Goal: Transaction & Acquisition: Purchase product/service

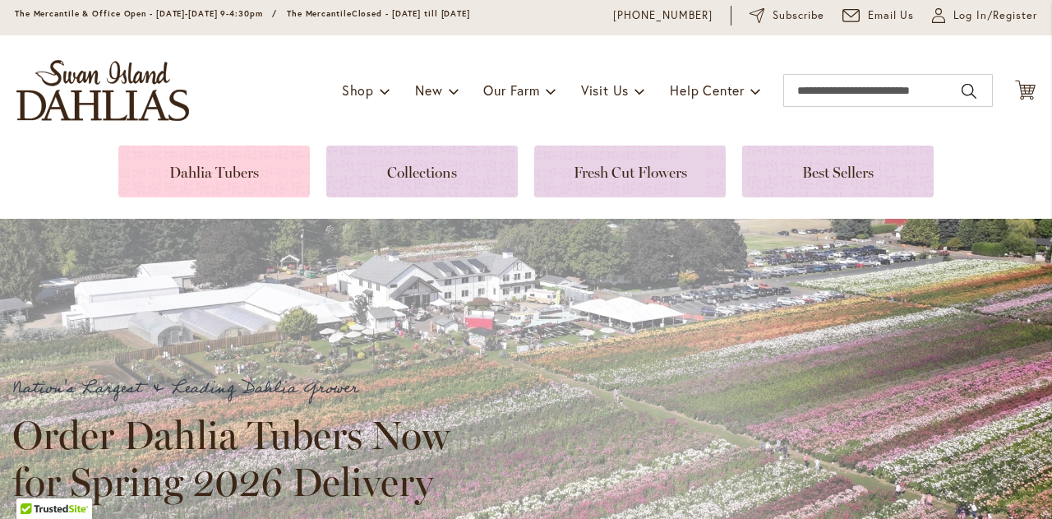
scroll to position [82, 0]
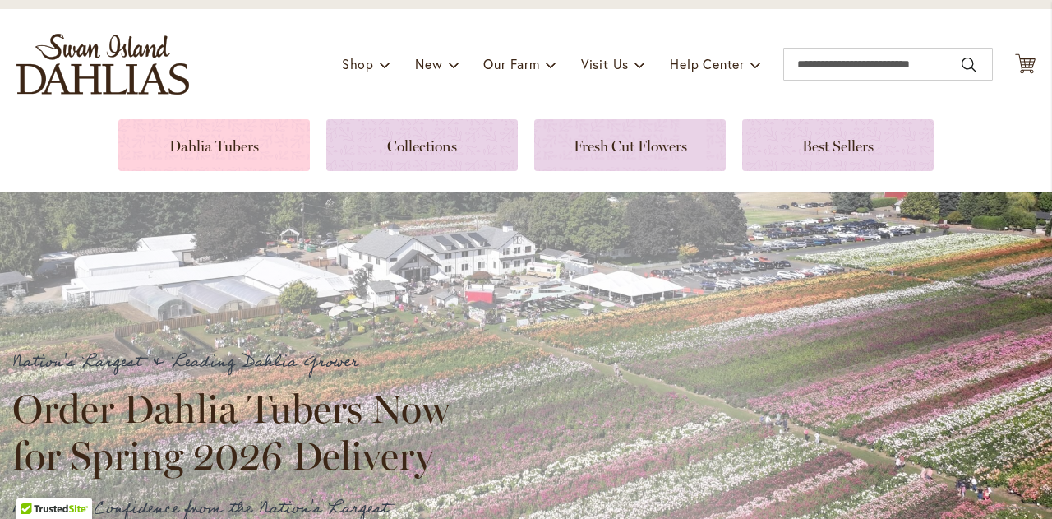
click at [256, 132] on link at bounding box center [213, 145] width 191 height 52
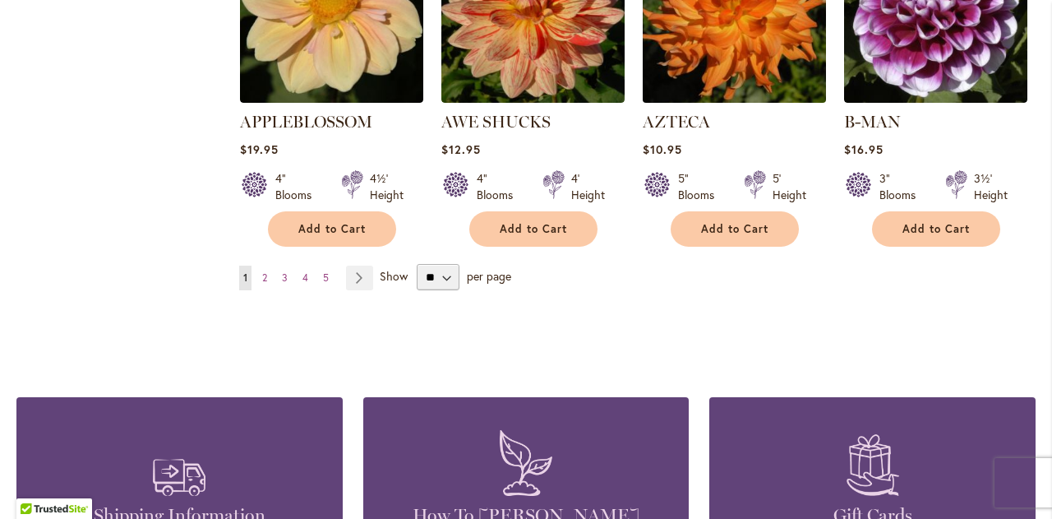
scroll to position [1561, 0]
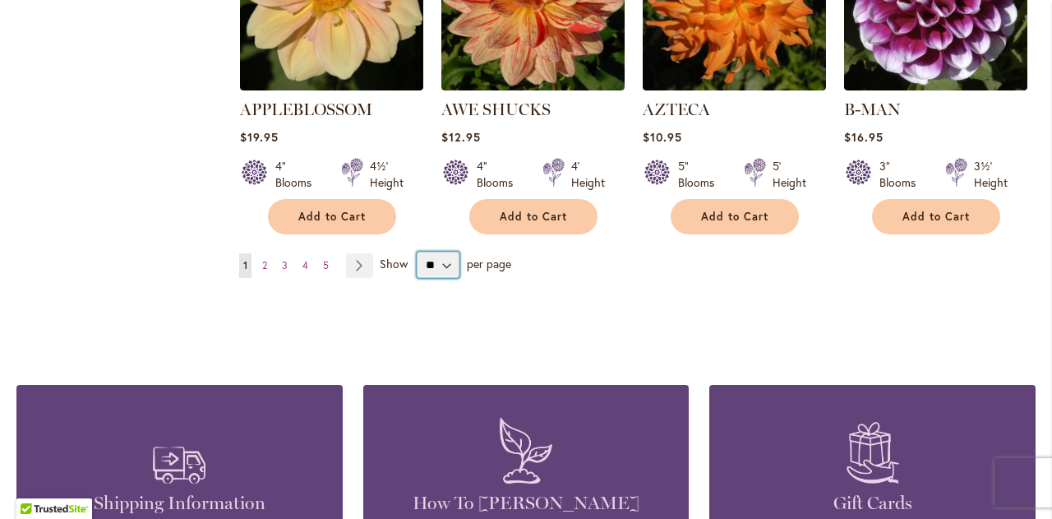
click at [454, 251] on select "** ** ** **" at bounding box center [438, 264] width 43 height 26
select select "**"
click at [417, 251] on select "** ** ** **" at bounding box center [438, 264] width 43 height 26
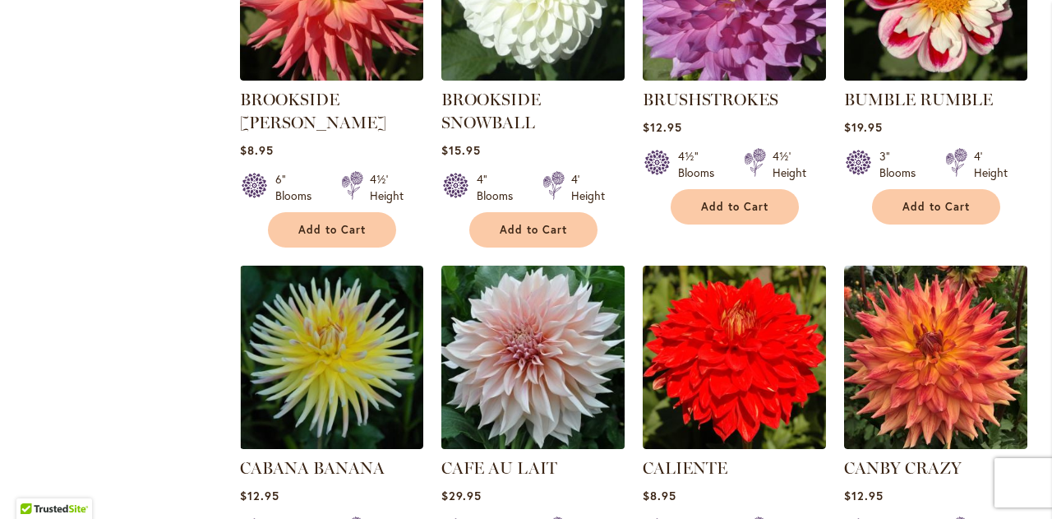
scroll to position [4848, 0]
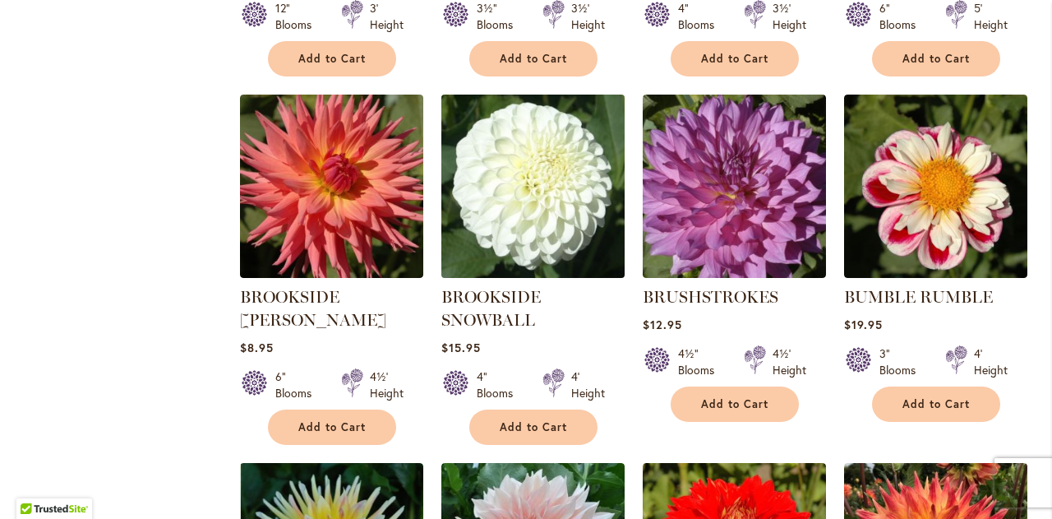
click at [549, 122] on img at bounding box center [532, 186] width 192 height 192
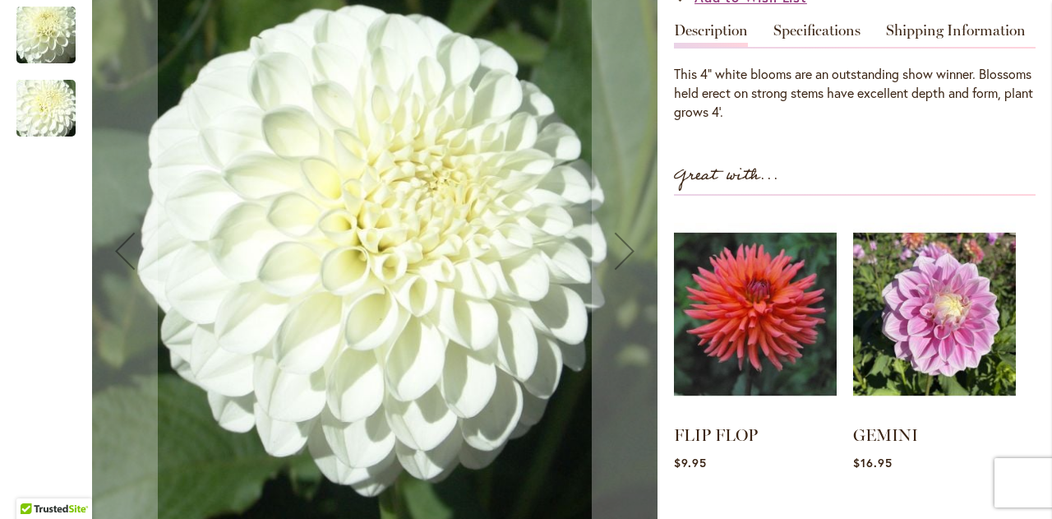
scroll to position [575, 0]
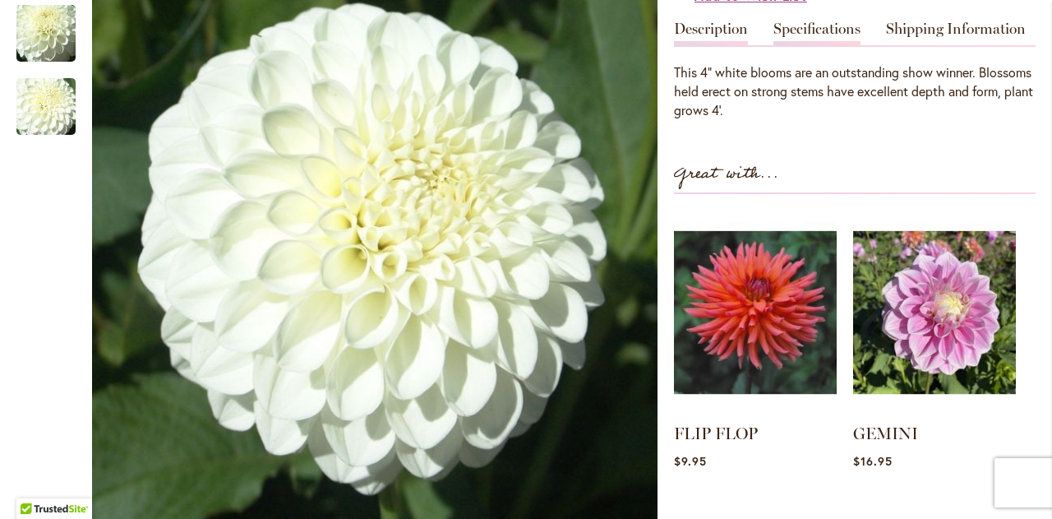
click at [819, 34] on link "Specifications" at bounding box center [816, 33] width 87 height 24
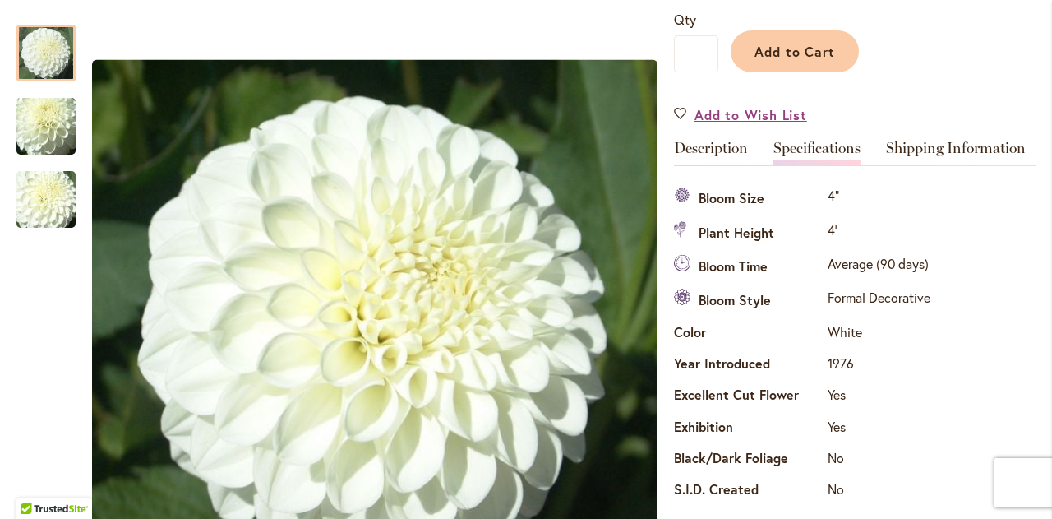
scroll to position [329, 0]
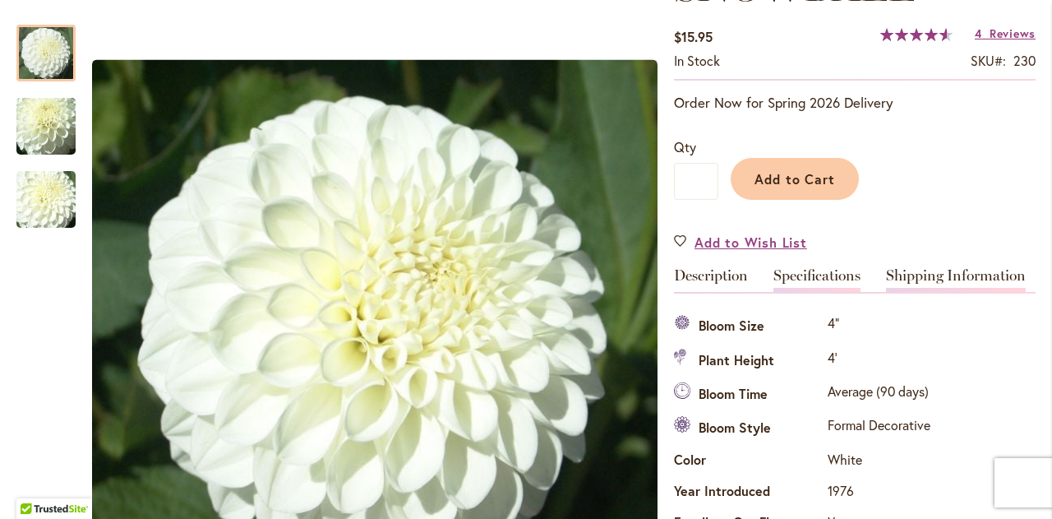
click at [933, 283] on link "Shipping Information" at bounding box center [956, 280] width 140 height 24
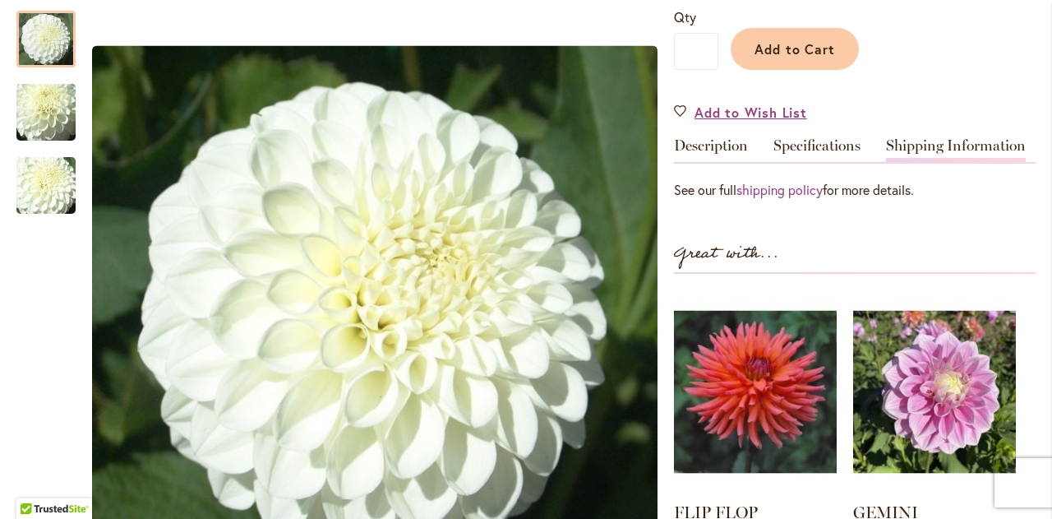
scroll to position [575, 0]
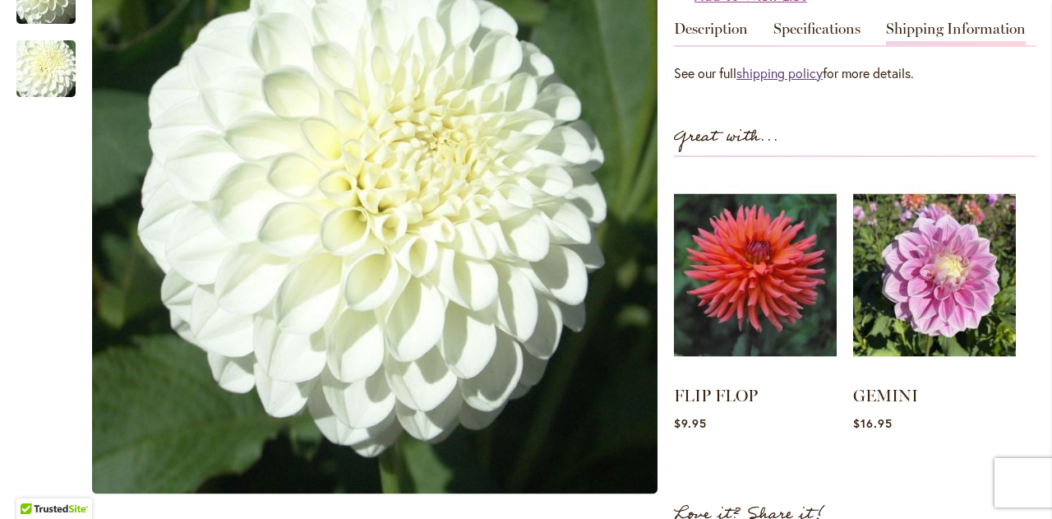
click at [802, 78] on link "shipping policy" at bounding box center [779, 72] width 86 height 17
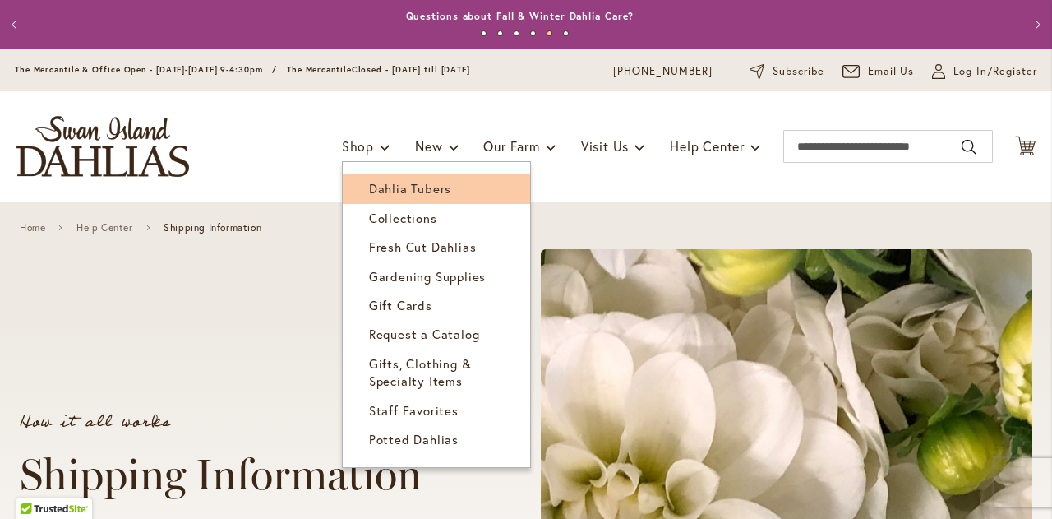
click at [383, 191] on span "Dahlia Tubers" at bounding box center [410, 188] width 82 height 16
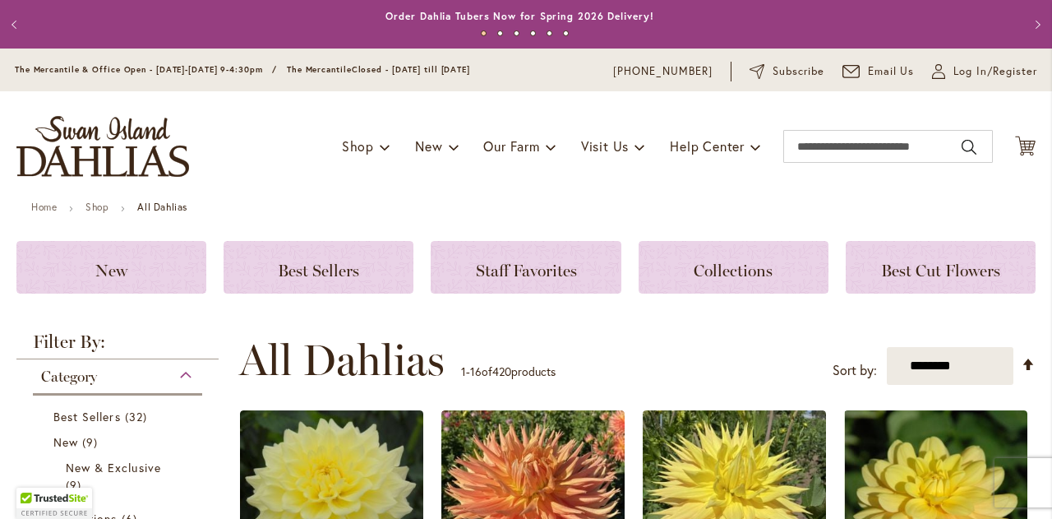
scroll to position [82, 0]
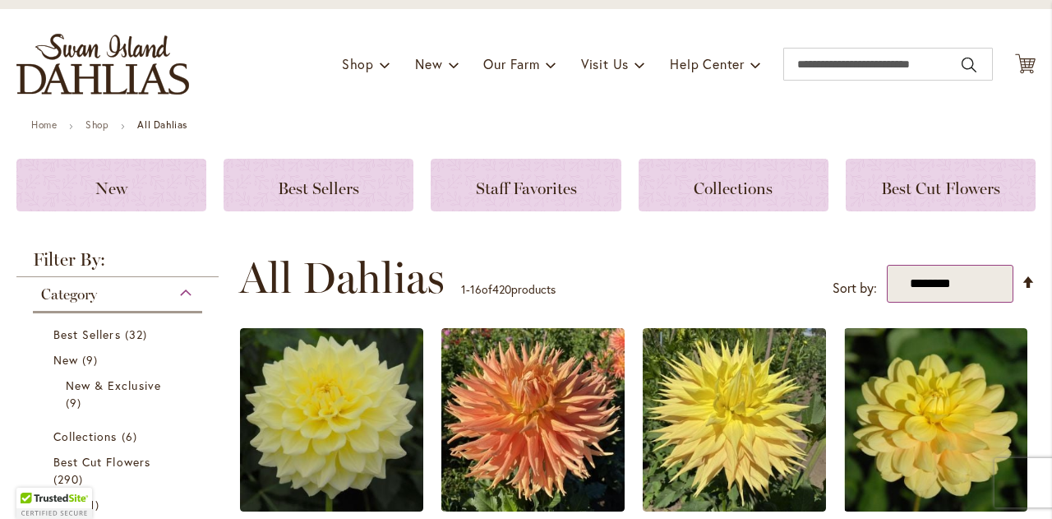
click at [993, 286] on select "**********" at bounding box center [950, 284] width 127 height 38
select select "*****"
click at [887, 265] on select "**********" at bounding box center [950, 284] width 127 height 38
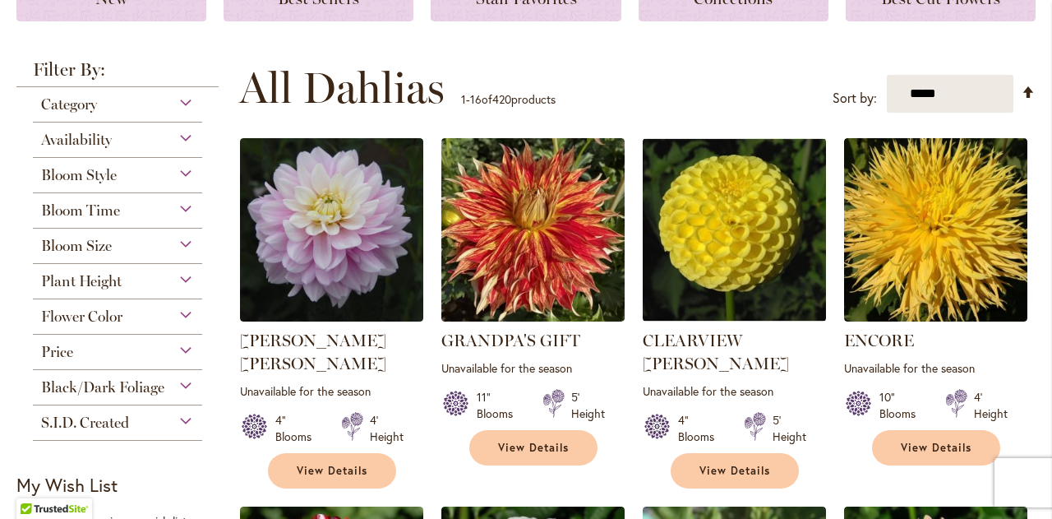
scroll to position [247, 0]
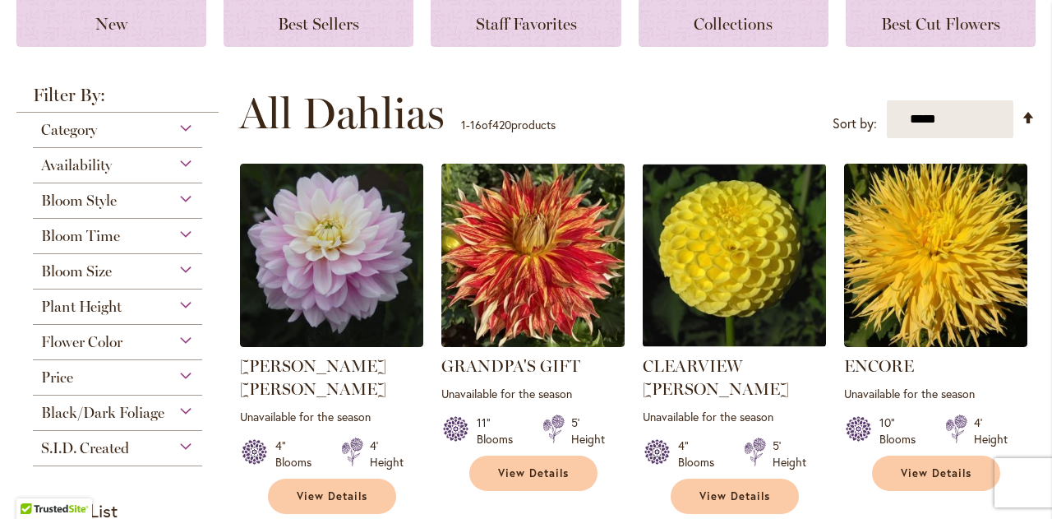
click at [158, 166] on div "Availability" at bounding box center [117, 161] width 169 height 26
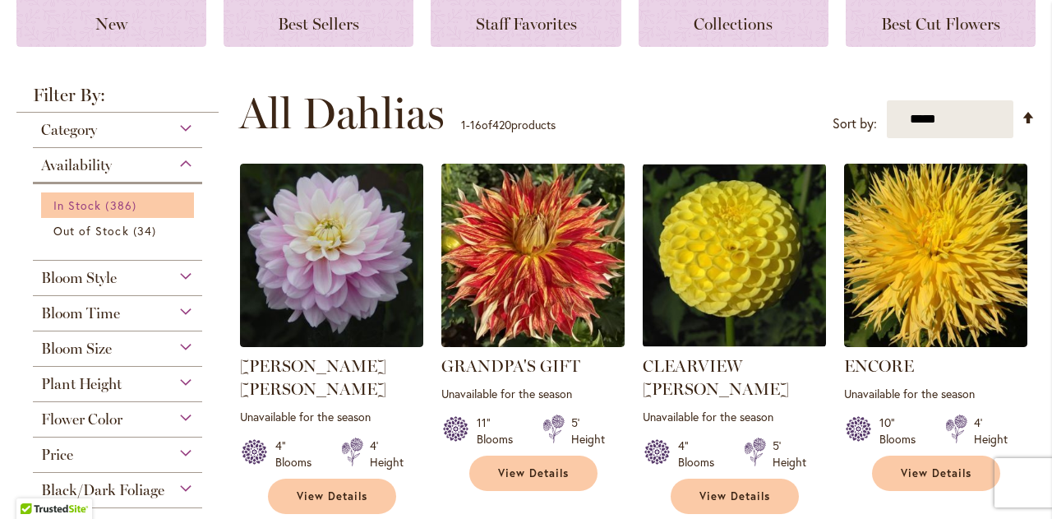
click at [76, 199] on span "In Stock" at bounding box center [77, 205] width 48 height 16
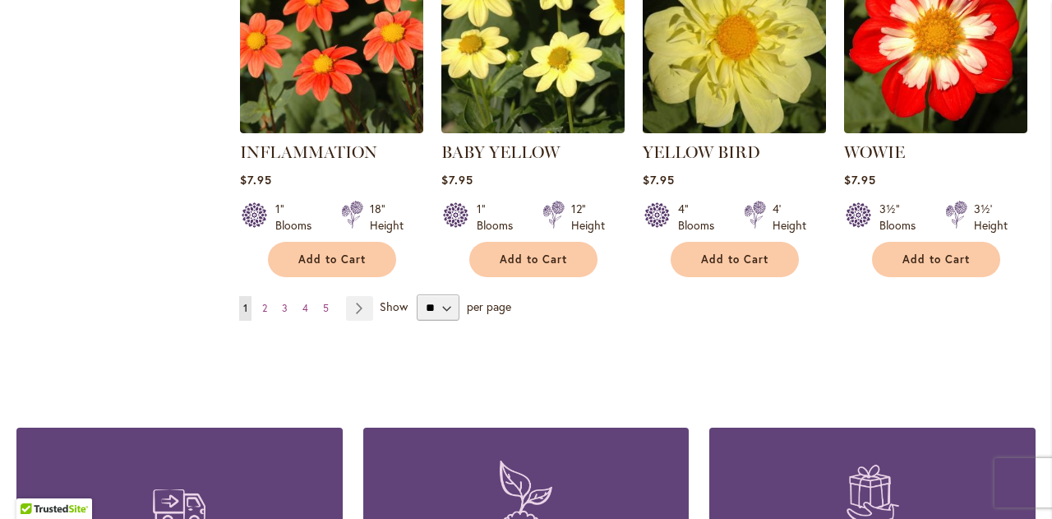
scroll to position [1561, 0]
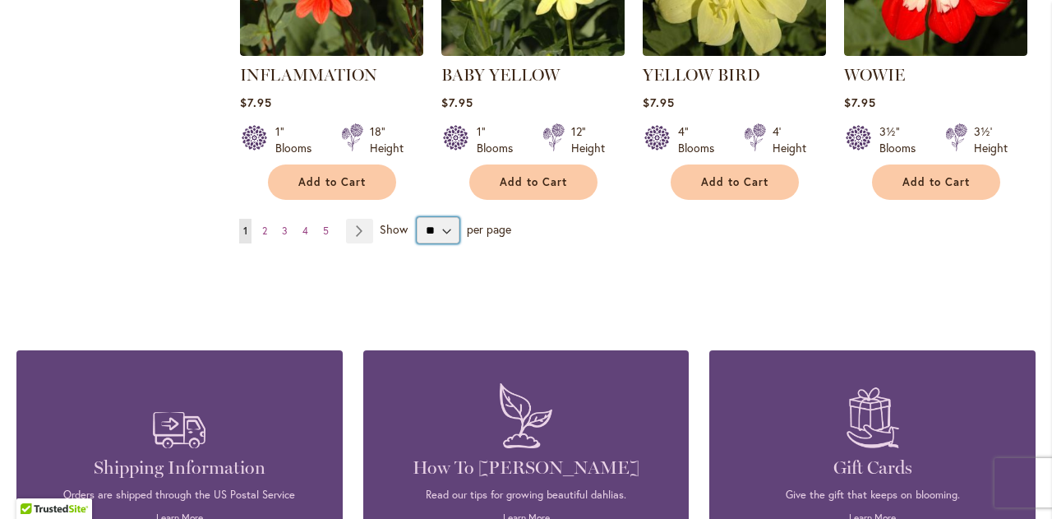
click at [451, 217] on select "** ** ** **" at bounding box center [438, 230] width 43 height 26
select select "**"
click at [417, 217] on select "** ** ** **" at bounding box center [438, 230] width 43 height 26
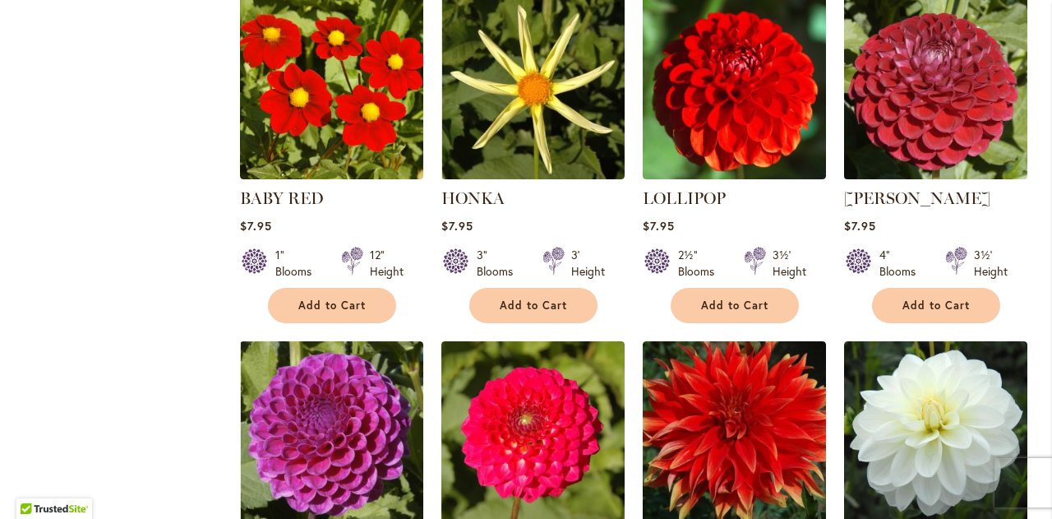
scroll to position [1890, 0]
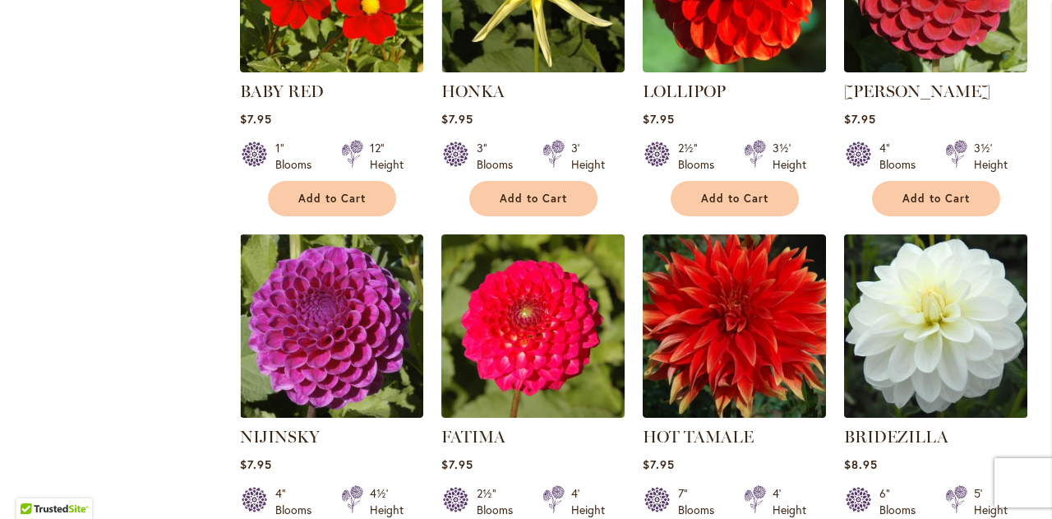
click at [963, 278] on img at bounding box center [935, 325] width 192 height 192
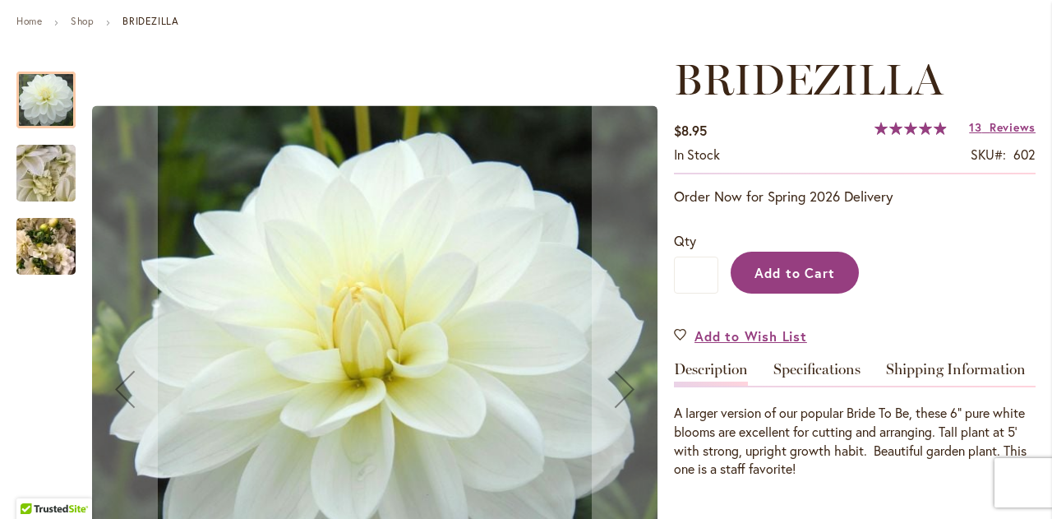
scroll to position [247, 0]
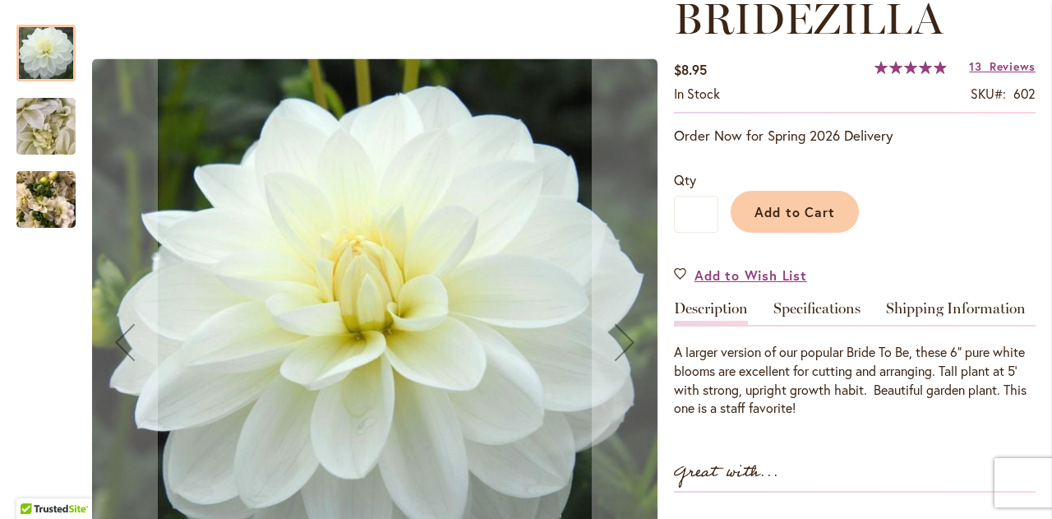
click at [44, 126] on img "BRIDEZILLA" at bounding box center [46, 126] width 118 height 89
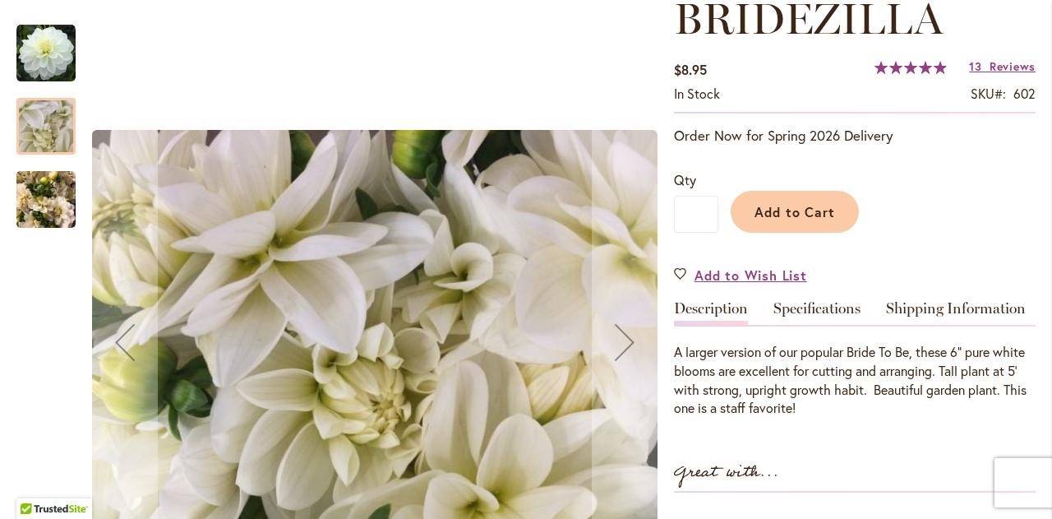
click at [43, 182] on img "BRIDEZILLA" at bounding box center [45, 199] width 59 height 79
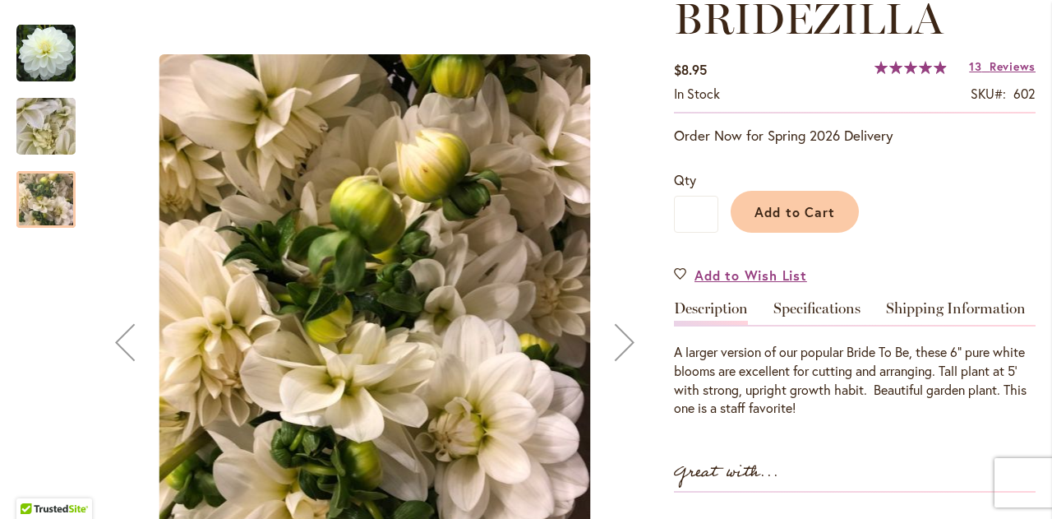
click at [46, 127] on img "BRIDEZILLA" at bounding box center [46, 126] width 118 height 89
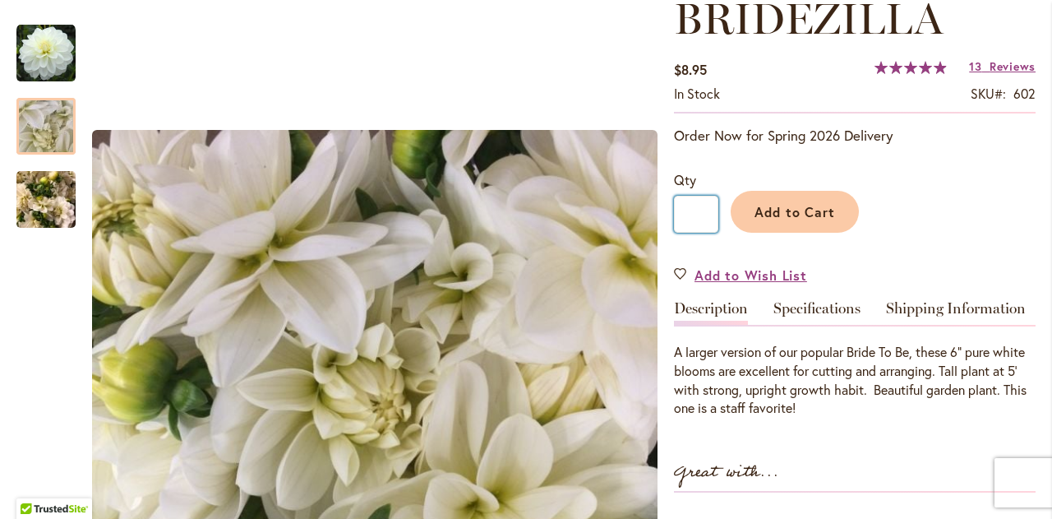
drag, startPoint x: 697, startPoint y: 214, endPoint x: 680, endPoint y: 219, distance: 17.2
click at [680, 219] on input "*" at bounding box center [696, 214] width 44 height 37
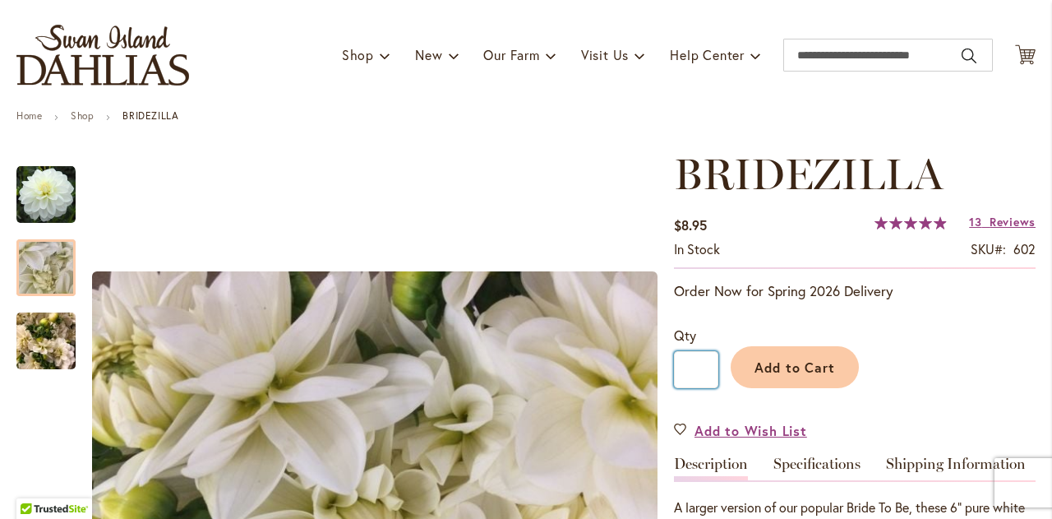
scroll to position [82, 0]
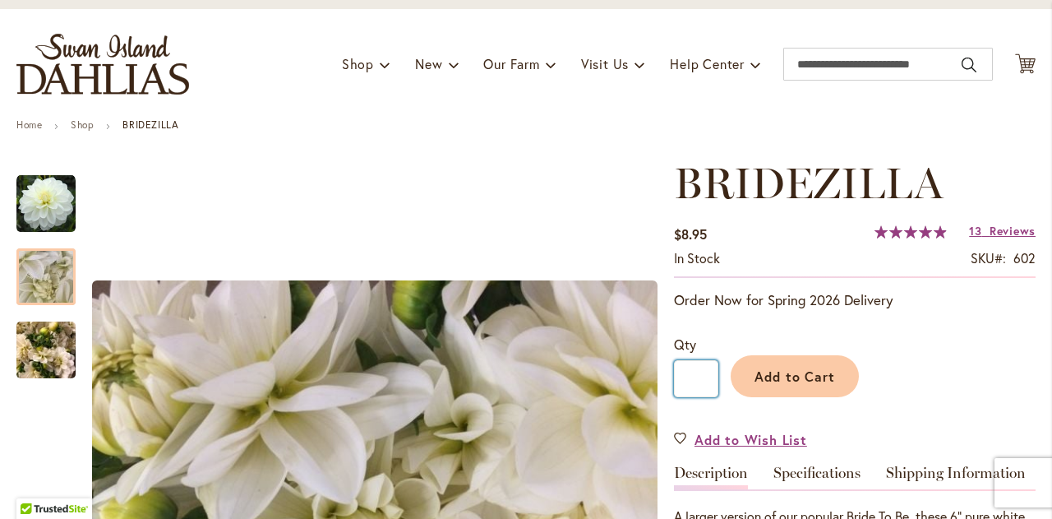
type input "*"
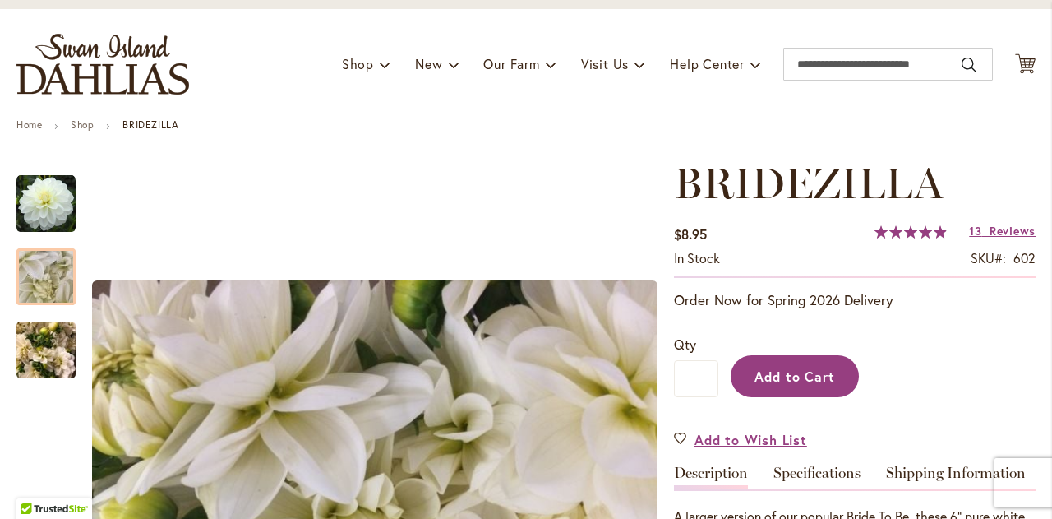
click at [781, 382] on span "Add to Cart" at bounding box center [794, 375] width 81 height 17
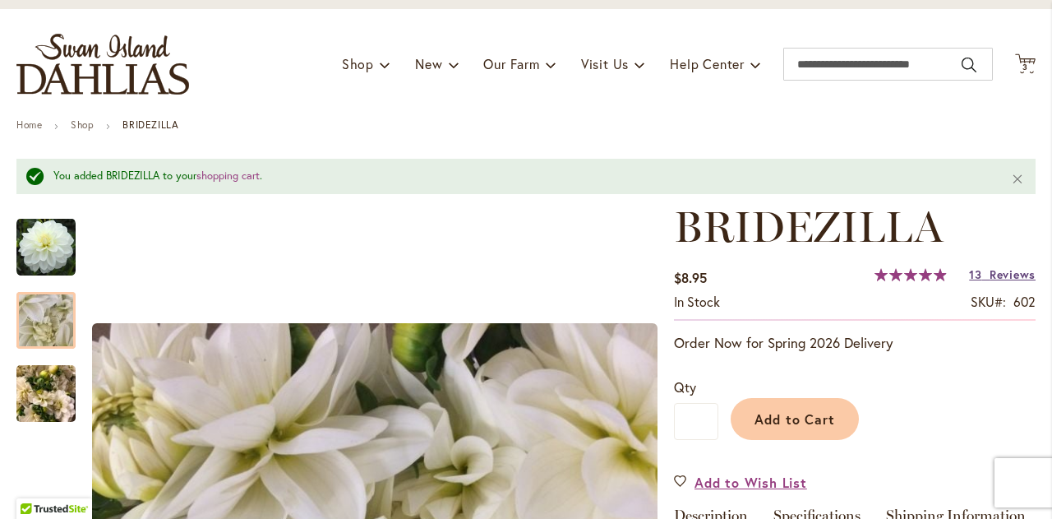
click at [993, 276] on span "Reviews" at bounding box center [1012, 274] width 46 height 16
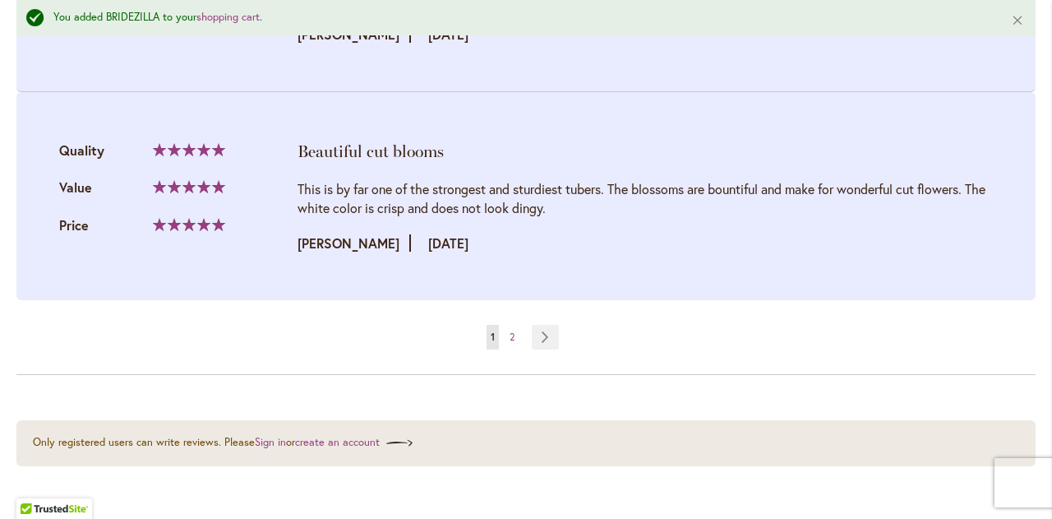
scroll to position [3504, 0]
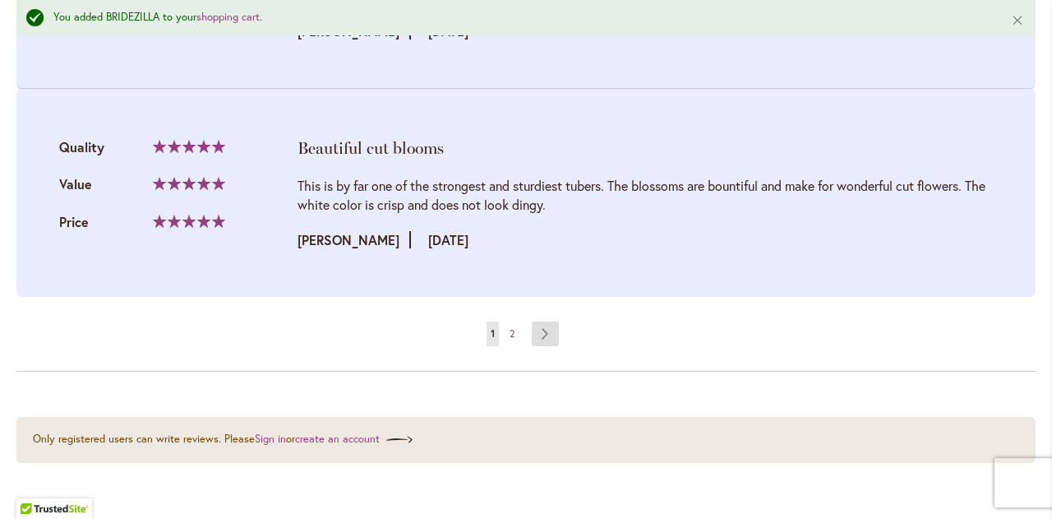
click at [547, 327] on link "Page Next" at bounding box center [545, 333] width 27 height 25
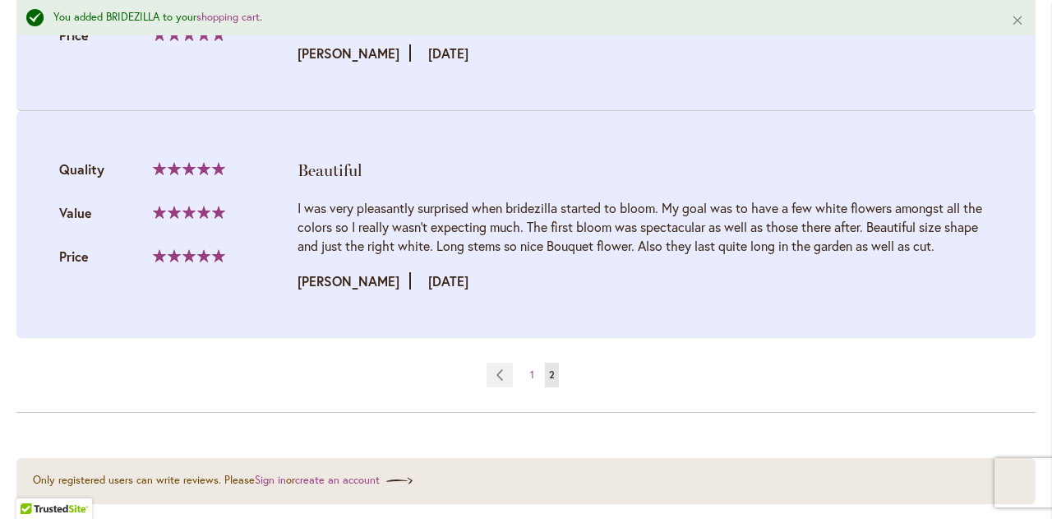
scroll to position [2136, 0]
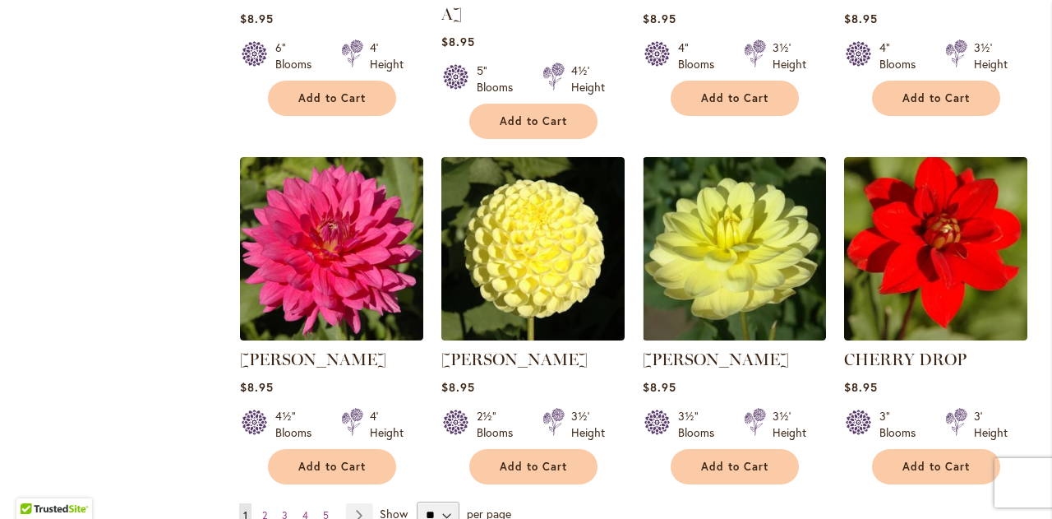
scroll to position [5514, 0]
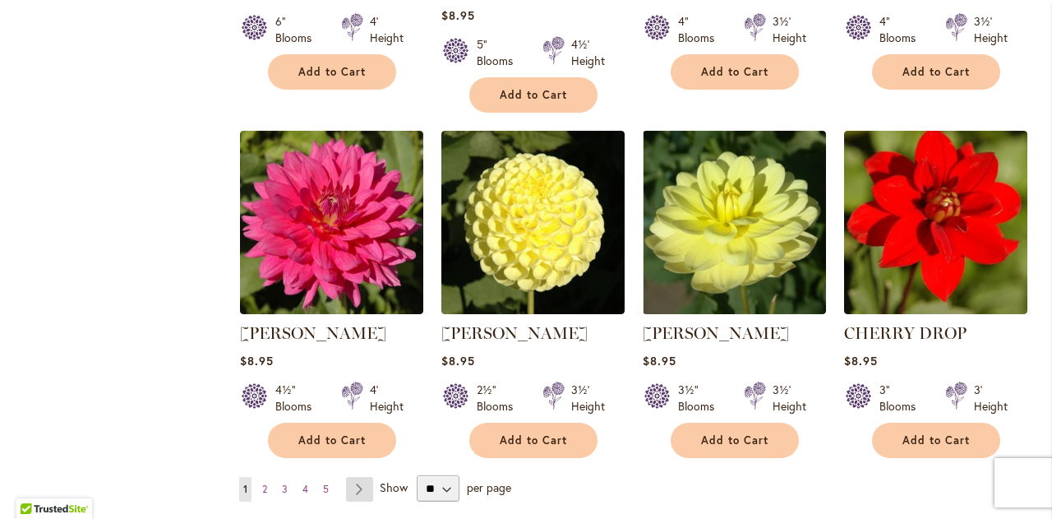
click at [357, 477] on link "Page Next" at bounding box center [359, 489] width 27 height 25
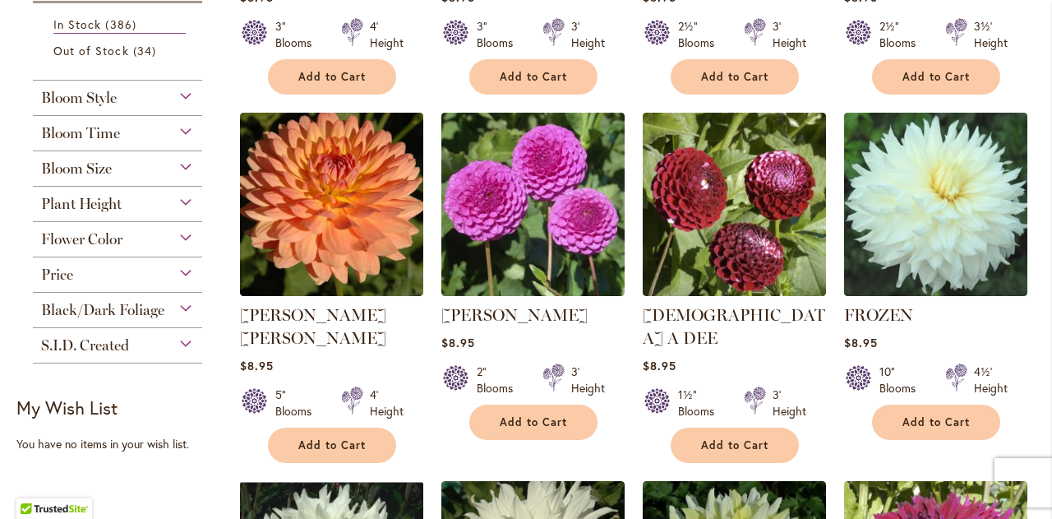
scroll to position [657, 0]
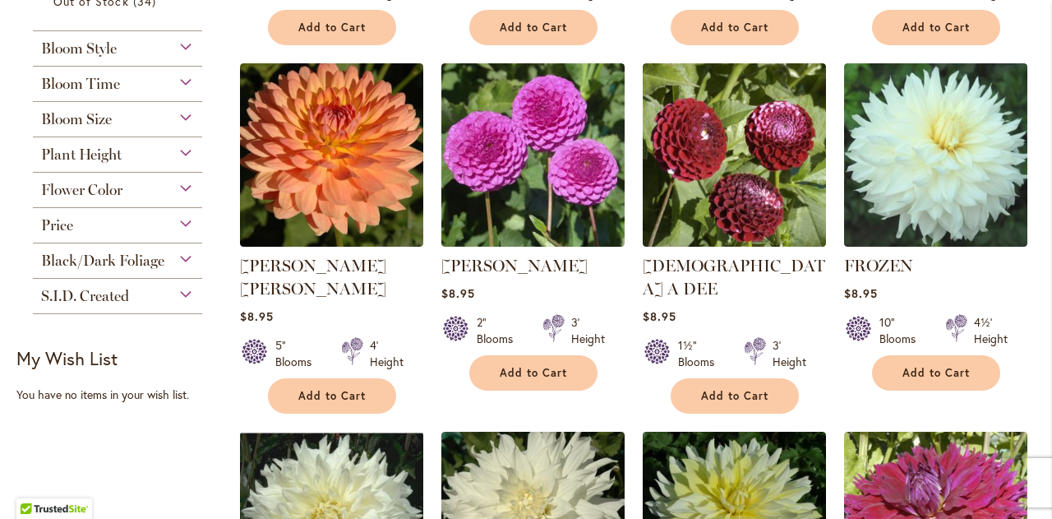
click at [182, 182] on div "Flower Color" at bounding box center [117, 186] width 169 height 26
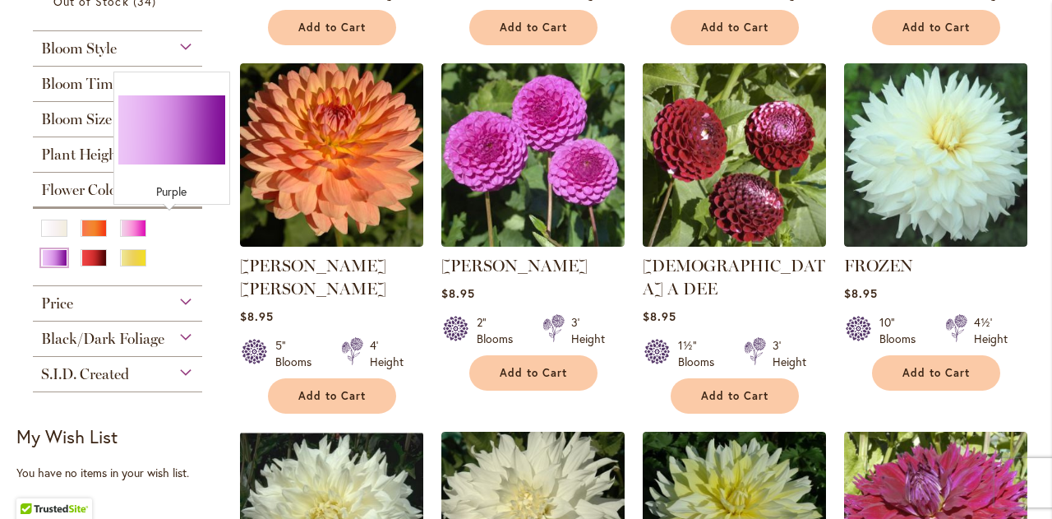
click at [67, 249] on div "Purple" at bounding box center [54, 257] width 26 height 17
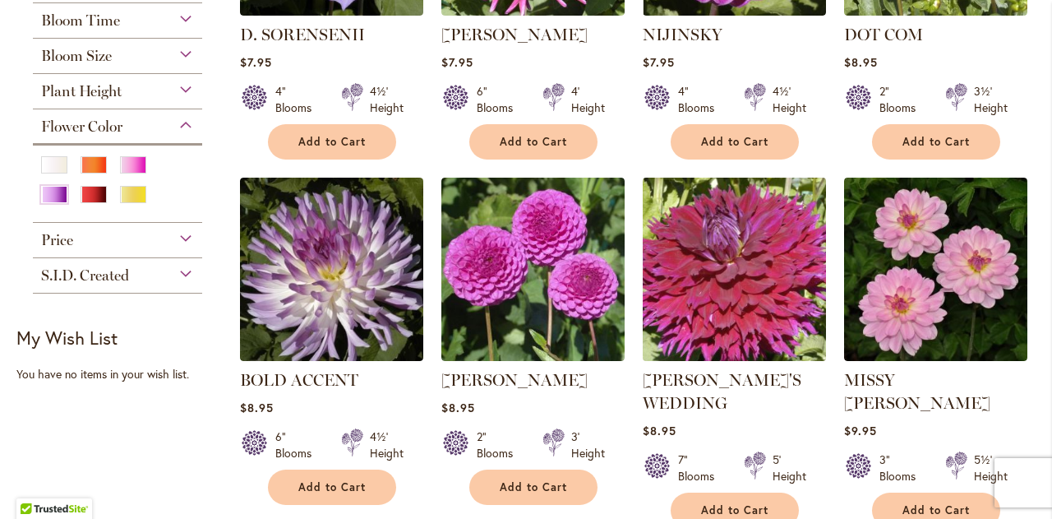
scroll to position [575, 0]
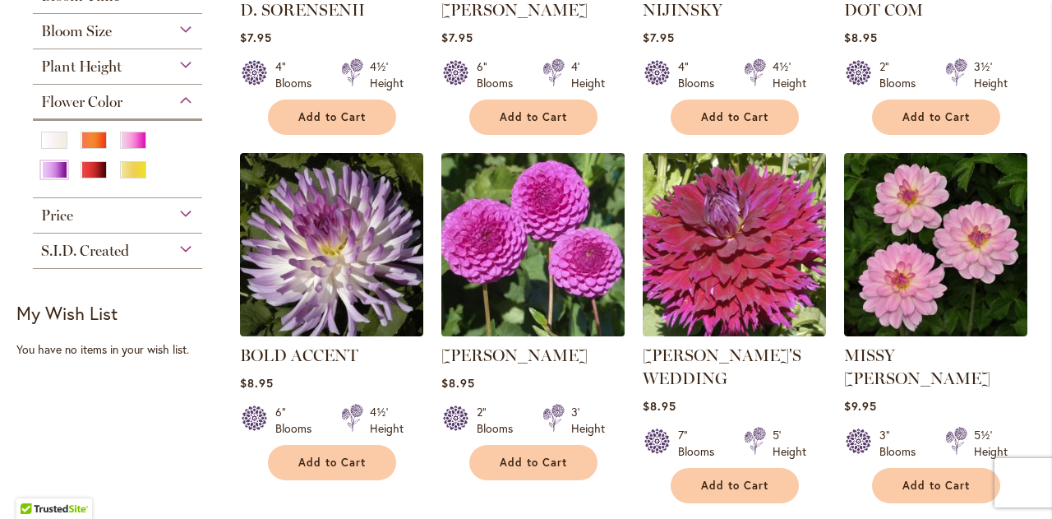
click at [552, 248] on img at bounding box center [532, 244] width 192 height 192
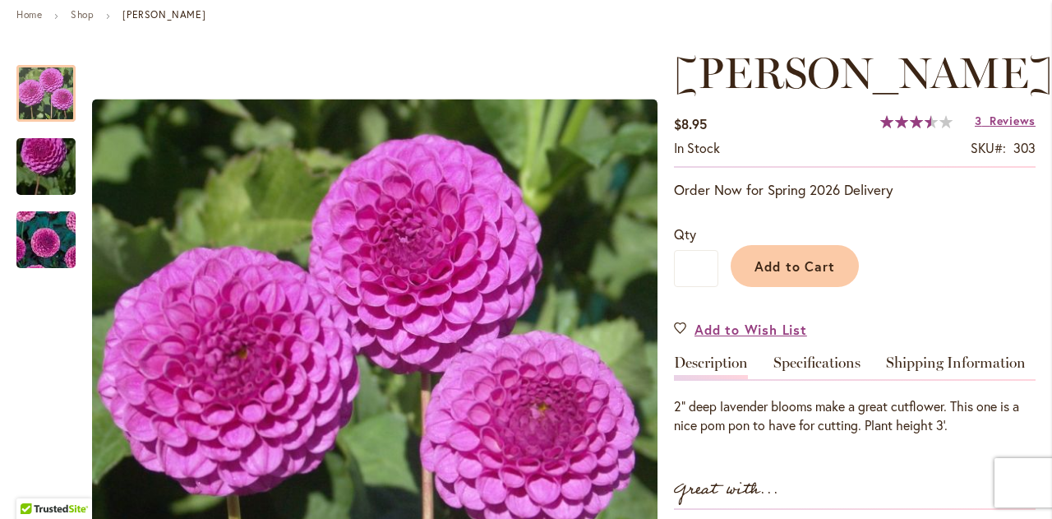
scroll to position [200, 0]
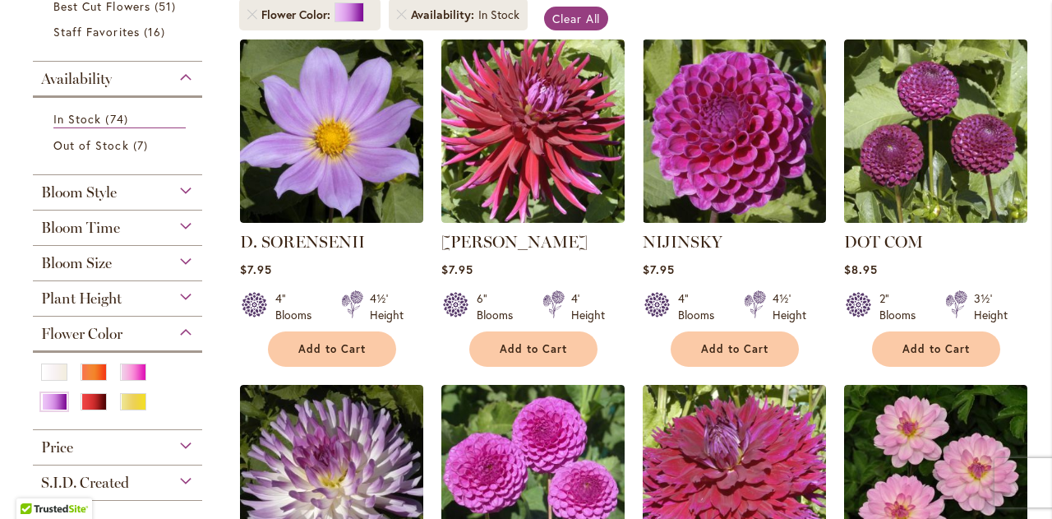
scroll to position [352, 0]
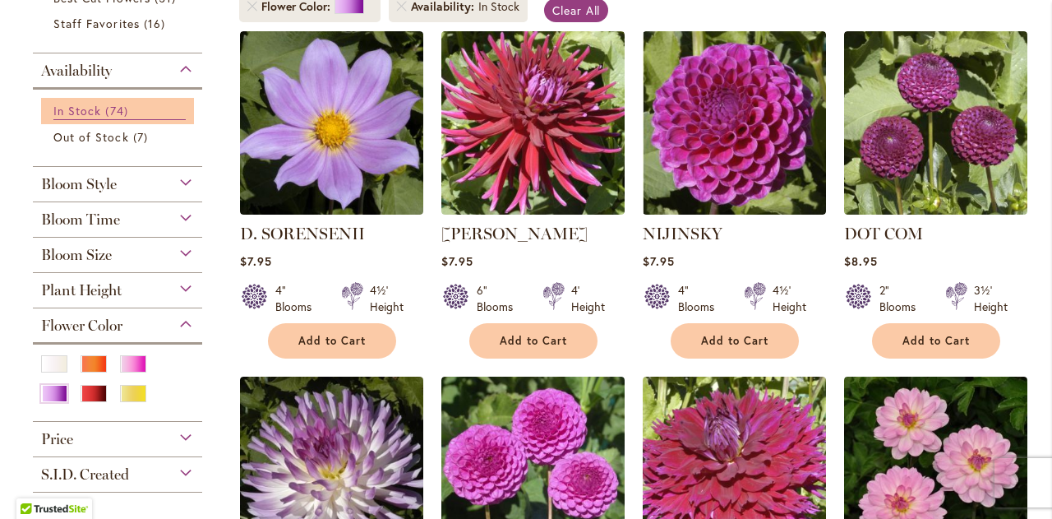
click at [133, 102] on link "In Stock 74 items" at bounding box center [119, 111] width 132 height 18
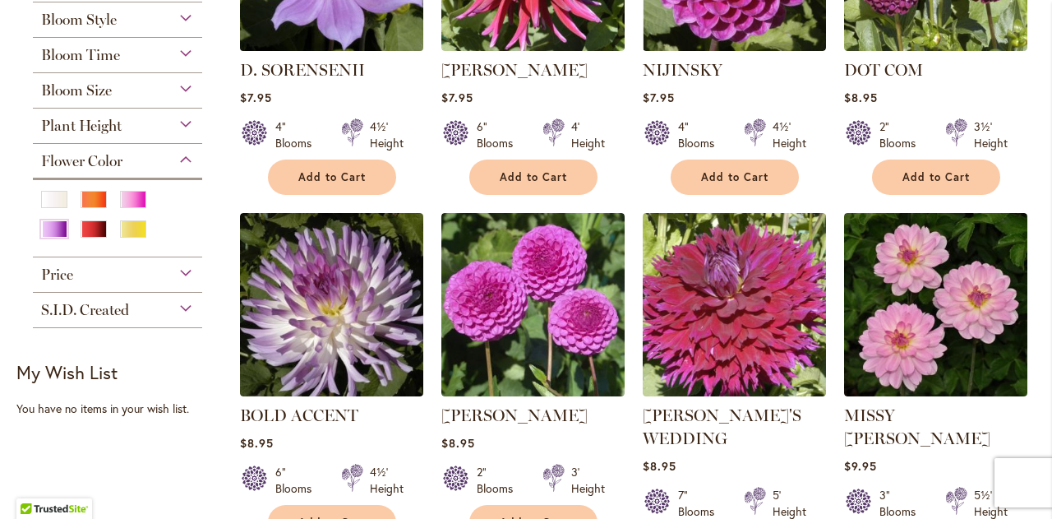
scroll to position [516, 0]
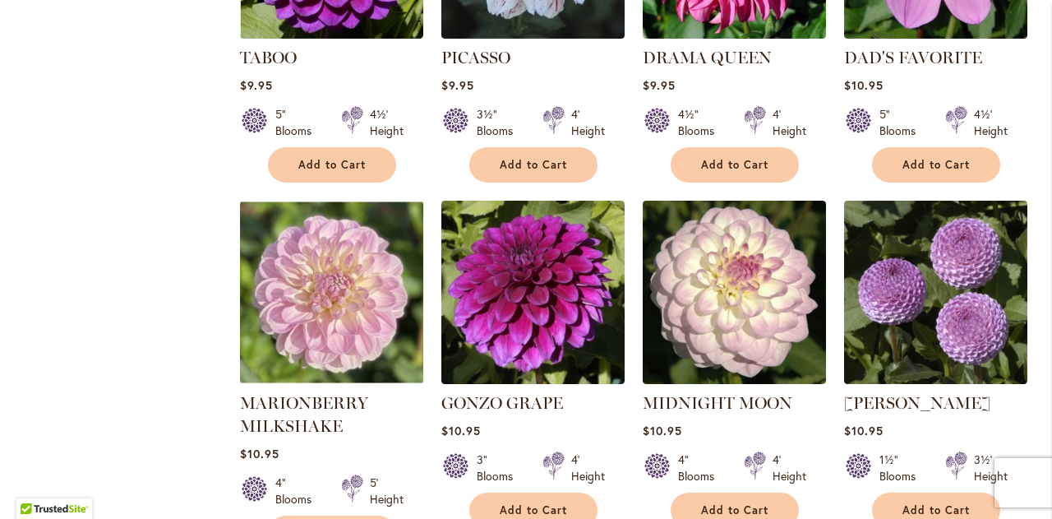
scroll to position [2301, 0]
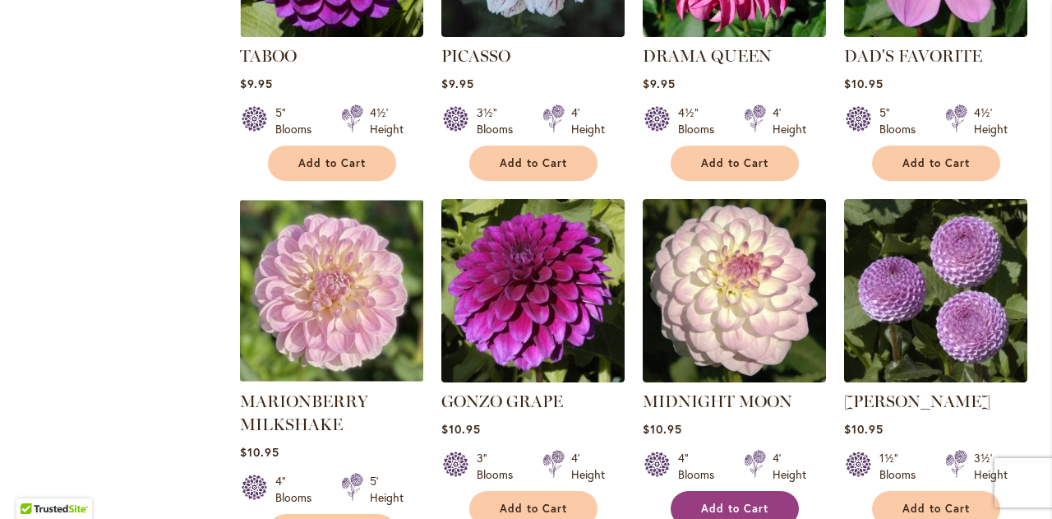
click at [706, 501] on span "Add to Cart" at bounding box center [734, 508] width 67 height 14
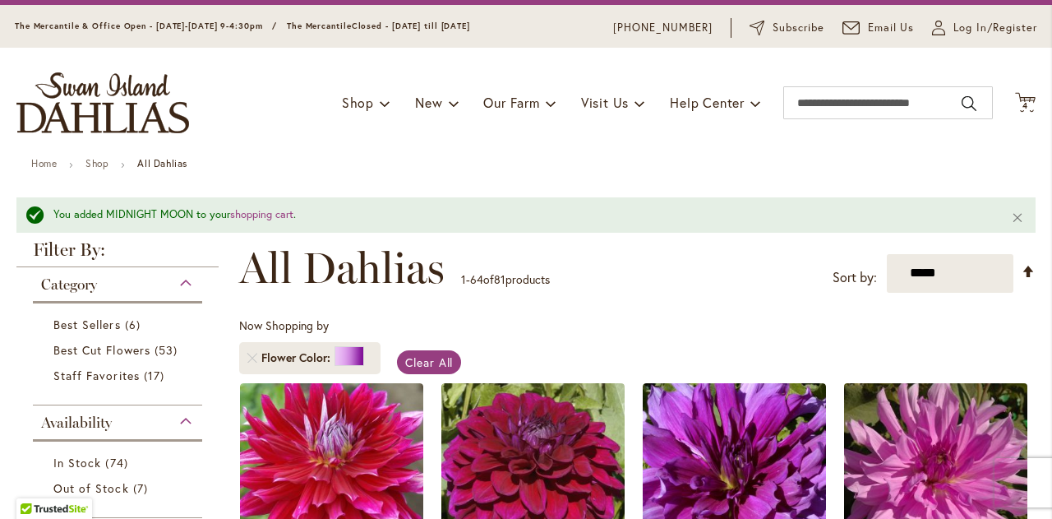
scroll to position [43, 0]
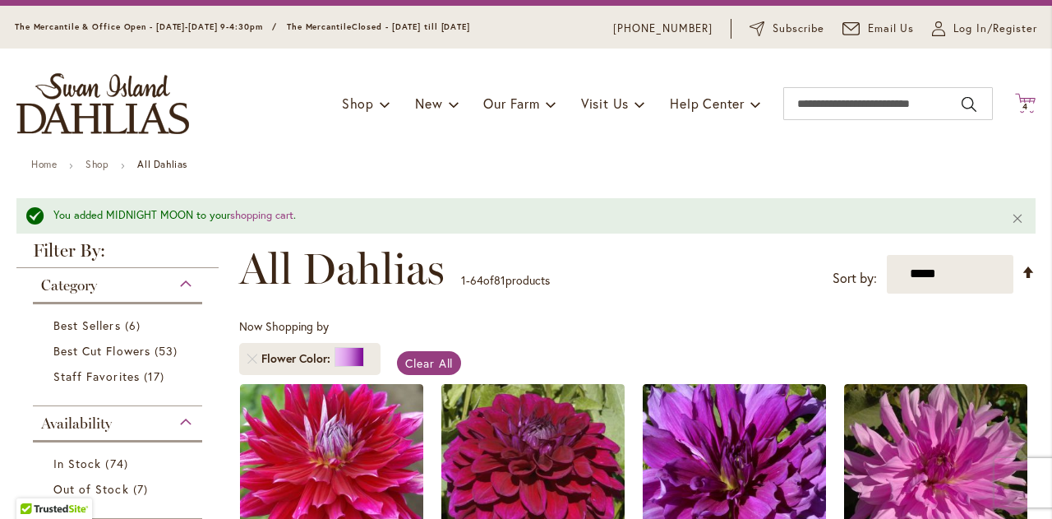
click at [1018, 94] on icon "Cart .cls-1 { fill: #231f20; }" at bounding box center [1025, 103] width 21 height 21
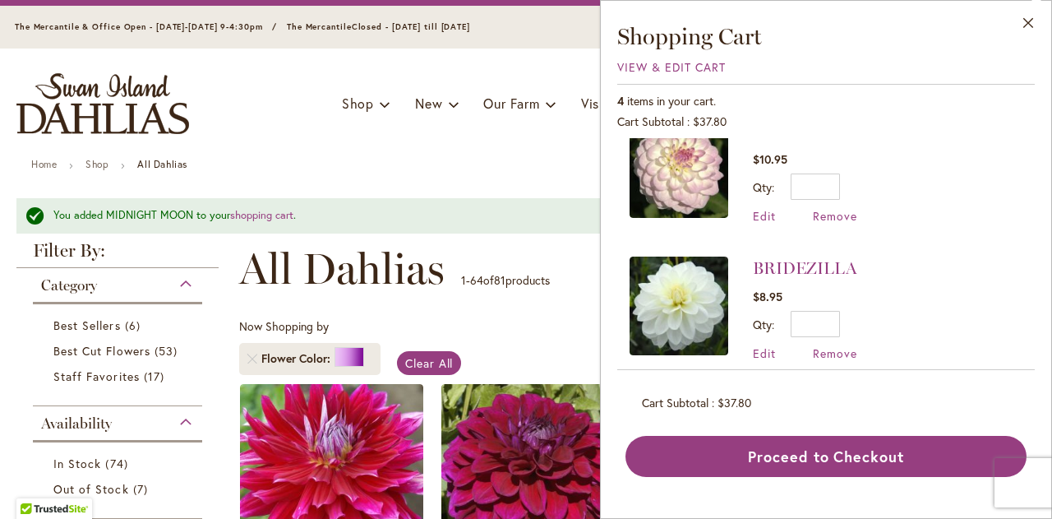
scroll to position [48, 0]
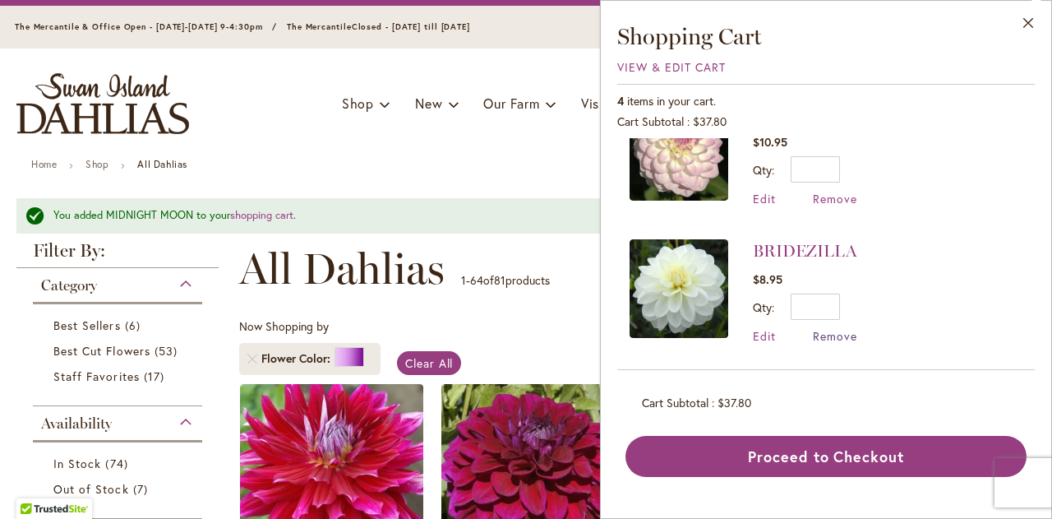
click at [828, 328] on span "Remove" at bounding box center [835, 336] width 44 height 16
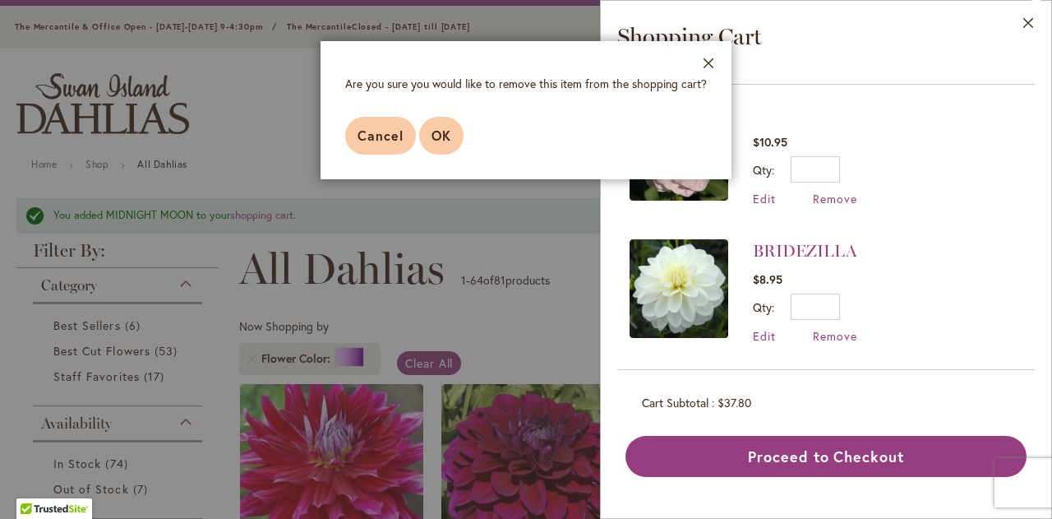
click at [451, 136] on button "OK" at bounding box center [441, 136] width 44 height 38
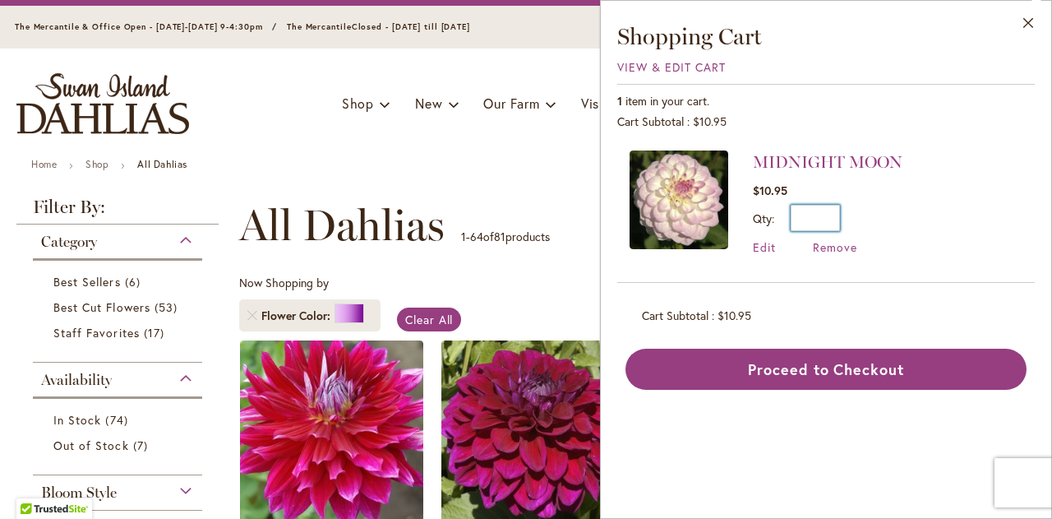
drag, startPoint x: 817, startPoint y: 219, endPoint x: 842, endPoint y: 216, distance: 25.7
click at [842, 216] on div "Qty * Update" at bounding box center [828, 218] width 150 height 26
type input "*"
click at [878, 214] on button "Update" at bounding box center [890, 224] width 60 height 38
click at [493, 170] on ul "Home Shop All Dahlias" at bounding box center [525, 166] width 989 height 15
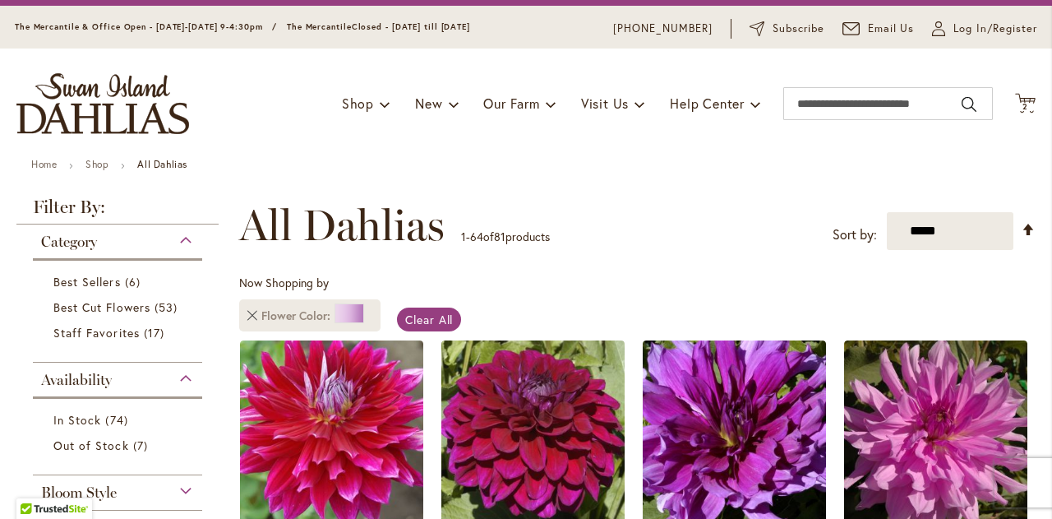
click at [251, 316] on link "Remove Flower Color Purple" at bounding box center [252, 316] width 10 height 10
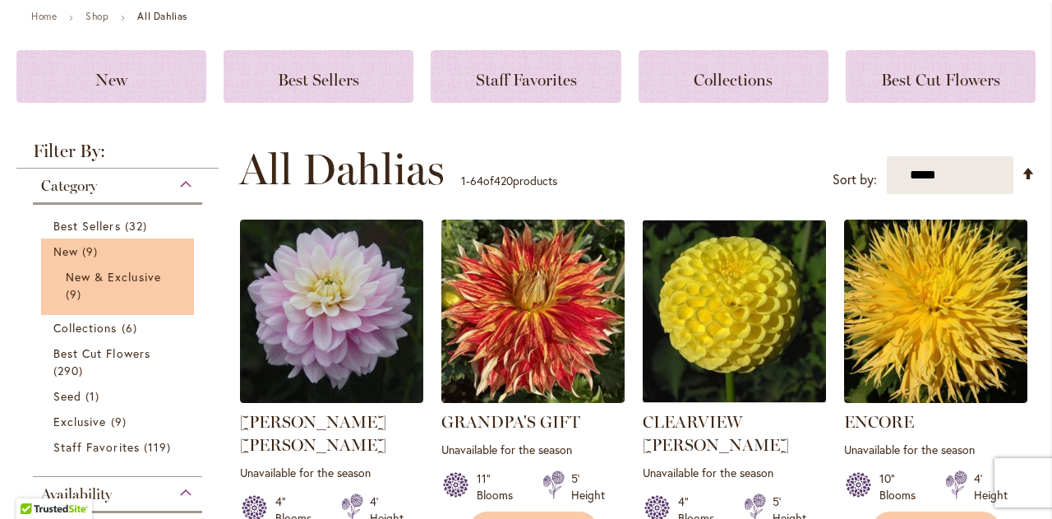
scroll to position [164, 0]
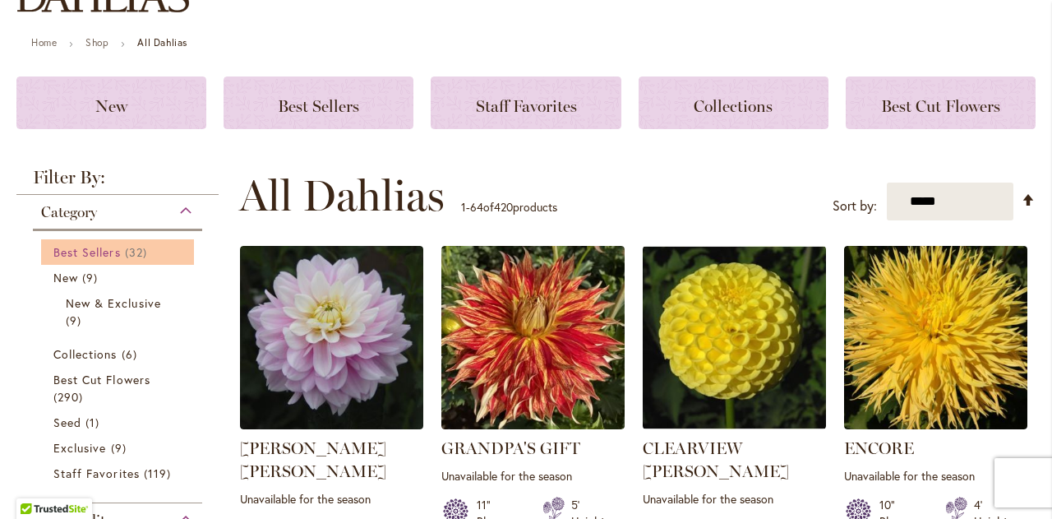
click at [98, 254] on span "Best Sellers" at bounding box center [86, 252] width 67 height 16
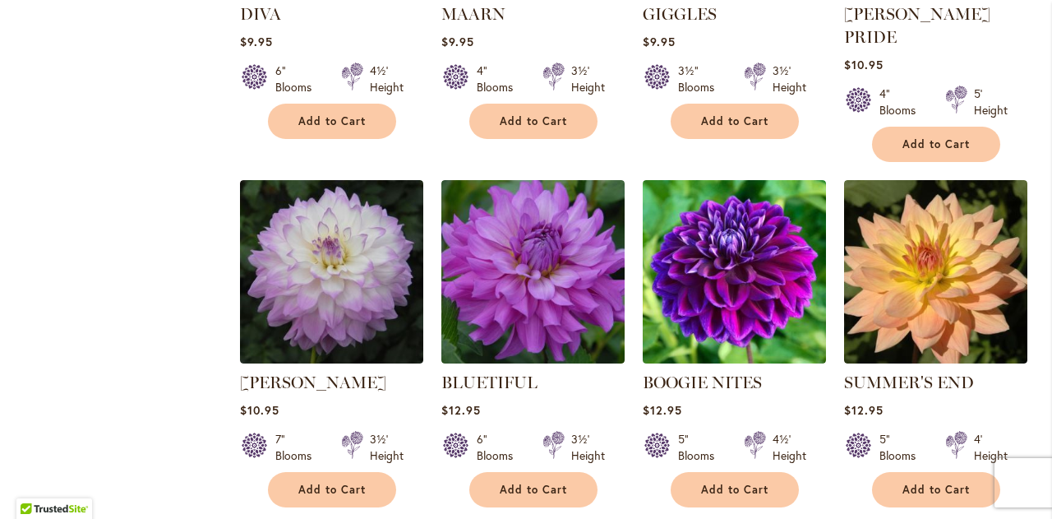
scroll to position [1233, 0]
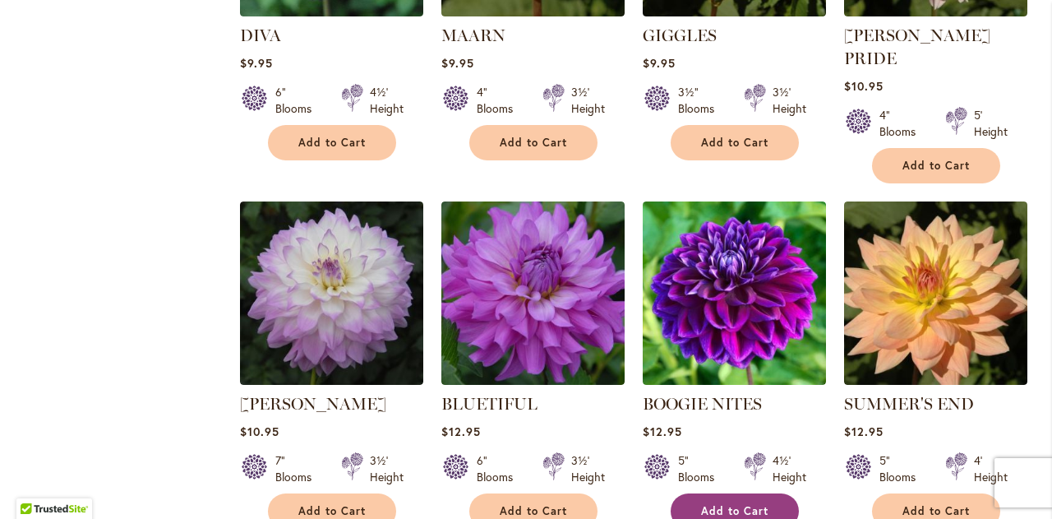
click at [716, 504] on span "Add to Cart" at bounding box center [734, 511] width 67 height 14
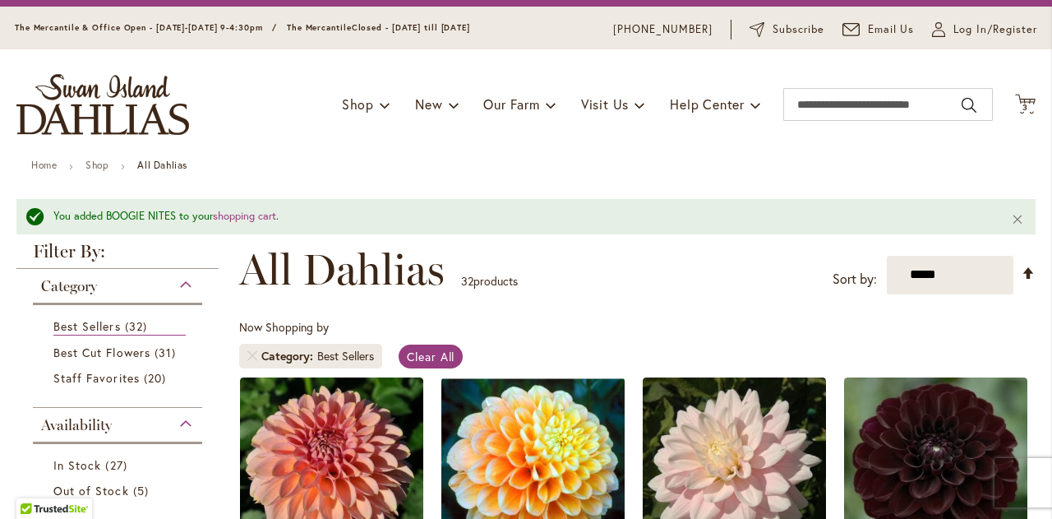
scroll to position [0, 0]
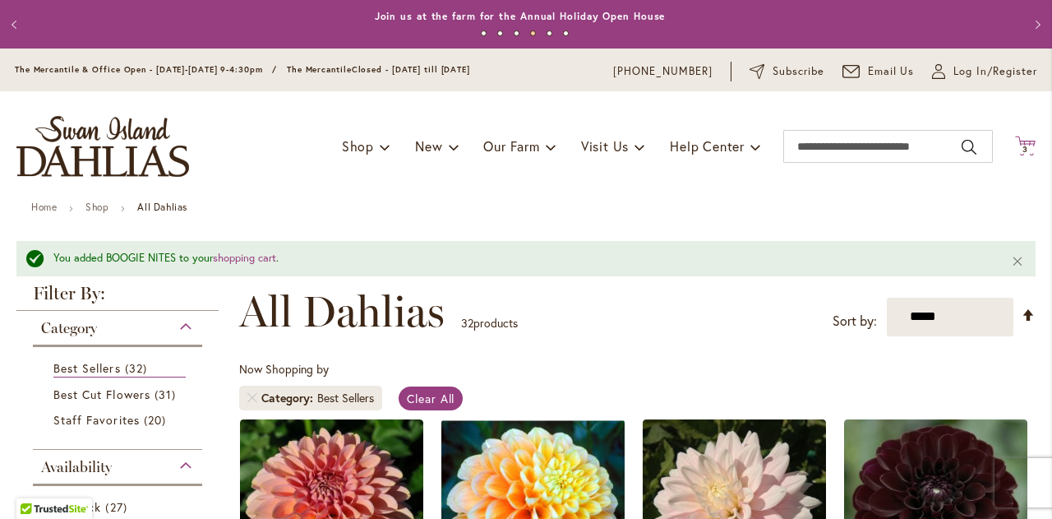
click at [1015, 145] on icon "Cart .cls-1 { fill: #231f20; }" at bounding box center [1025, 146] width 21 height 21
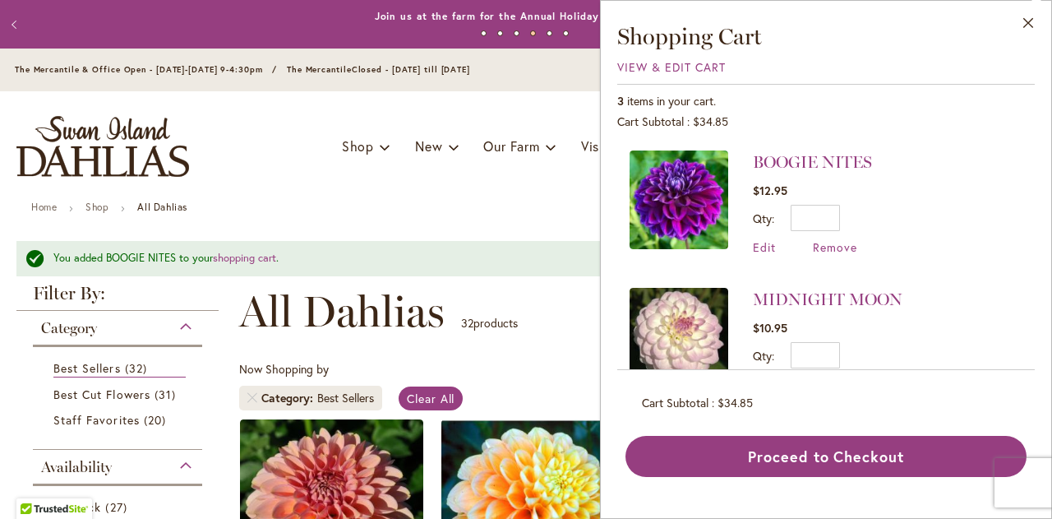
scroll to position [48, 0]
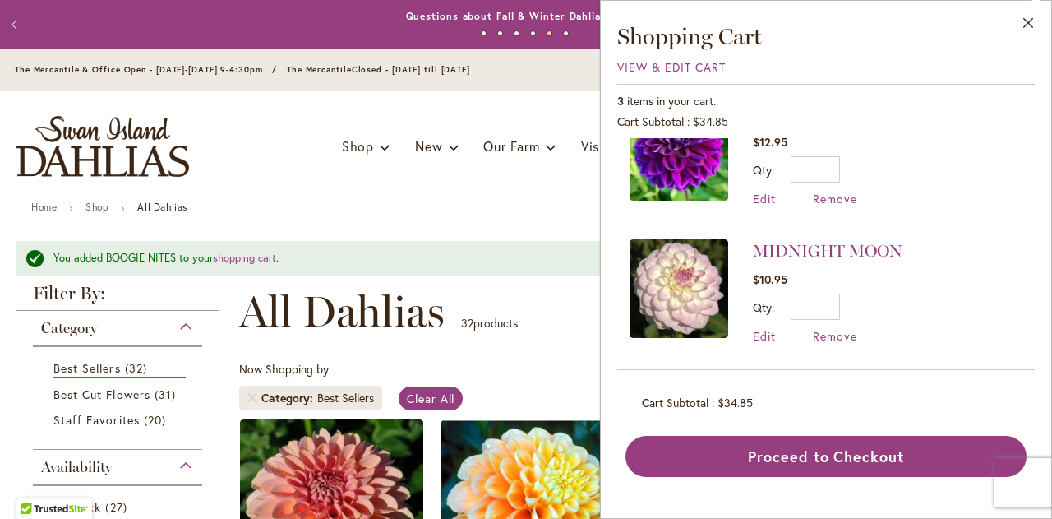
click at [574, 195] on div "Toggle Nav Shop Dahlia Tubers Collections Fresh Cut Dahlias Gardening Supplies …" at bounding box center [526, 146] width 1052 height 110
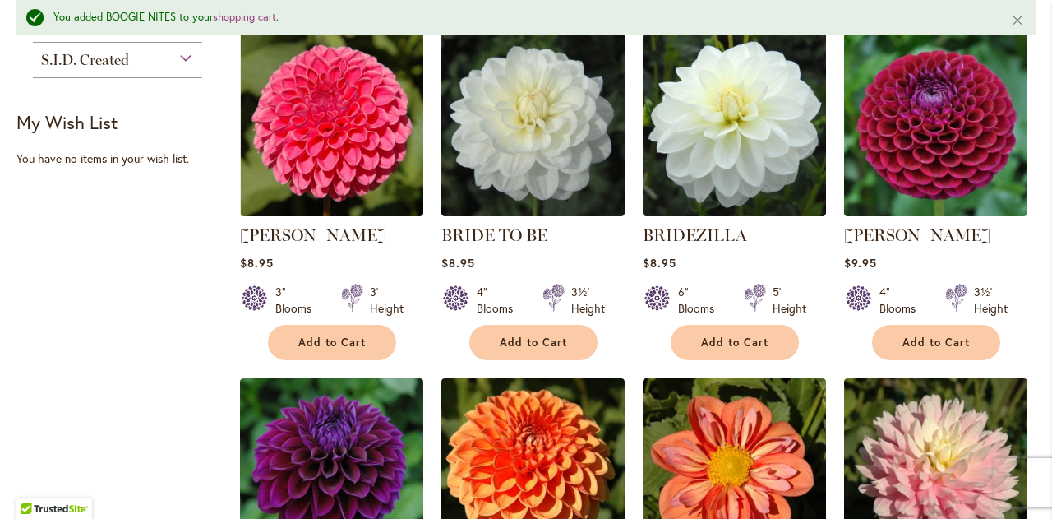
scroll to position [740, 0]
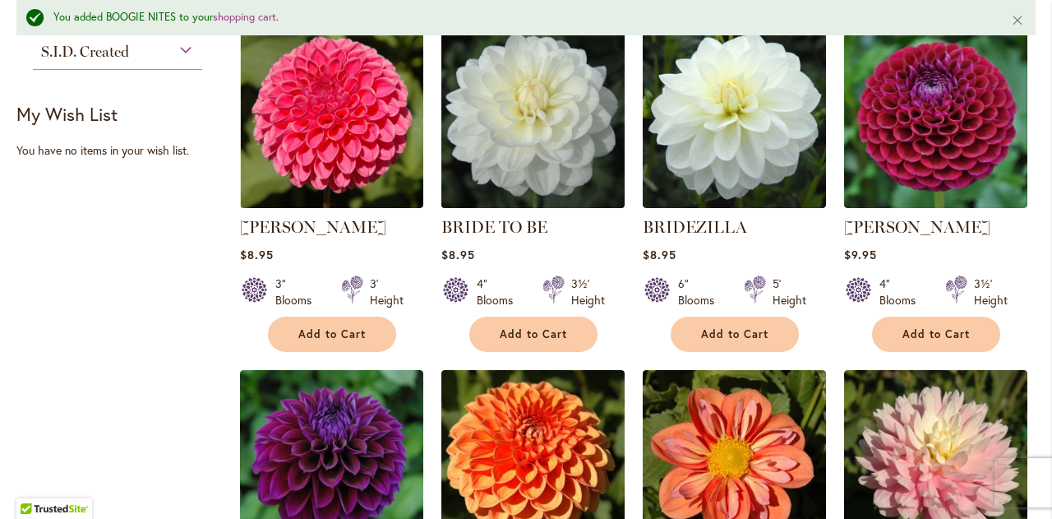
click at [539, 130] on img at bounding box center [532, 116] width 192 height 192
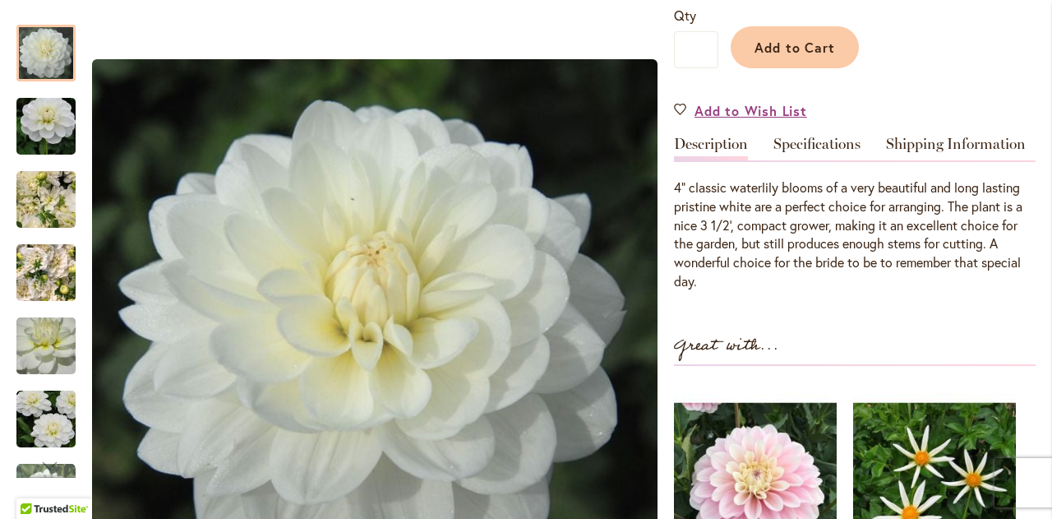
scroll to position [329, 0]
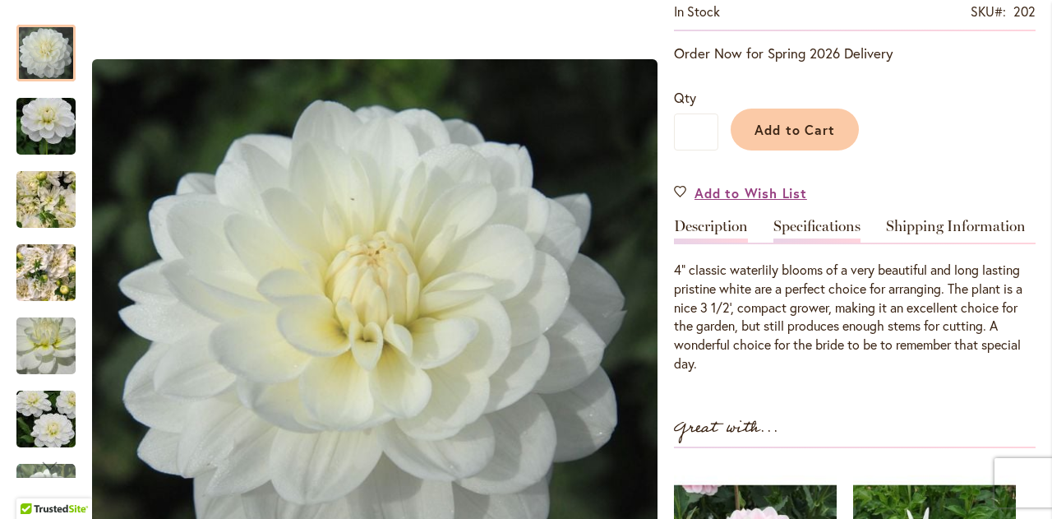
click at [848, 228] on link "Specifications" at bounding box center [816, 231] width 87 height 24
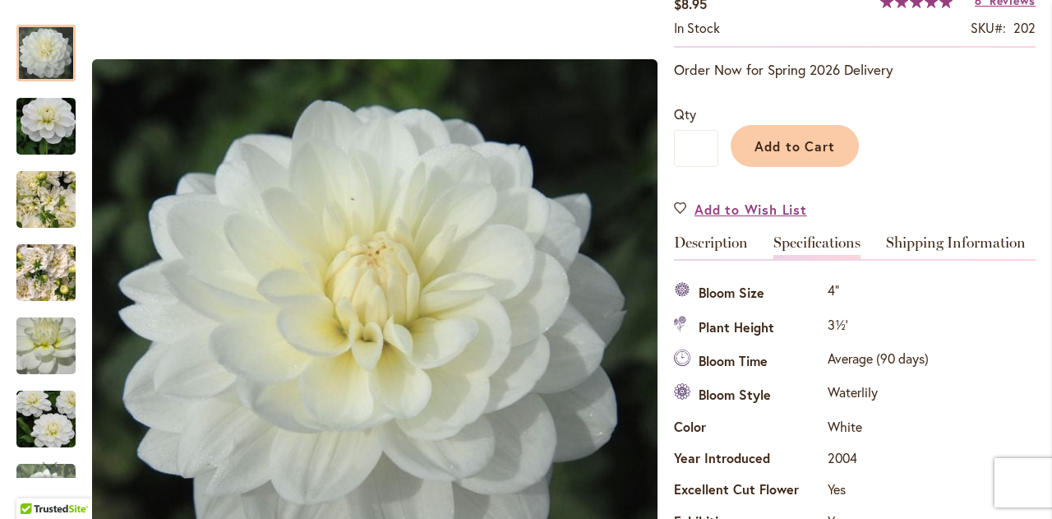
scroll to position [300, 0]
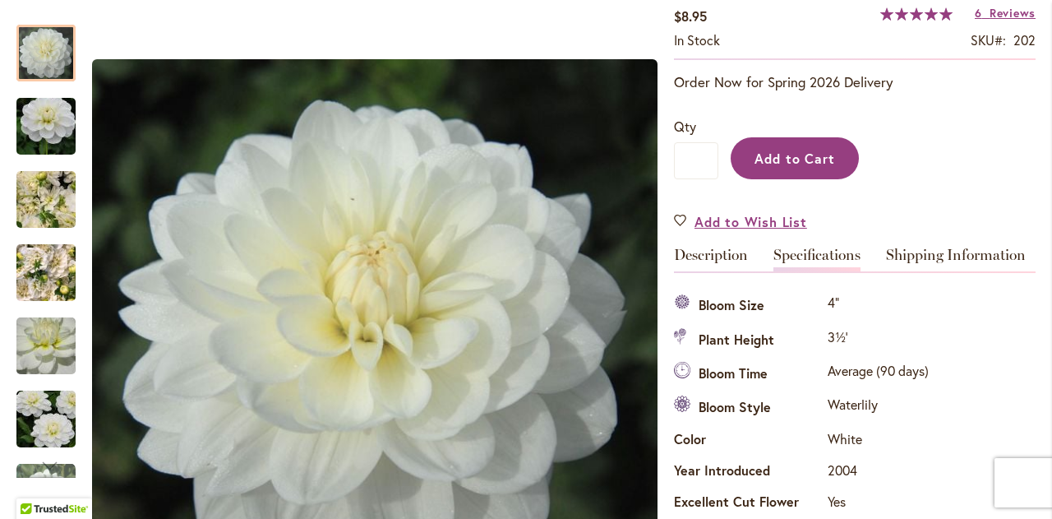
click at [820, 174] on button "Add to Cart" at bounding box center [795, 158] width 128 height 42
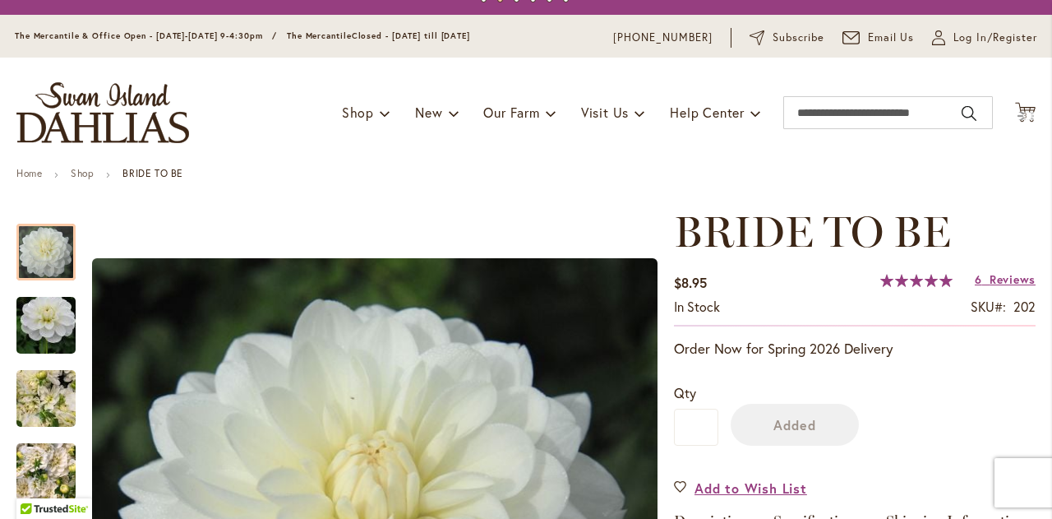
scroll to position [0, 0]
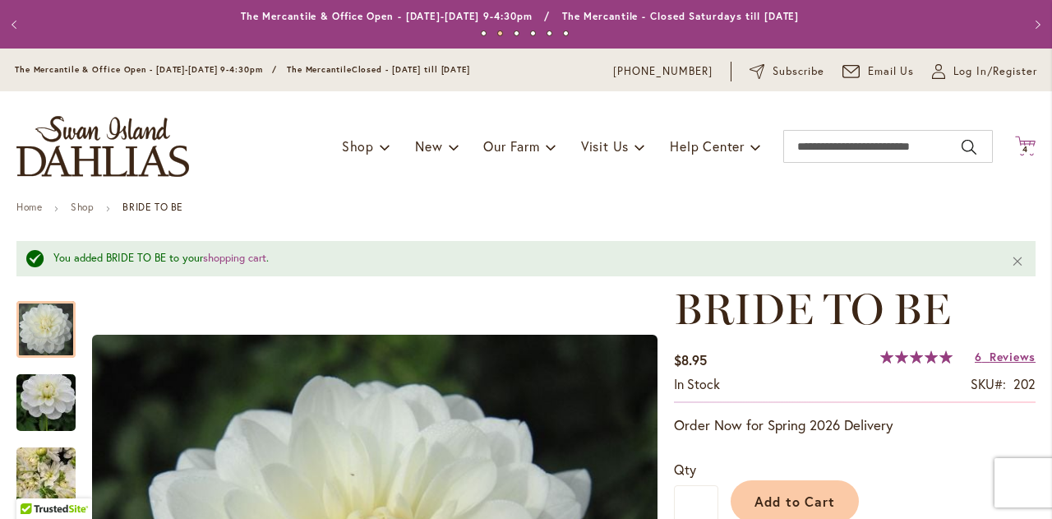
click at [1022, 148] on span "4" at bounding box center [1025, 149] width 6 height 11
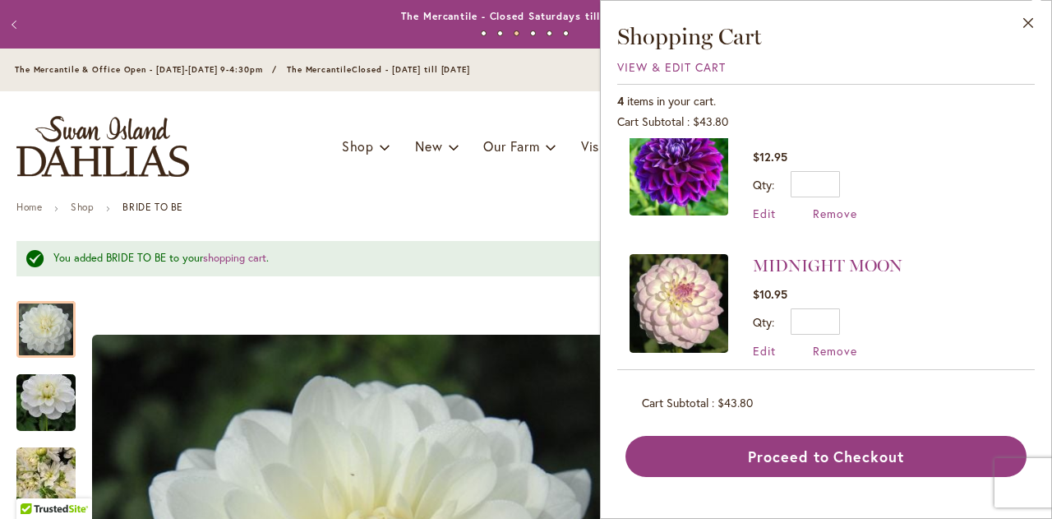
scroll to position [184, 0]
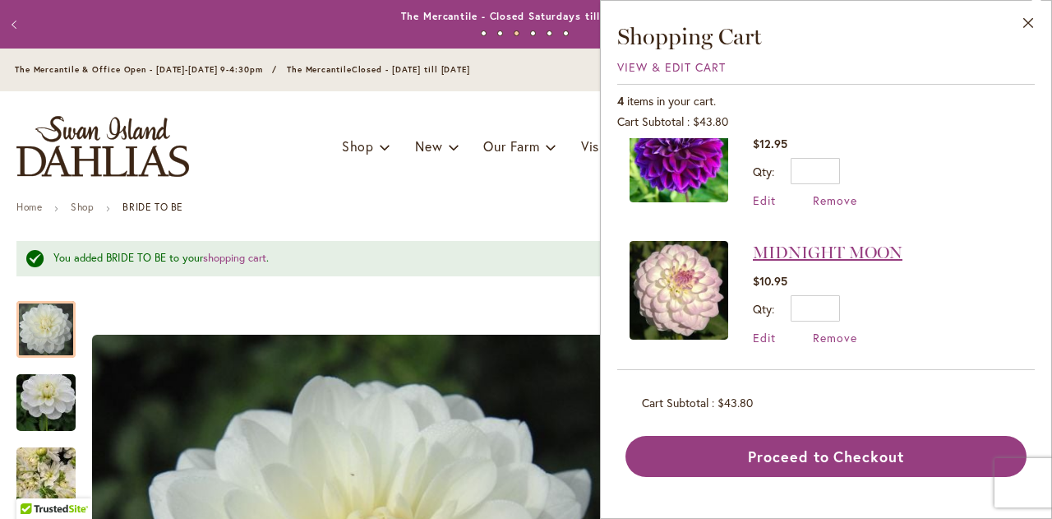
click at [774, 246] on link "MIDNIGHT MOON" at bounding box center [828, 252] width 150 height 20
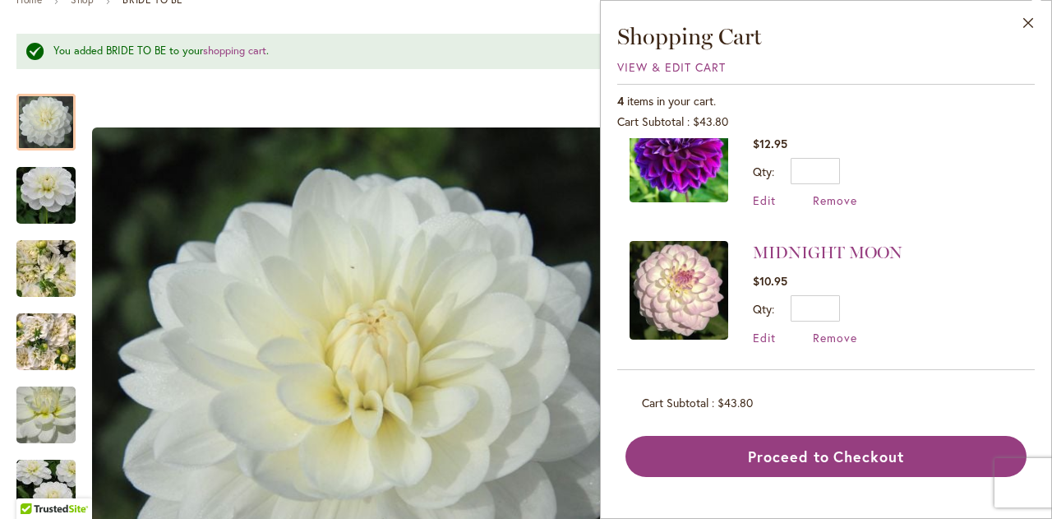
scroll to position [411, 0]
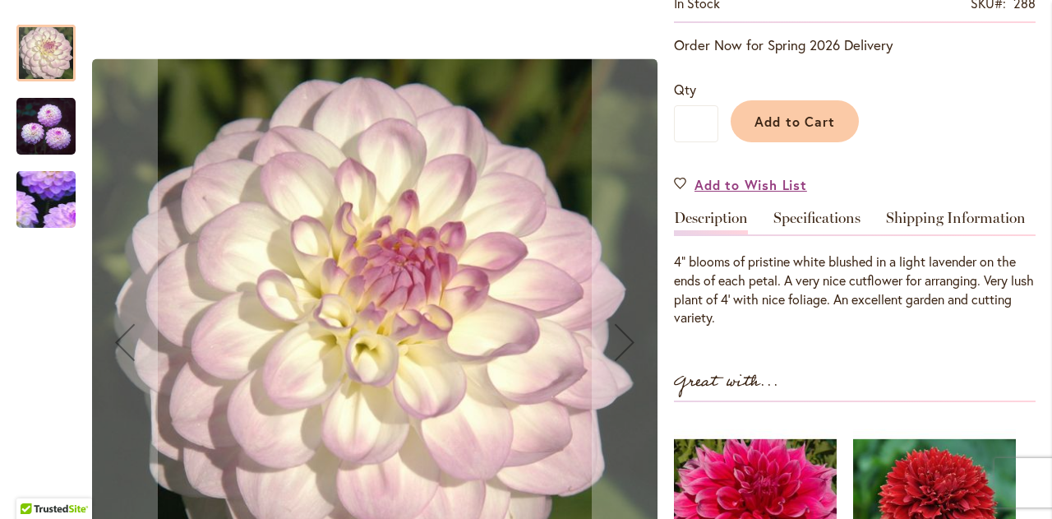
scroll to position [411, 0]
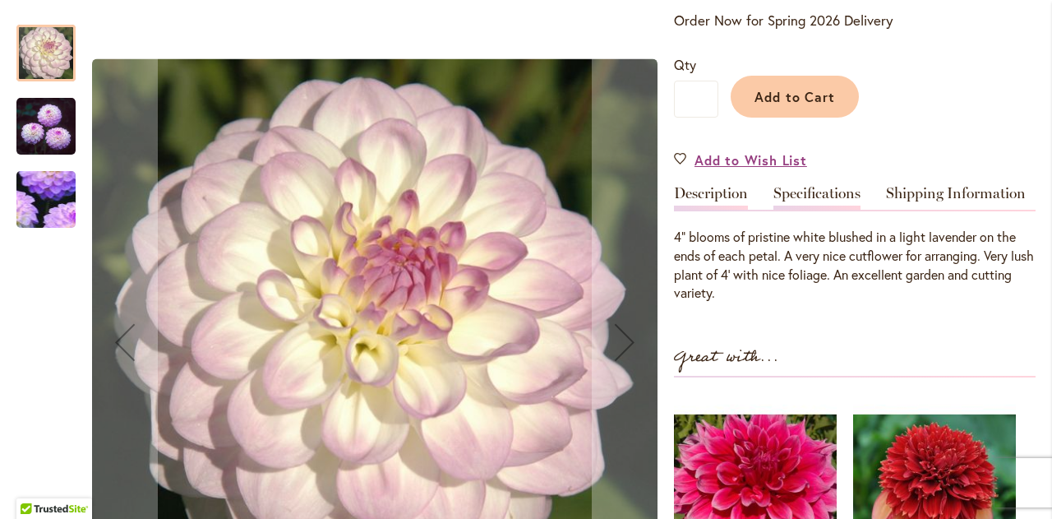
click at [794, 195] on link "Specifications" at bounding box center [816, 198] width 87 height 24
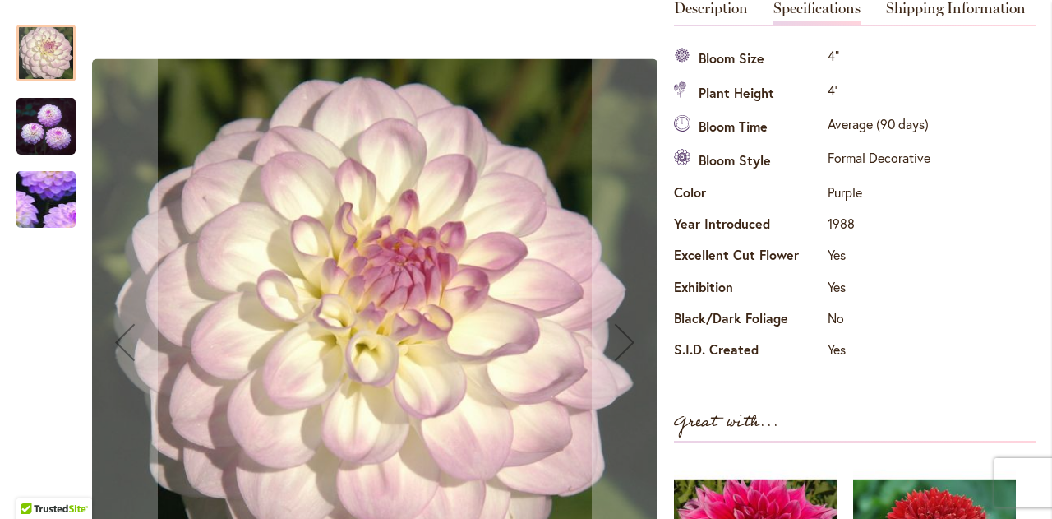
scroll to position [678, 0]
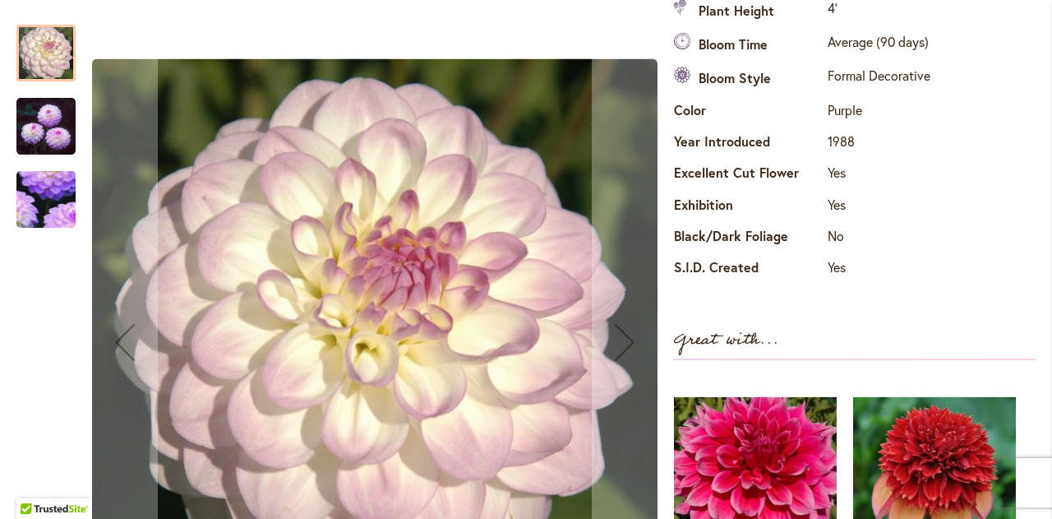
click at [38, 116] on img "MIDNIGHT MOON" at bounding box center [45, 126] width 59 height 61
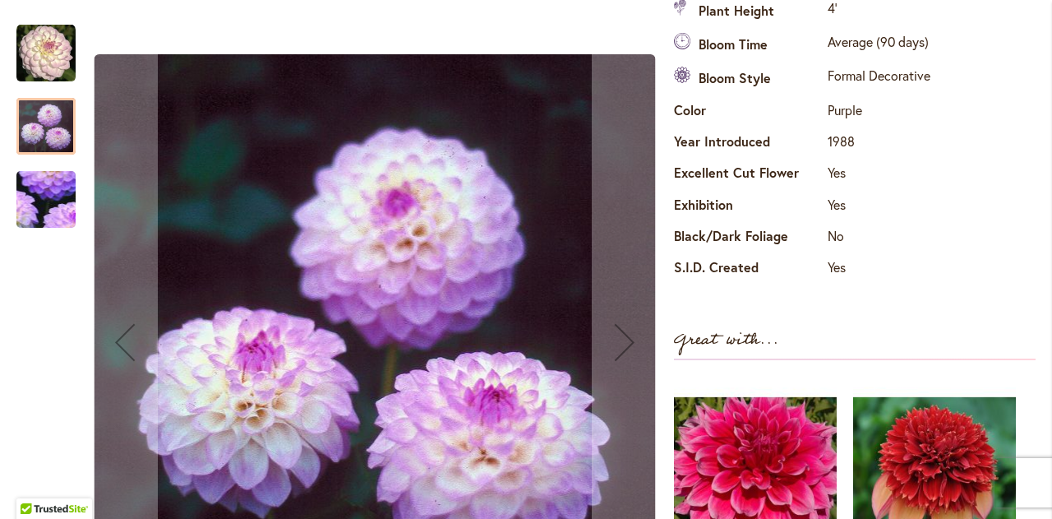
click at [49, 196] on img "MIDNIGHT MOON" at bounding box center [46, 199] width 116 height 113
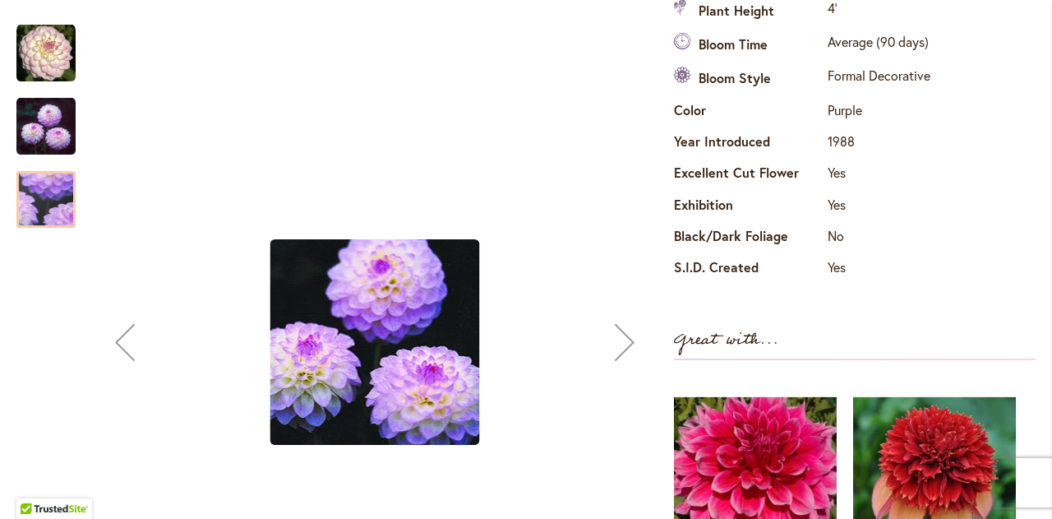
click at [59, 151] on img "MIDNIGHT MOON" at bounding box center [45, 126] width 59 height 61
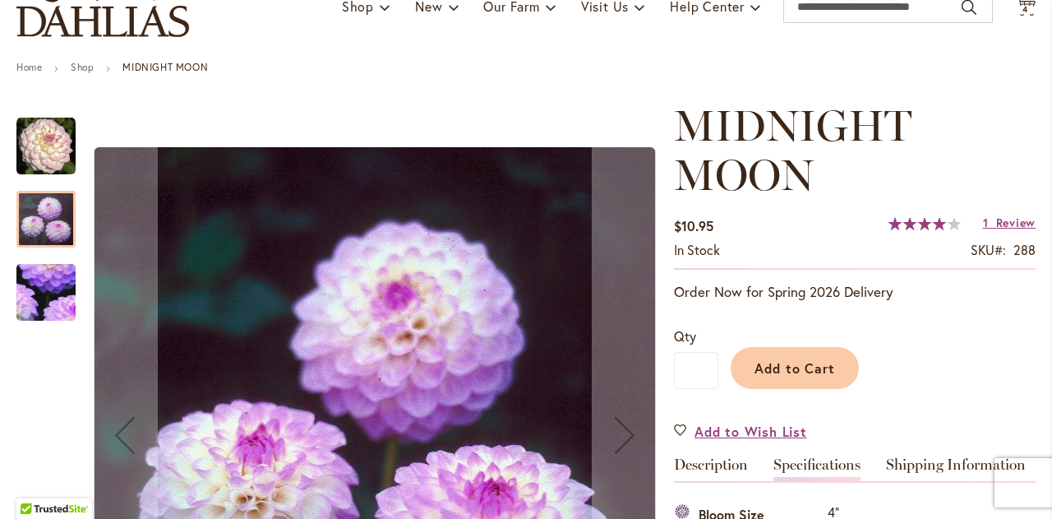
scroll to position [103, 0]
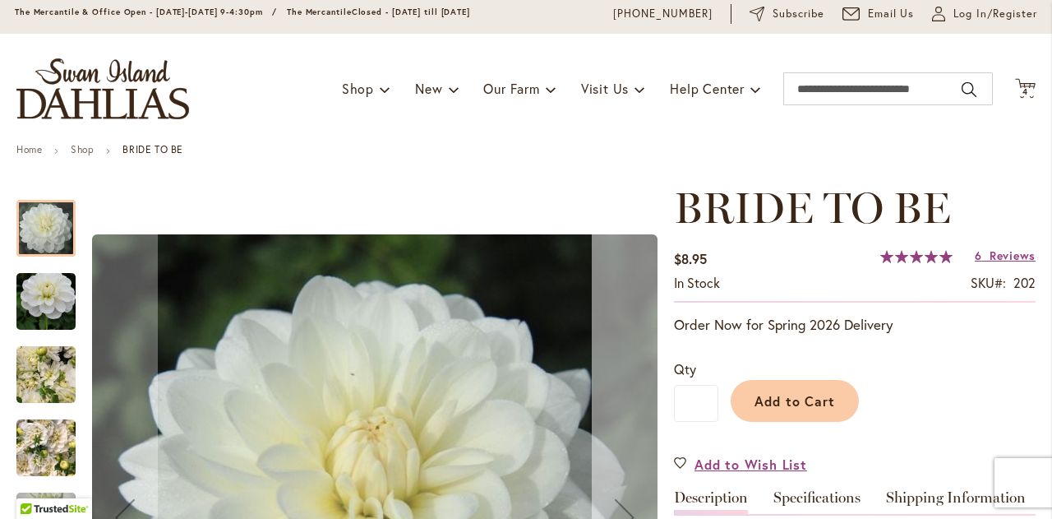
scroll to position [82, 0]
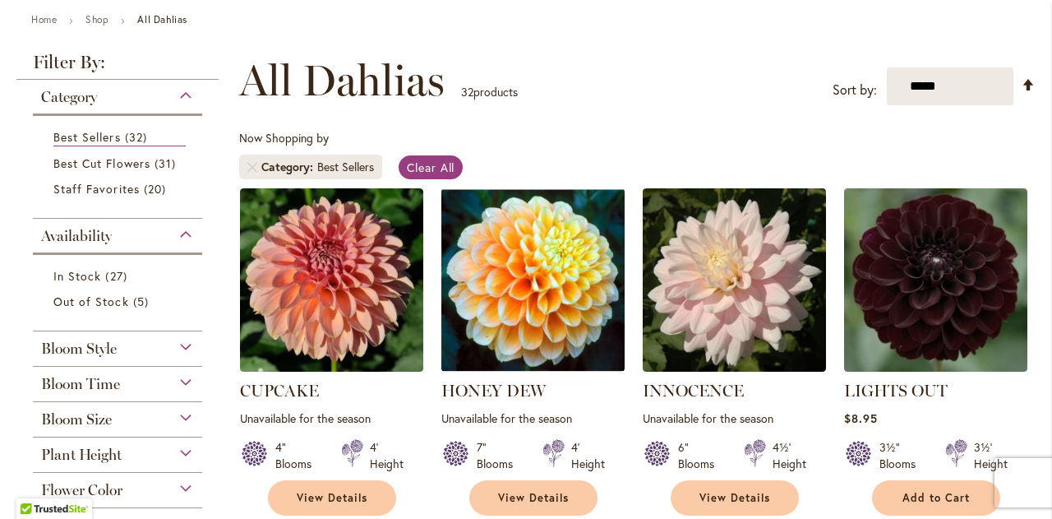
scroll to position [164, 0]
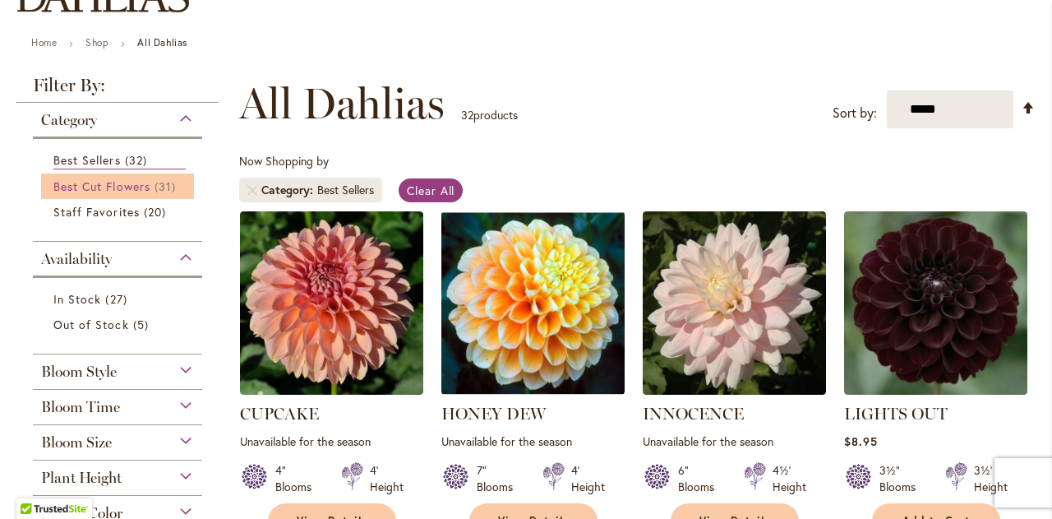
click at [122, 188] on span "Best Cut Flowers" at bounding box center [101, 186] width 97 height 16
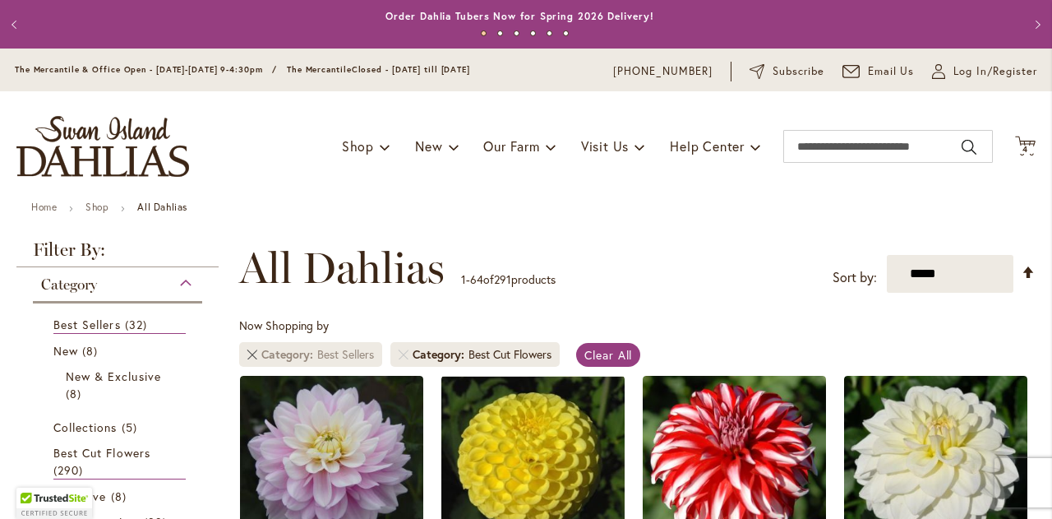
click at [250, 353] on link "Remove Category Best Sellers" at bounding box center [252, 354] width 10 height 10
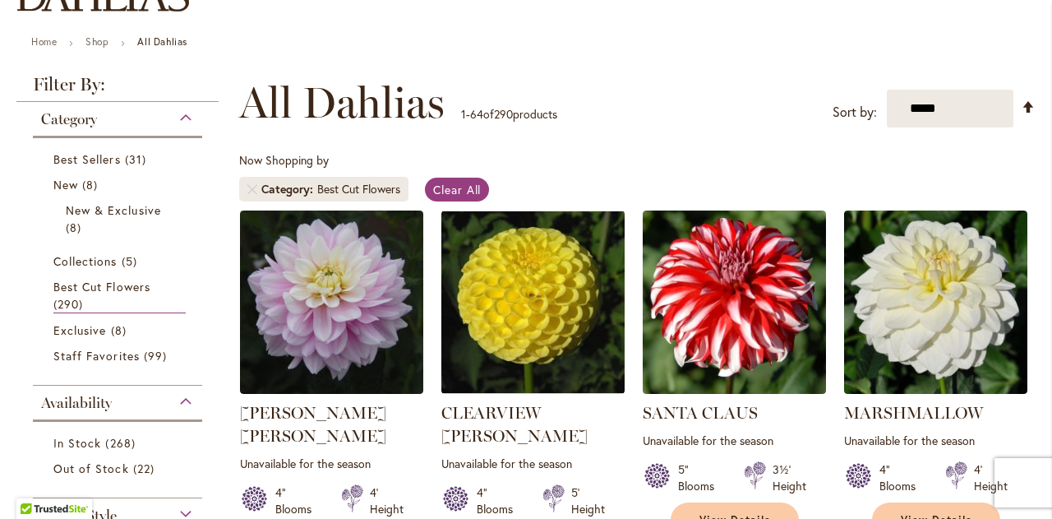
scroll to position [247, 0]
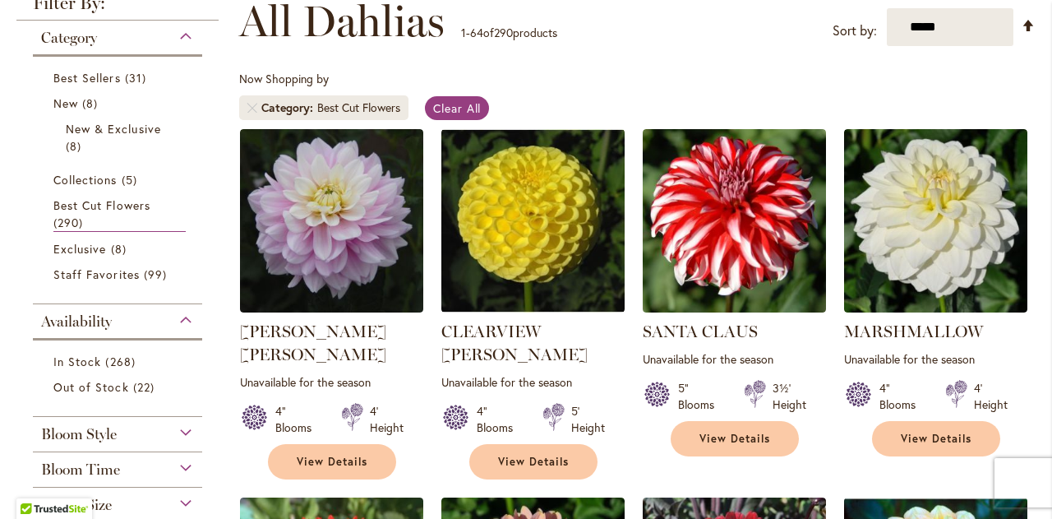
click at [988, 25] on select "**********" at bounding box center [950, 27] width 127 height 38
click at [887, 8] on select "**********" at bounding box center [950, 27] width 127 height 38
click at [1029, 30] on link "Set Descending Direction" at bounding box center [1028, 25] width 14 height 19
click at [1026, 21] on link "Set Descending Direction" at bounding box center [1028, 25] width 14 height 19
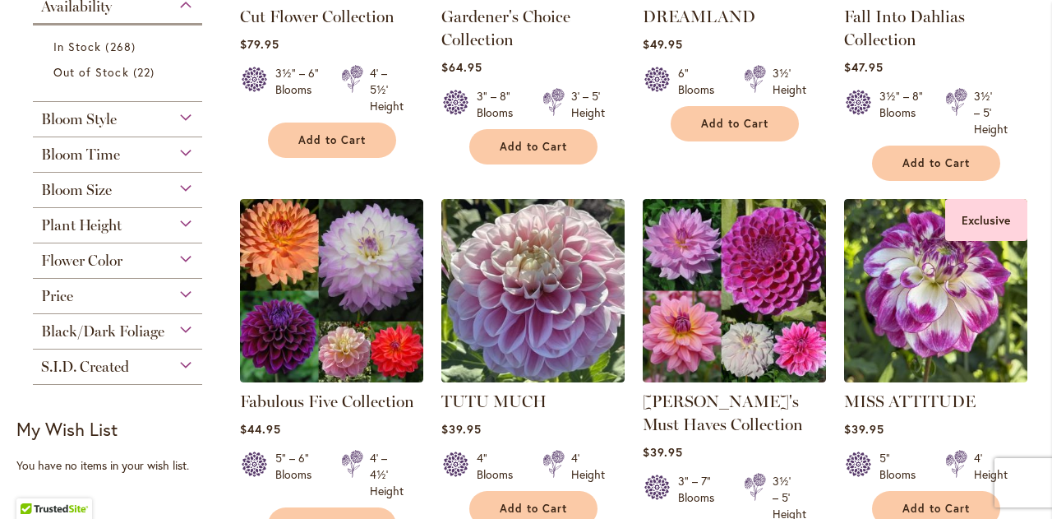
scroll to position [657, 0]
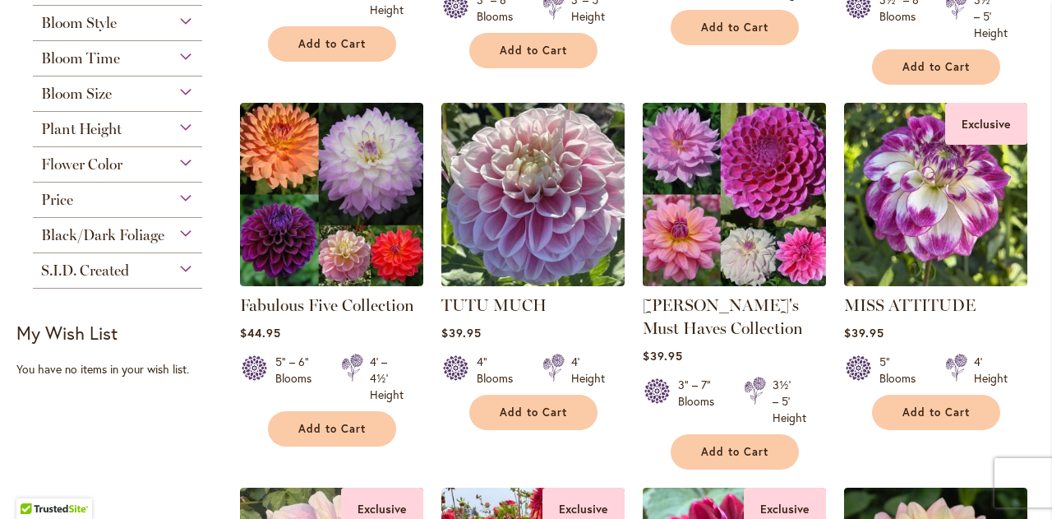
click at [769, 236] on img at bounding box center [734, 194] width 192 height 192
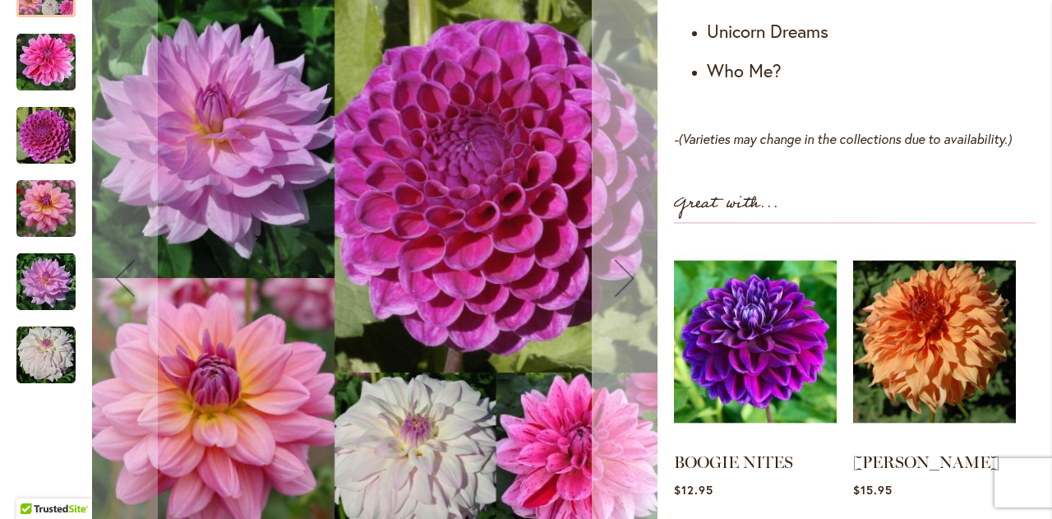
scroll to position [1233, 0]
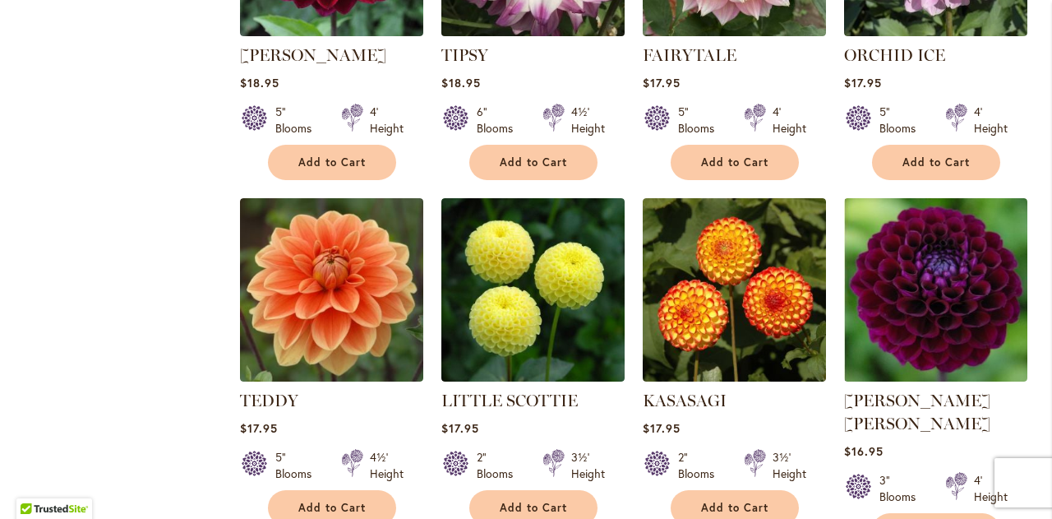
scroll to position [5588, 0]
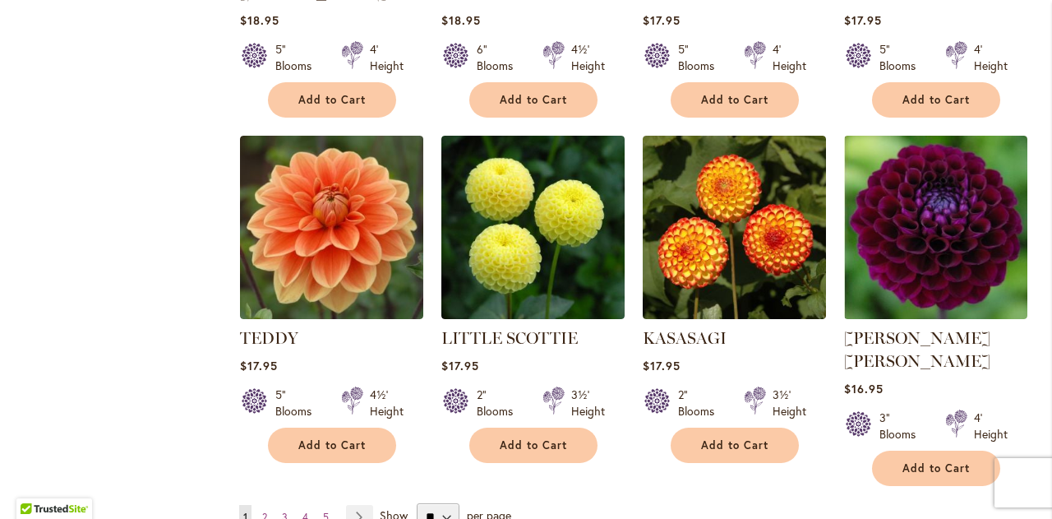
click at [332, 505] on ul "You're currently reading page 1 Page 2 Page 3 Page 4 Page 5 Page Next" at bounding box center [309, 517] width 141 height 25
click at [325, 510] on span "5" at bounding box center [326, 516] width 6 height 12
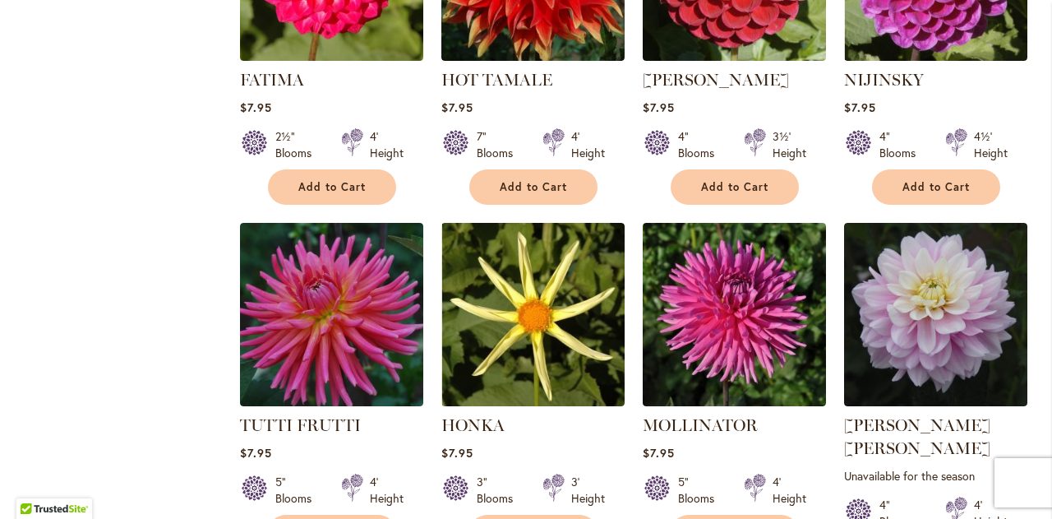
scroll to position [1233, 0]
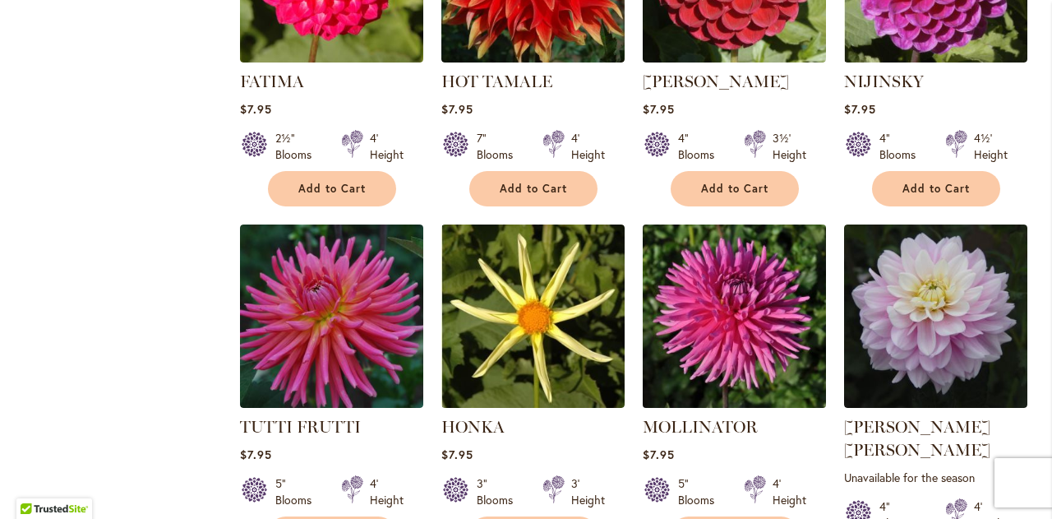
click at [741, 240] on img at bounding box center [734, 315] width 192 height 192
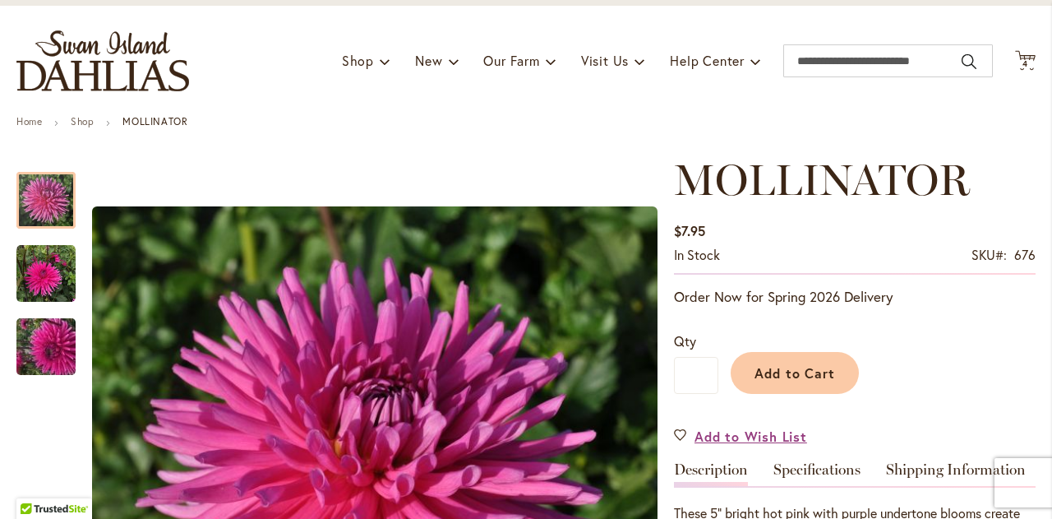
scroll to position [82, 0]
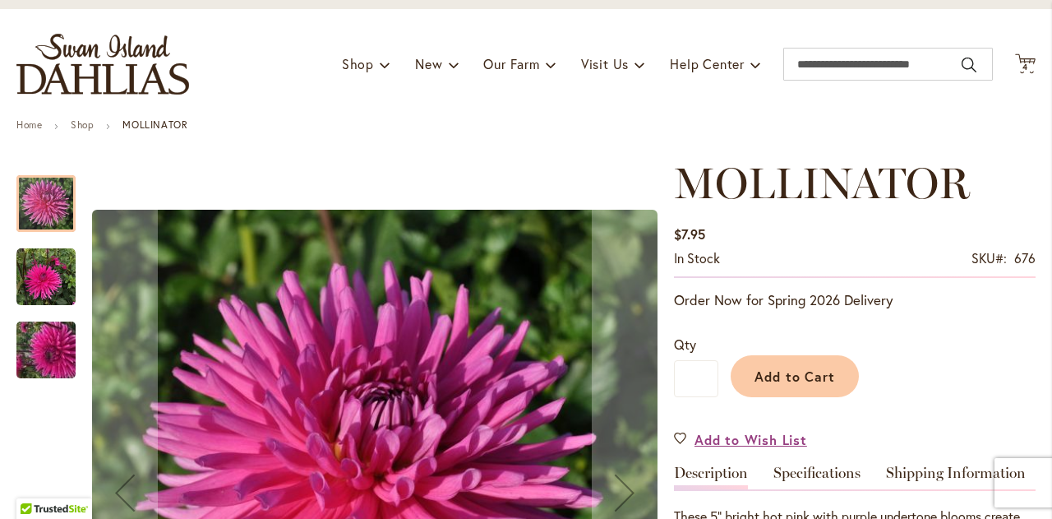
click at [37, 287] on img "MOLLINATOR" at bounding box center [45, 276] width 59 height 59
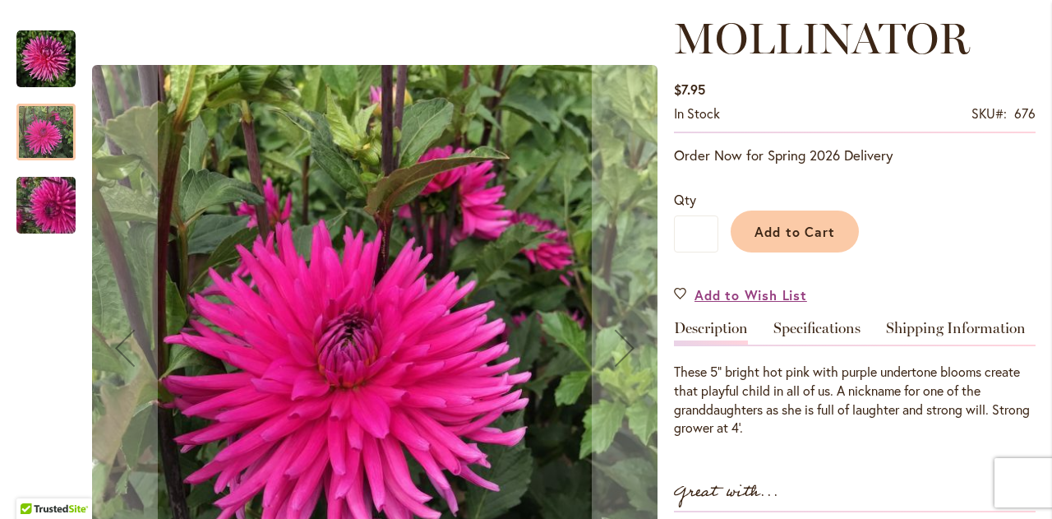
scroll to position [247, 0]
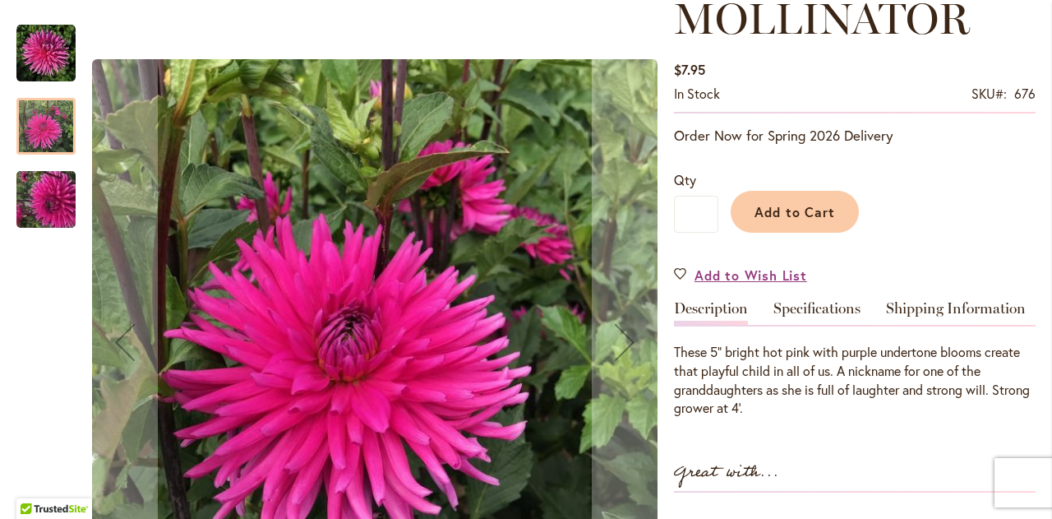
click at [44, 233] on div at bounding box center [45, 242] width 59 height 469
click at [53, 205] on img "MOLLINATOR" at bounding box center [46, 199] width 118 height 89
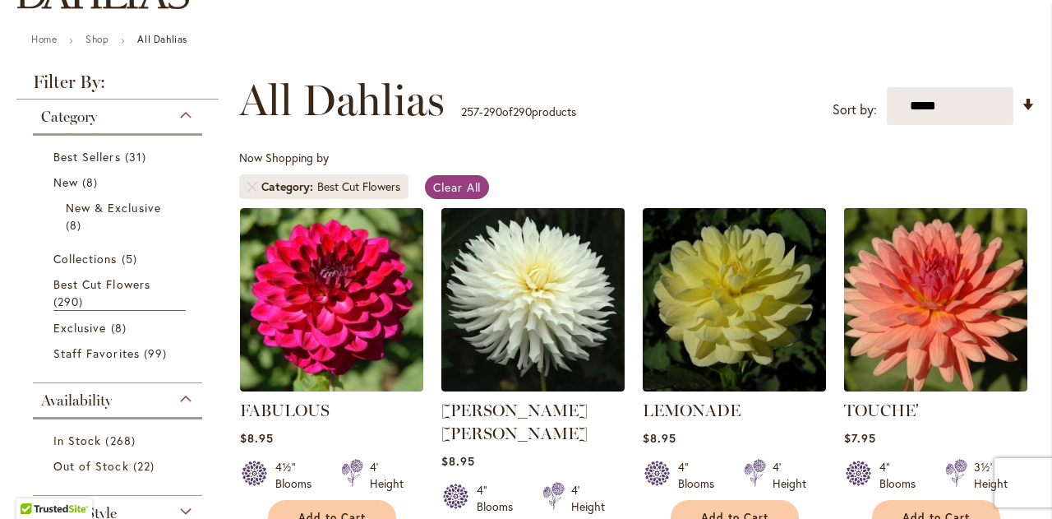
scroll to position [164, 0]
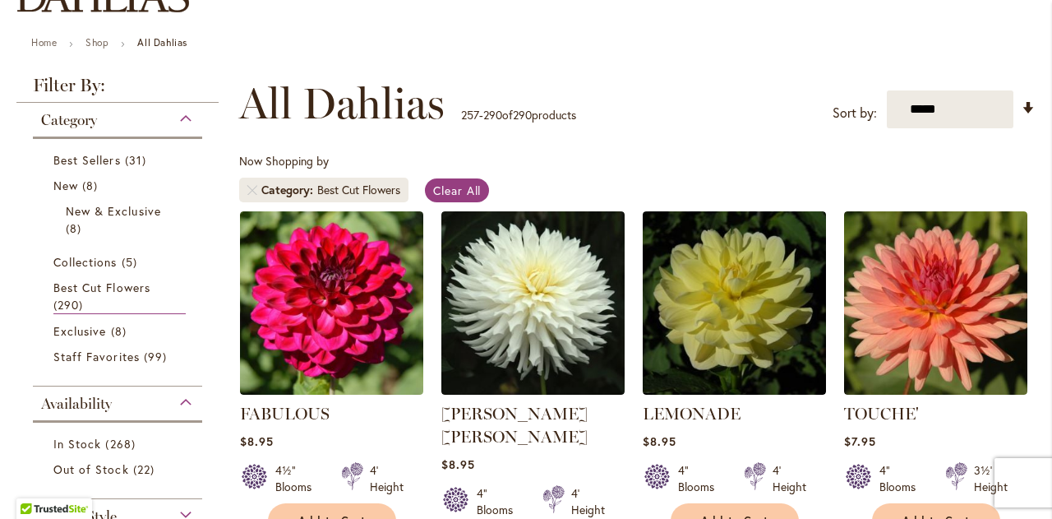
click at [1028, 103] on link "Set Ascending Direction" at bounding box center [1028, 107] width 14 height 19
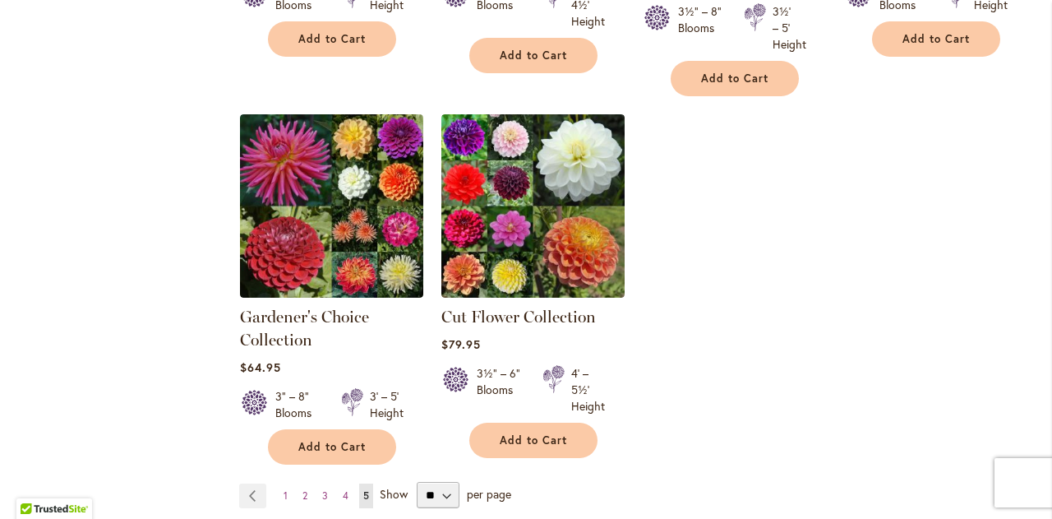
scroll to position [3123, 0]
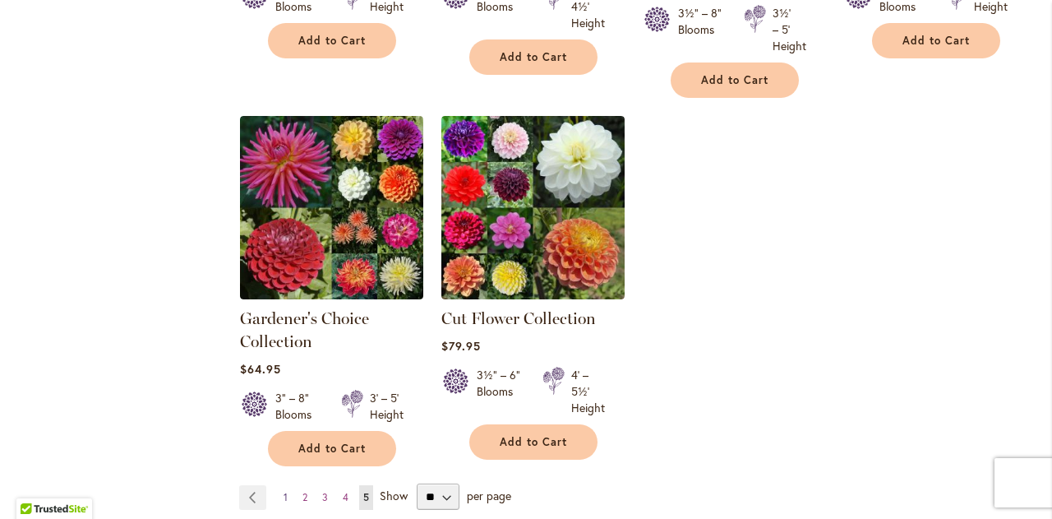
click at [288, 491] on link "Page 1" at bounding box center [285, 497] width 12 height 25
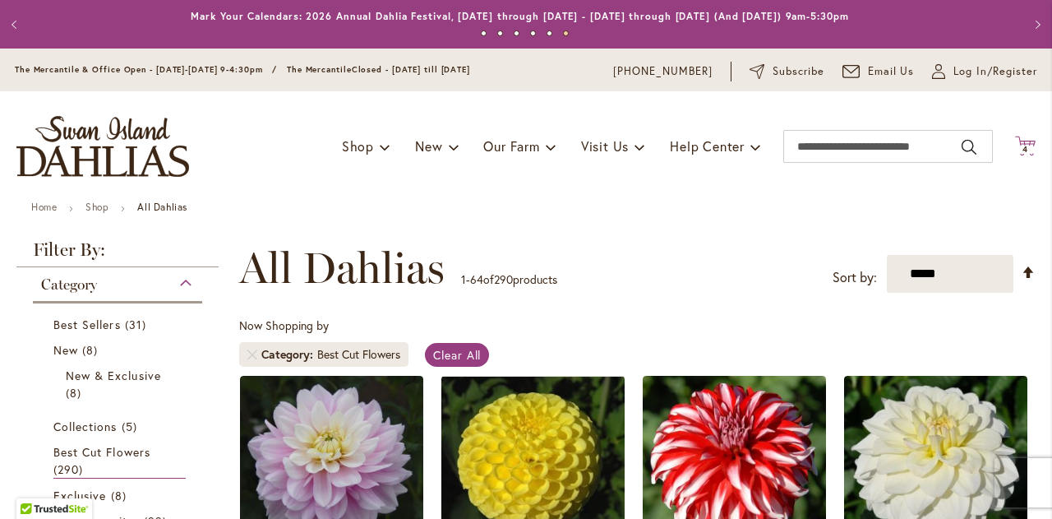
click at [1017, 152] on span "4 4 items" at bounding box center [1025, 149] width 16 height 8
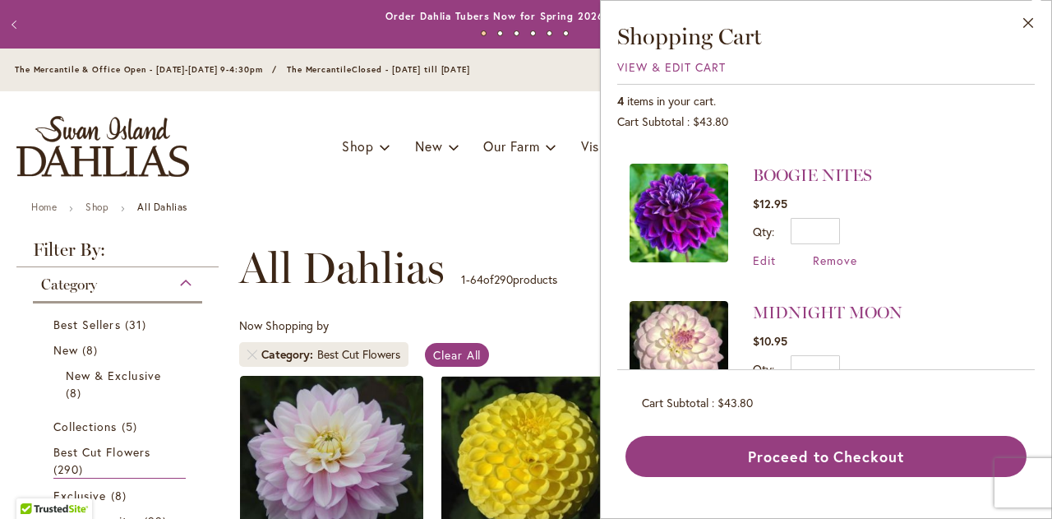
scroll to position [102, 0]
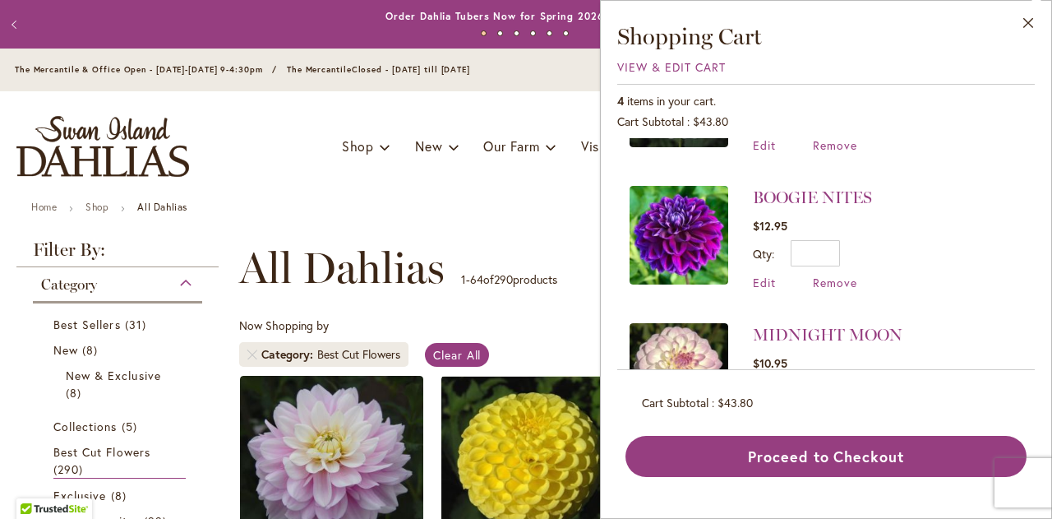
click at [676, 223] on img at bounding box center [678, 235] width 99 height 99
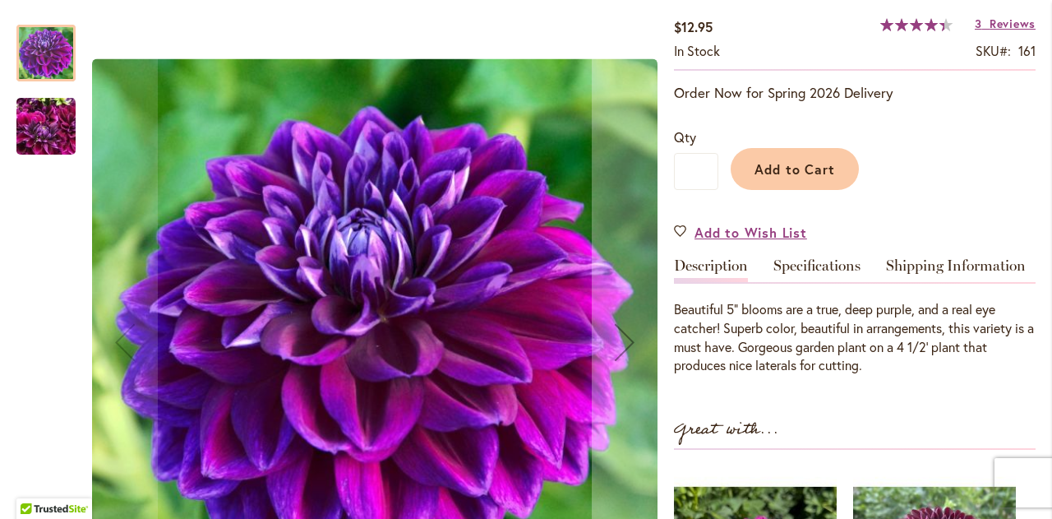
scroll to position [329, 0]
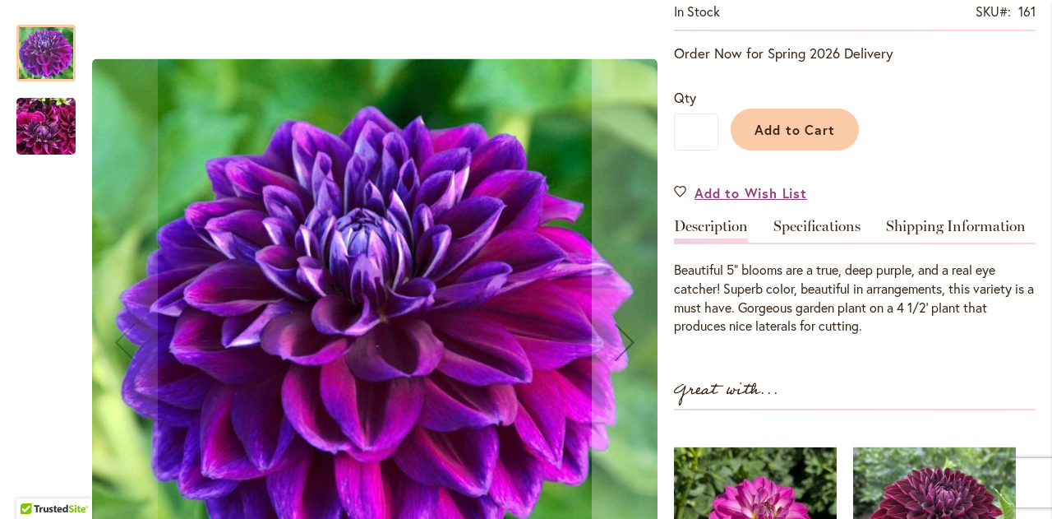
click at [48, 139] on img "BOOGIE NITES" at bounding box center [45, 126] width 59 height 79
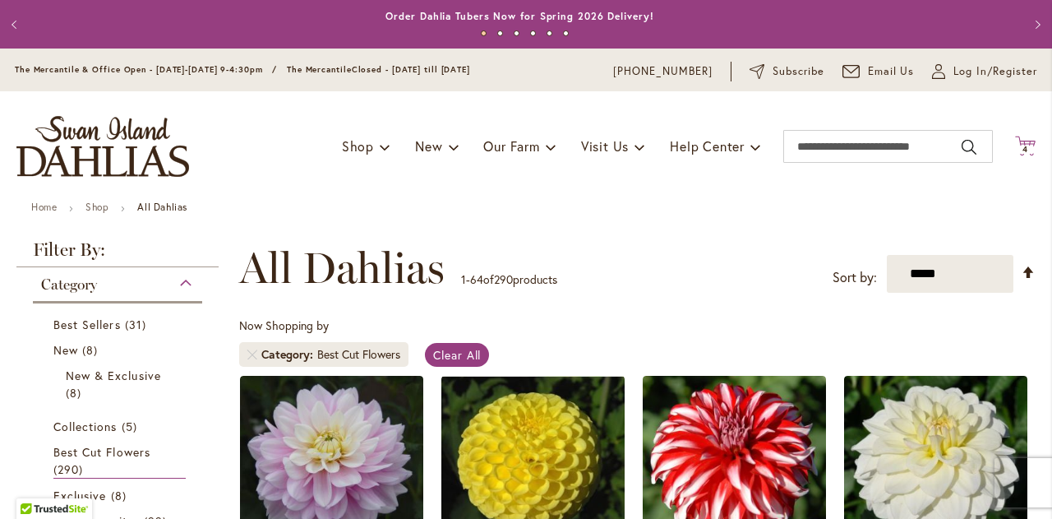
click at [1021, 152] on icon at bounding box center [1025, 146] width 21 height 20
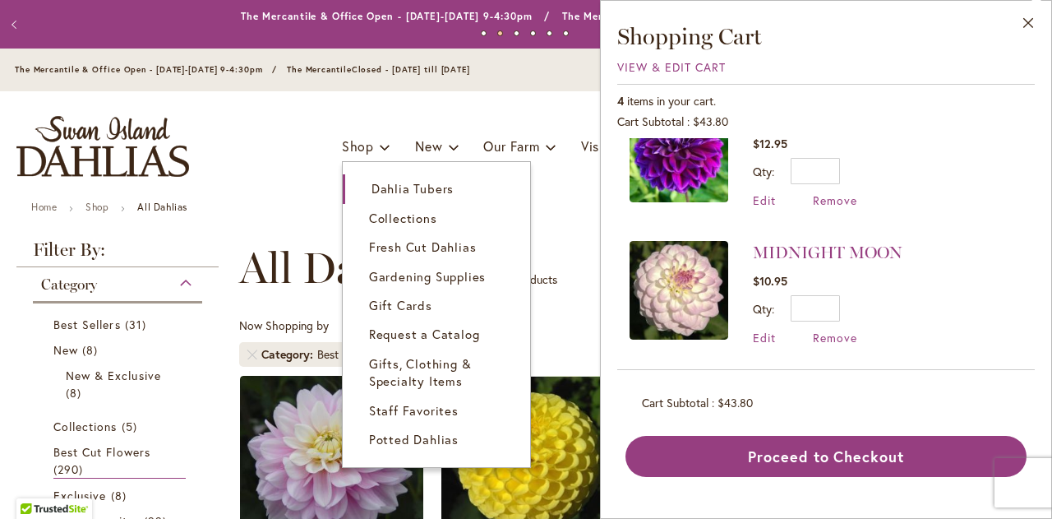
scroll to position [82, 0]
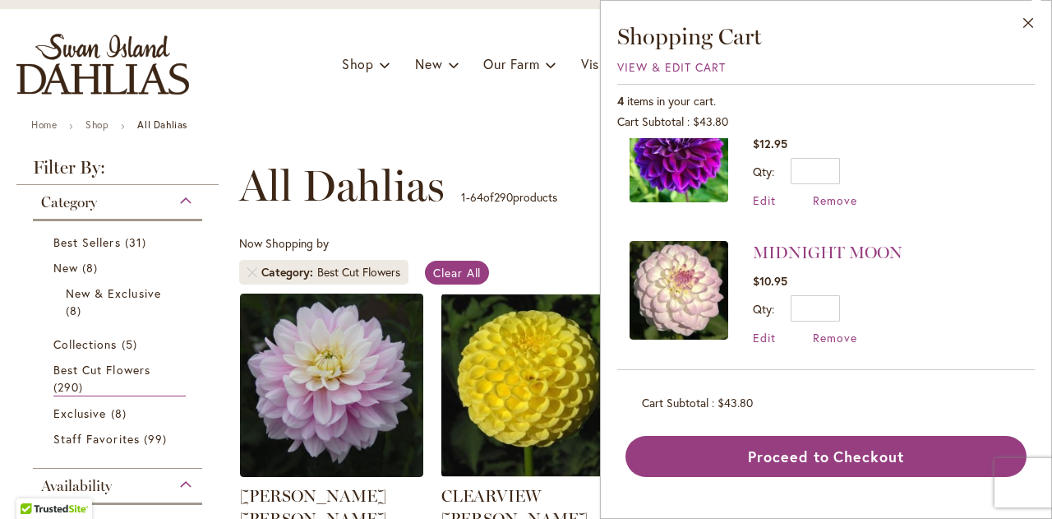
click at [564, 240] on div "Now Shopping by Category Best Cut Flowers Clear All" at bounding box center [637, 264] width 796 height 58
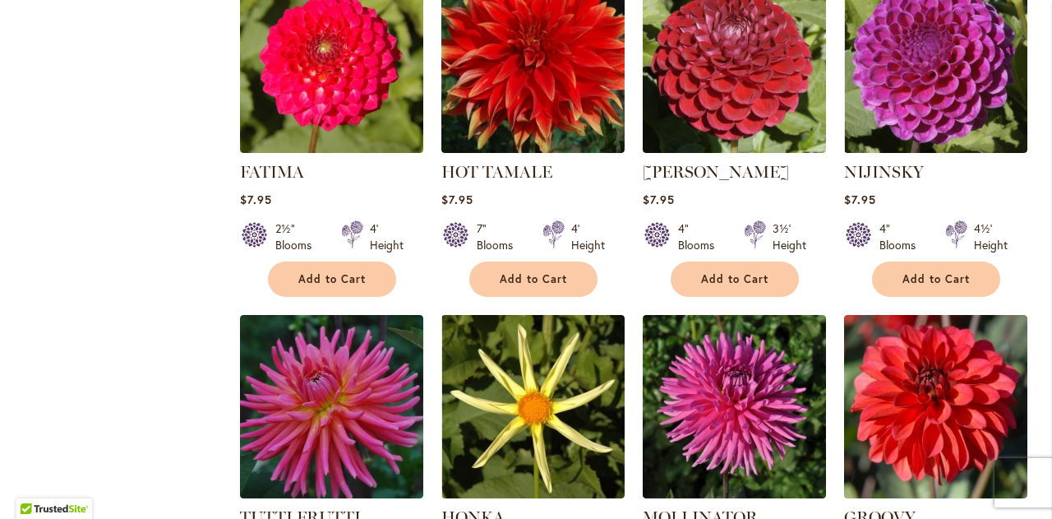
scroll to position [2547, 0]
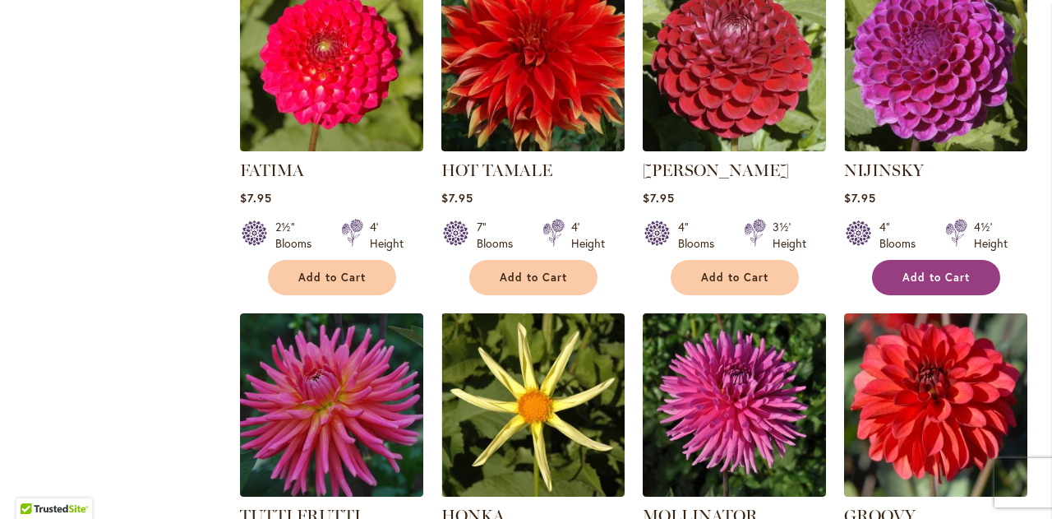
click at [927, 270] on span "Add to Cart" at bounding box center [935, 277] width 67 height 14
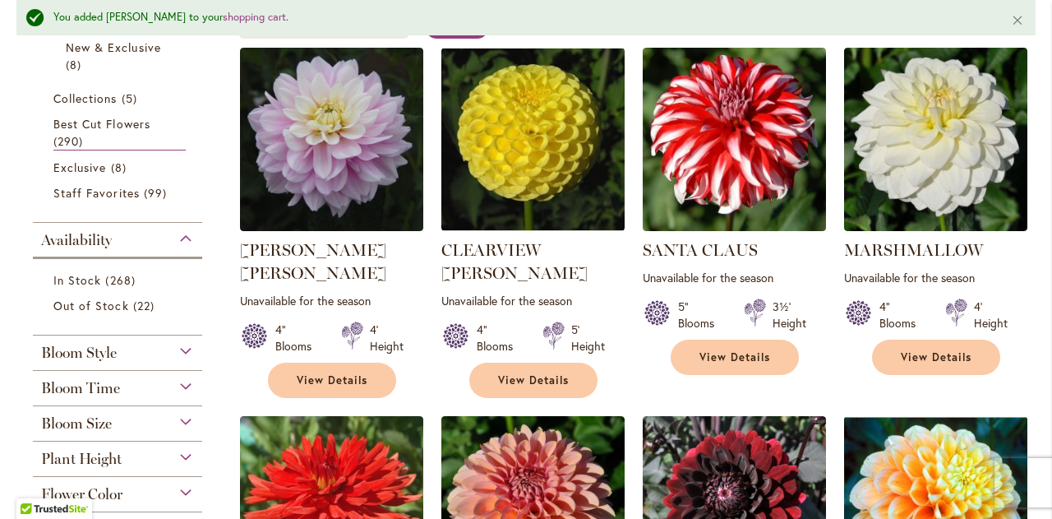
scroll to position [0, 0]
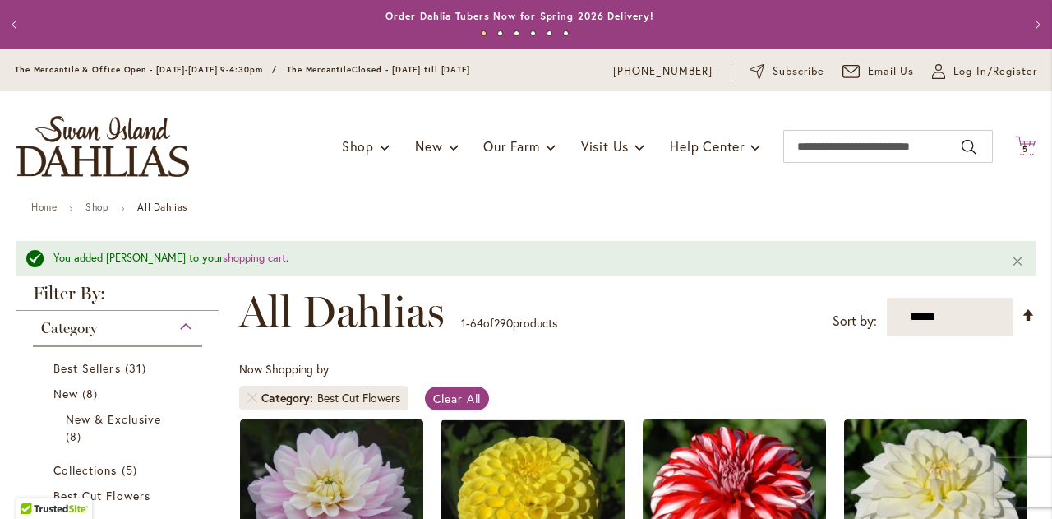
click at [1016, 142] on icon at bounding box center [1025, 146] width 21 height 20
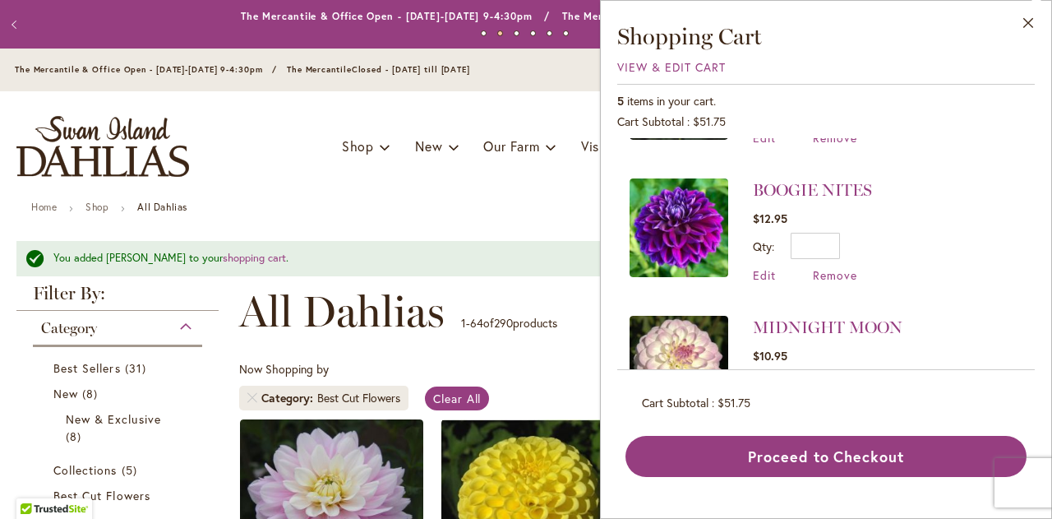
scroll to position [320, 0]
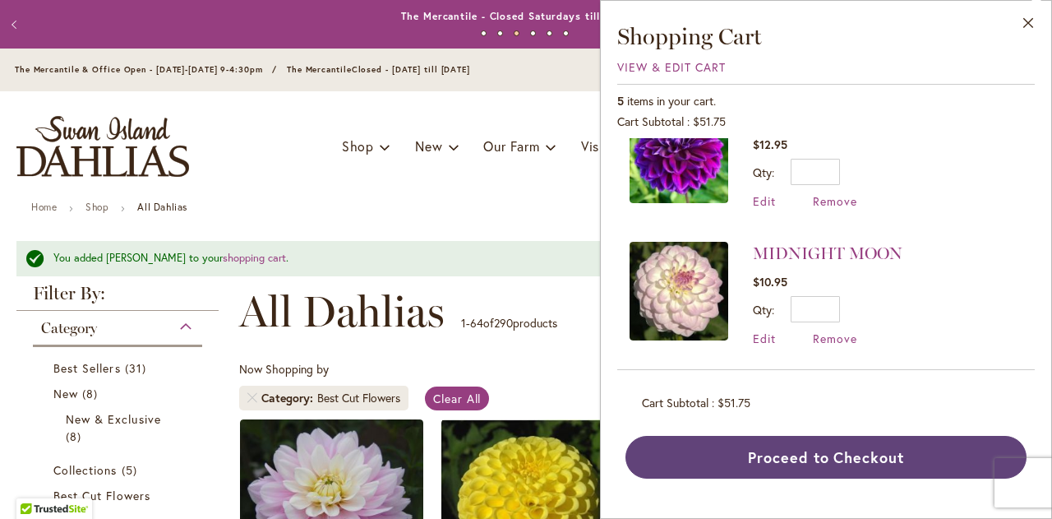
click at [781, 454] on button "Proceed to Checkout" at bounding box center [825, 457] width 401 height 43
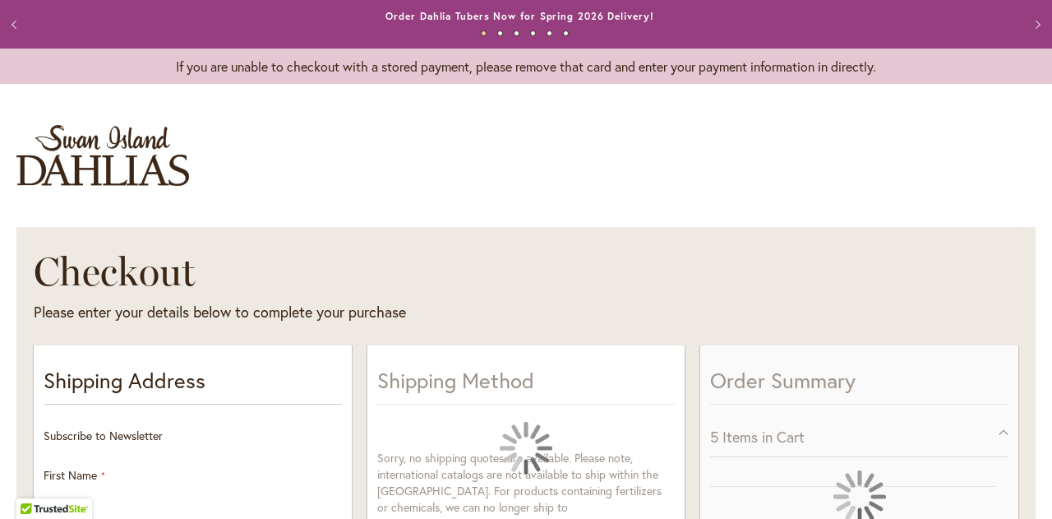
select select "**"
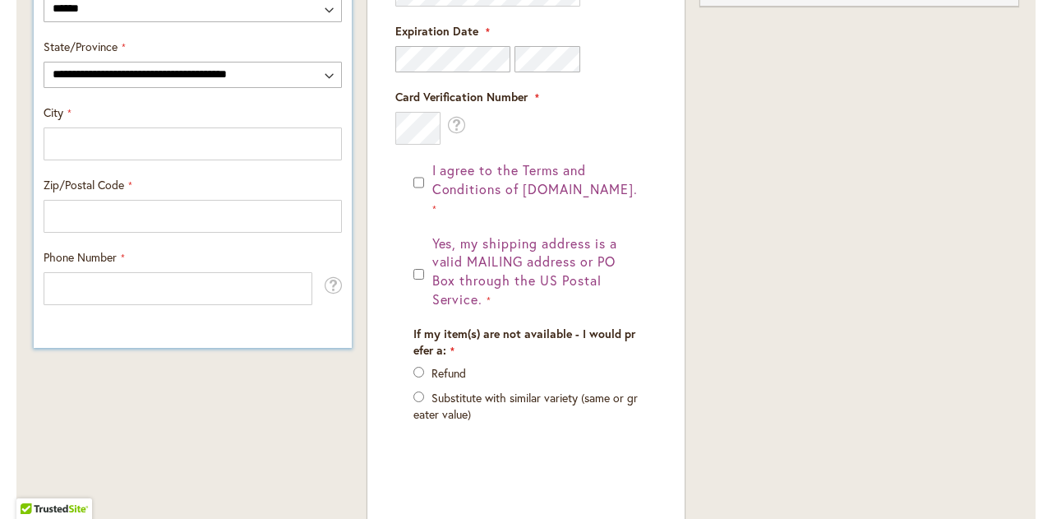
scroll to position [986, 0]
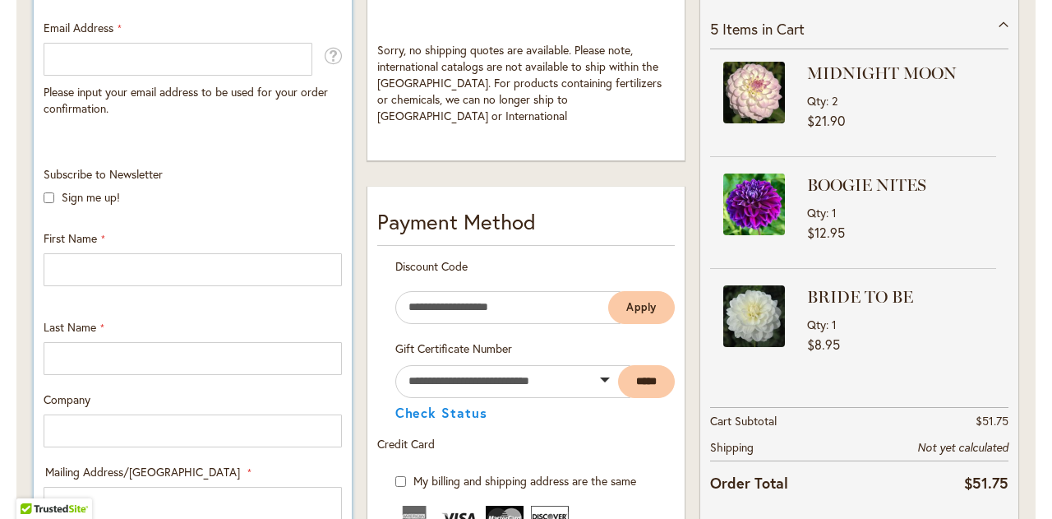
scroll to position [329, 0]
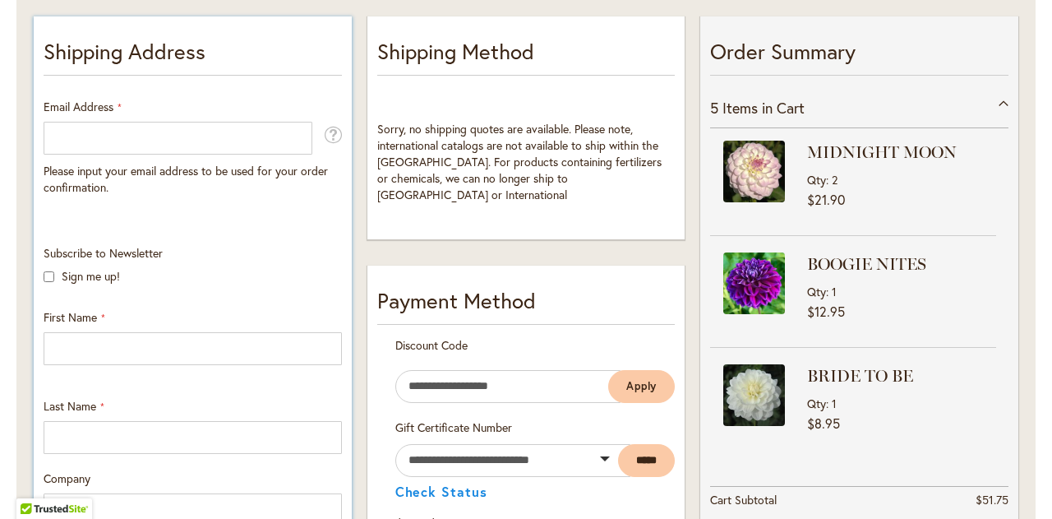
click at [187, 113] on div "Email Address Please input your email address to be used for your order confirm…" at bounding box center [193, 147] width 298 height 97
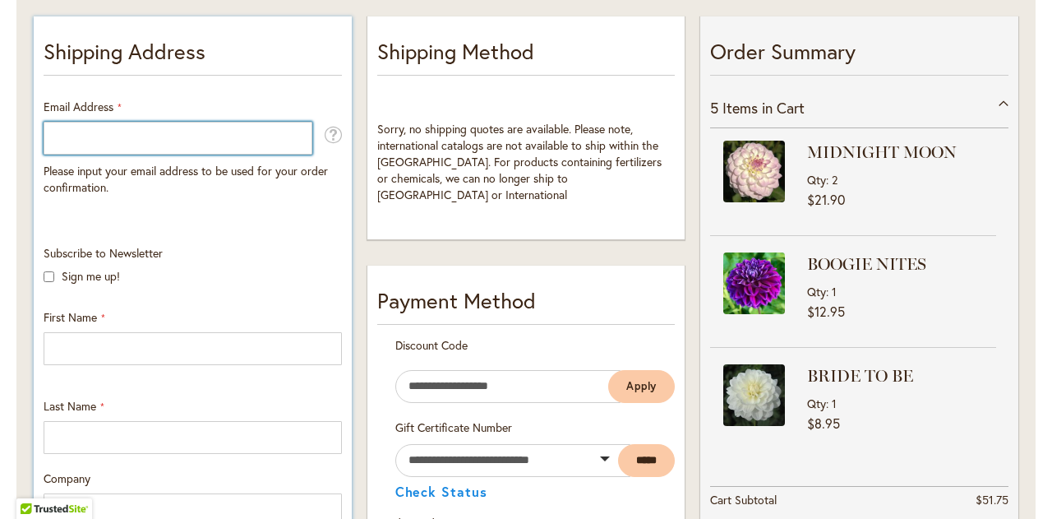
click at [182, 136] on input "Email Address" at bounding box center [178, 138] width 269 height 33
type input "**********"
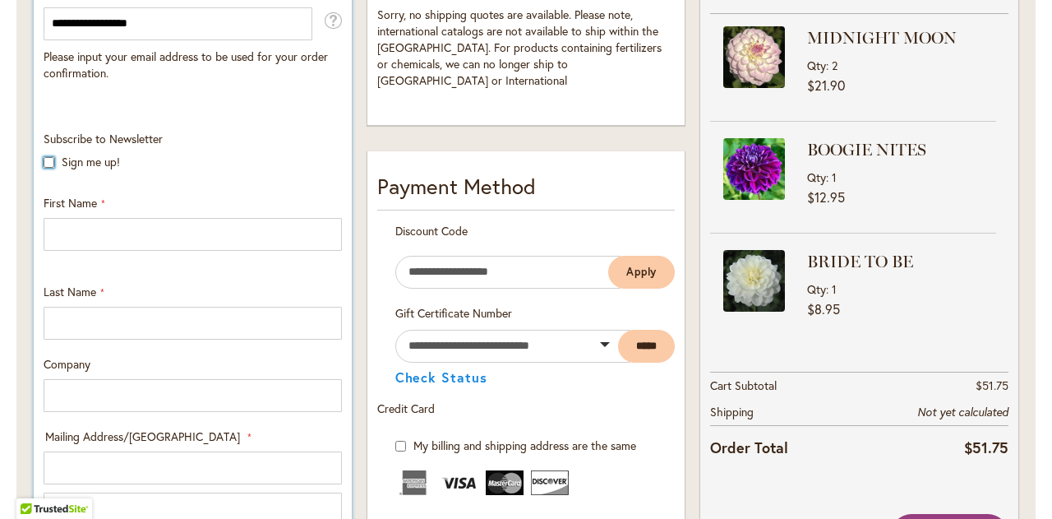
scroll to position [493, 0]
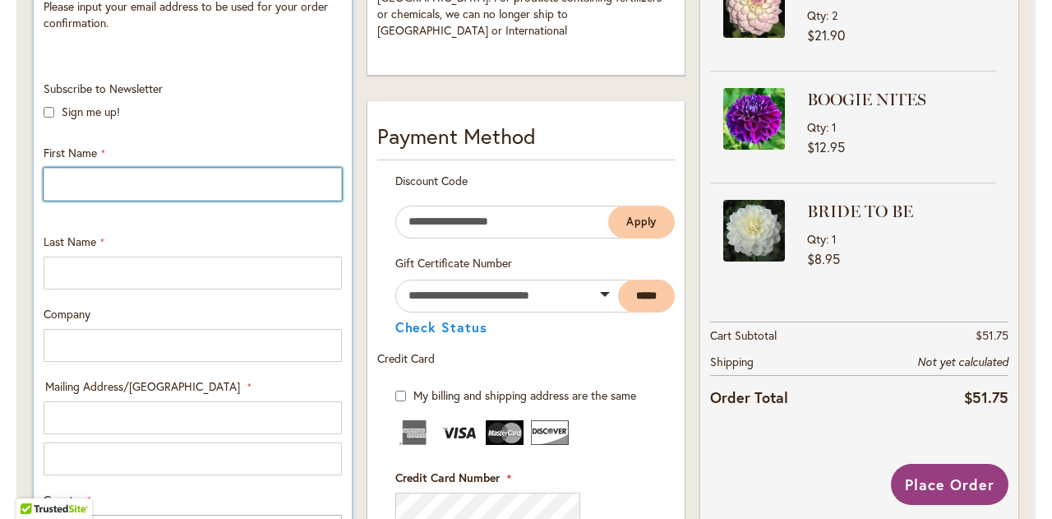
click at [112, 181] on input "First Name" at bounding box center [193, 184] width 298 height 33
type input "*******"
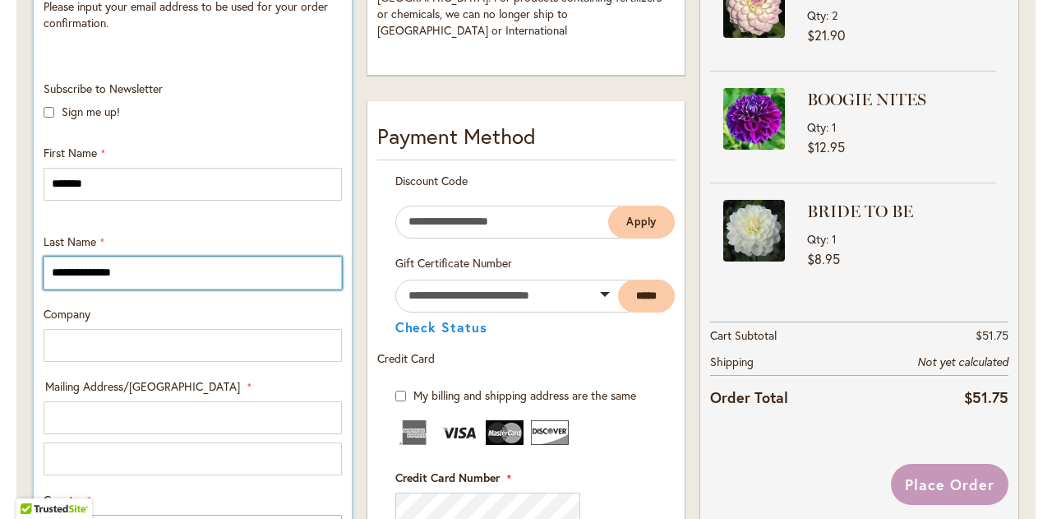
type input "**********"
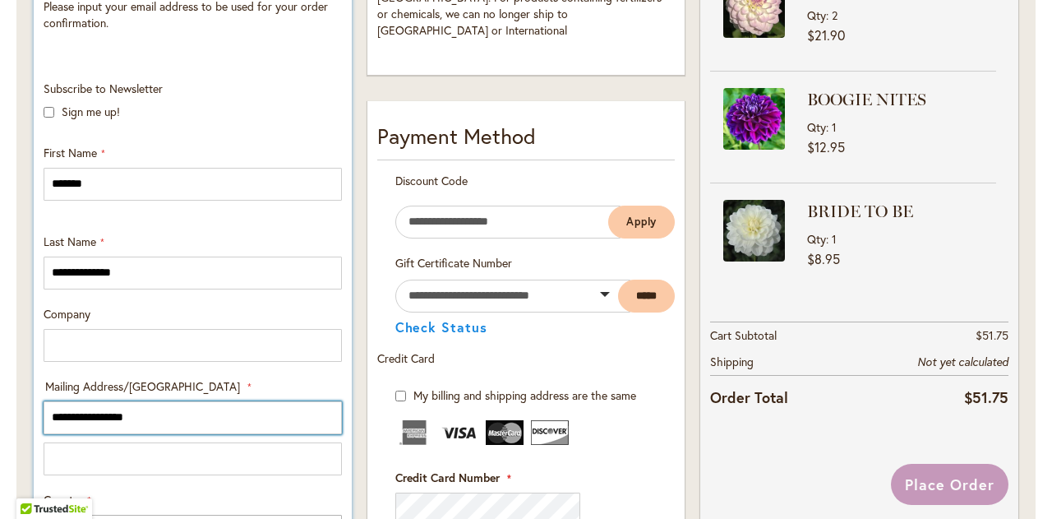
type input "**********"
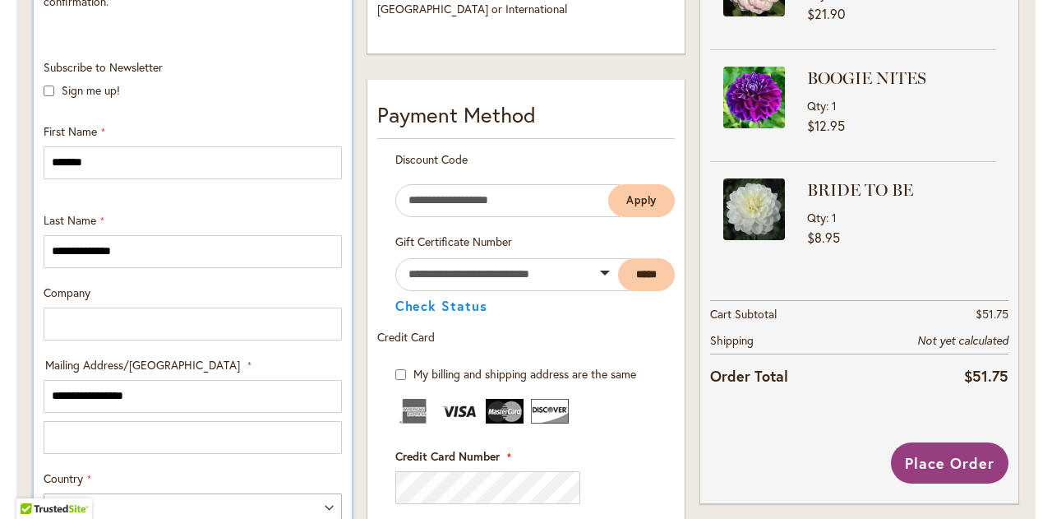
scroll to position [826, 0]
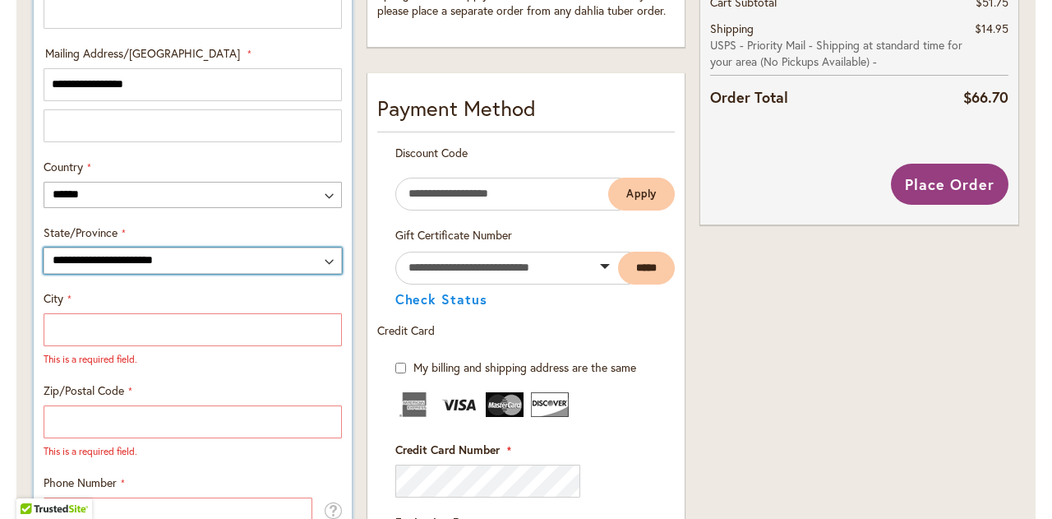
click at [92, 255] on select "**********" at bounding box center [193, 260] width 298 height 26
select select "**"
click at [44, 247] on select "**********" at bounding box center [193, 260] width 298 height 26
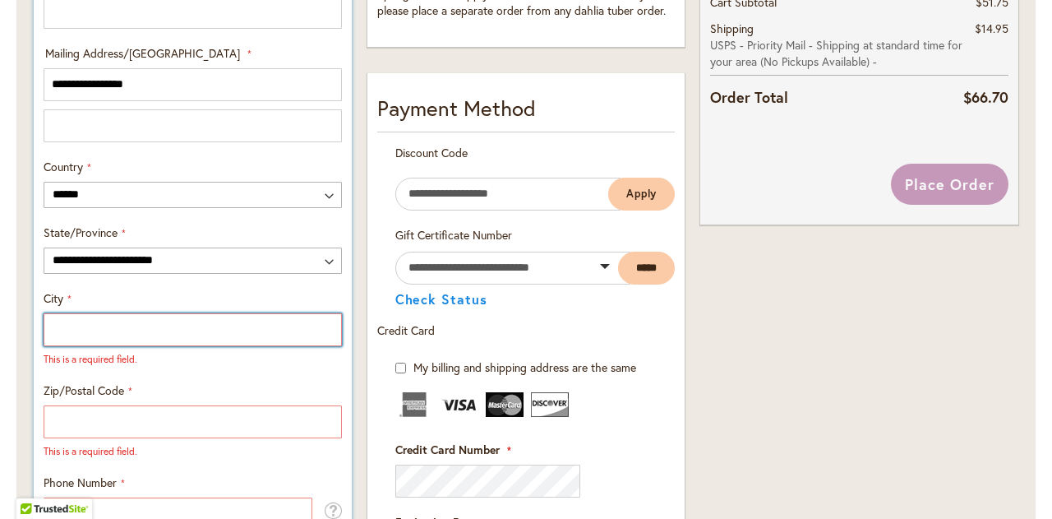
click at [77, 325] on input "City" at bounding box center [193, 329] width 298 height 33
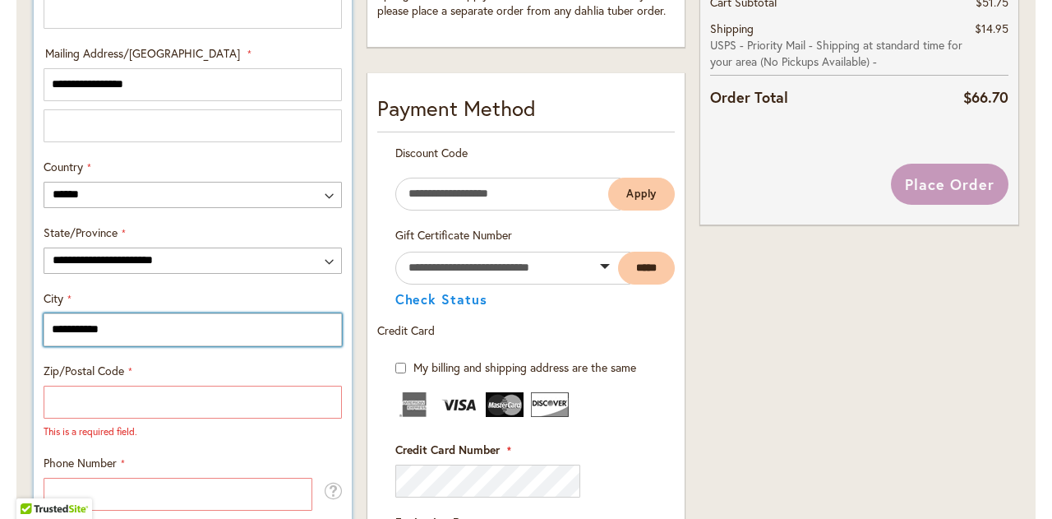
type input "**********"
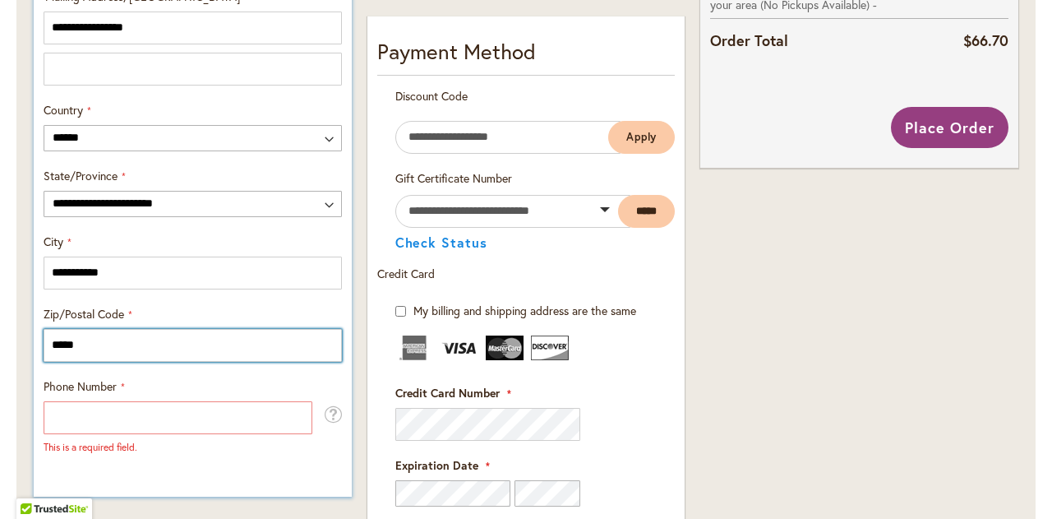
scroll to position [990, 0]
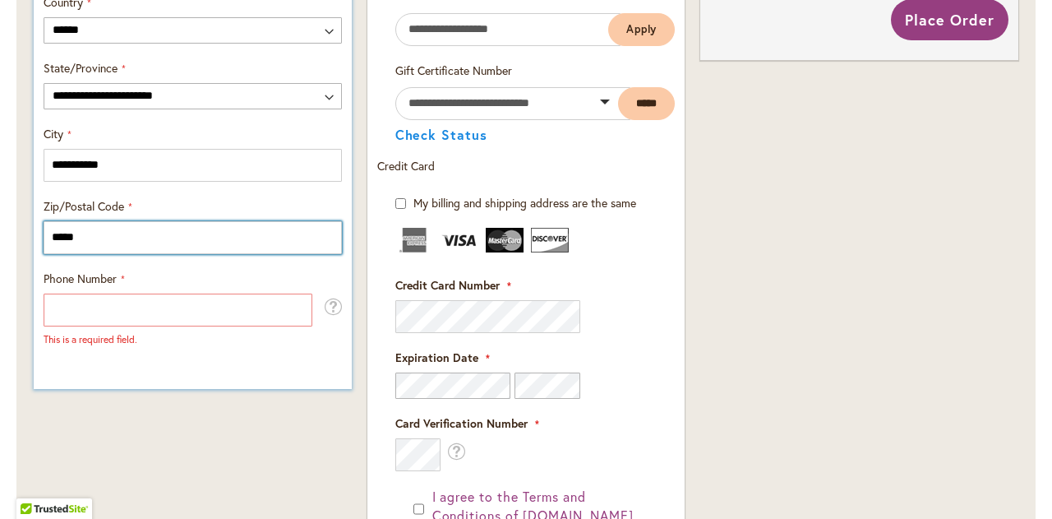
type input "*****"
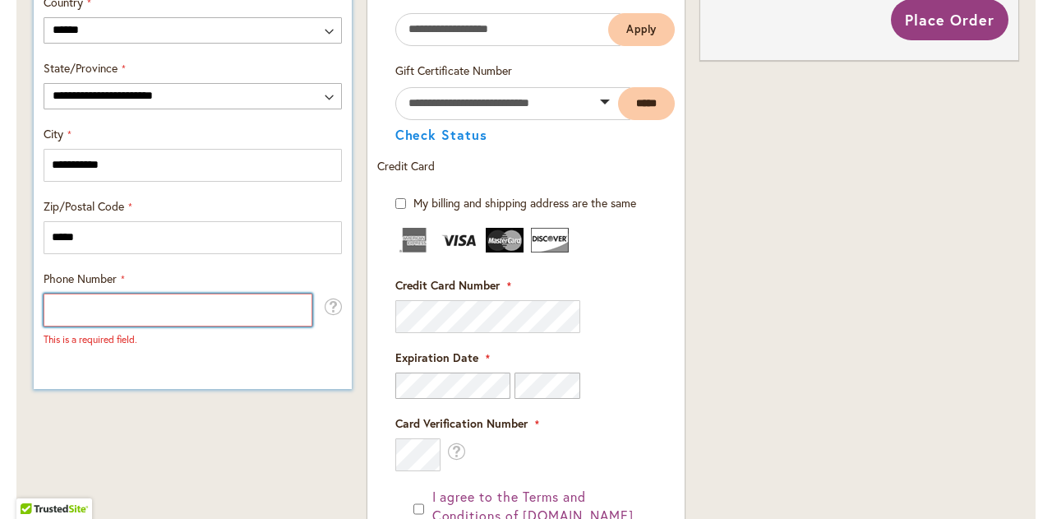
click at [76, 309] on input "Phone Number" at bounding box center [178, 309] width 269 height 33
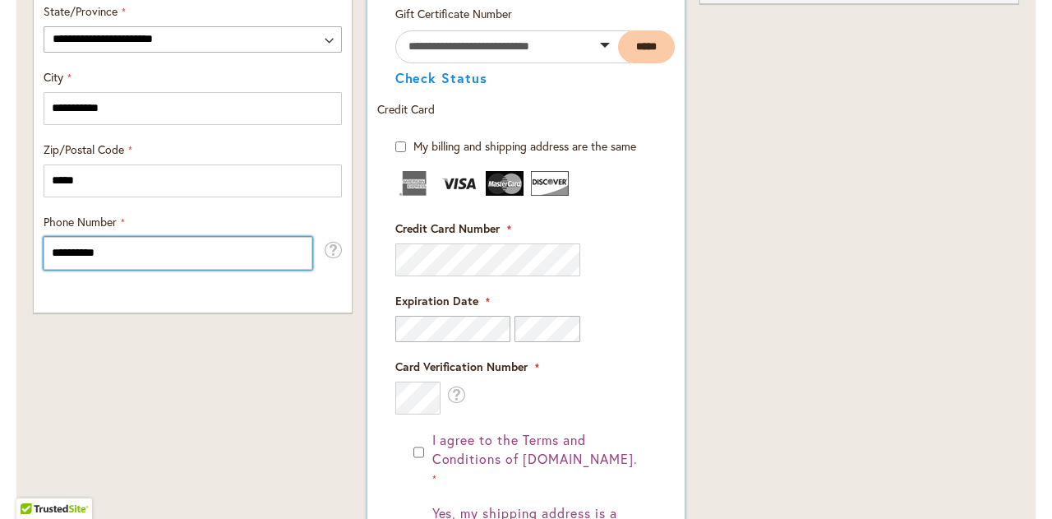
scroll to position [1072, 0]
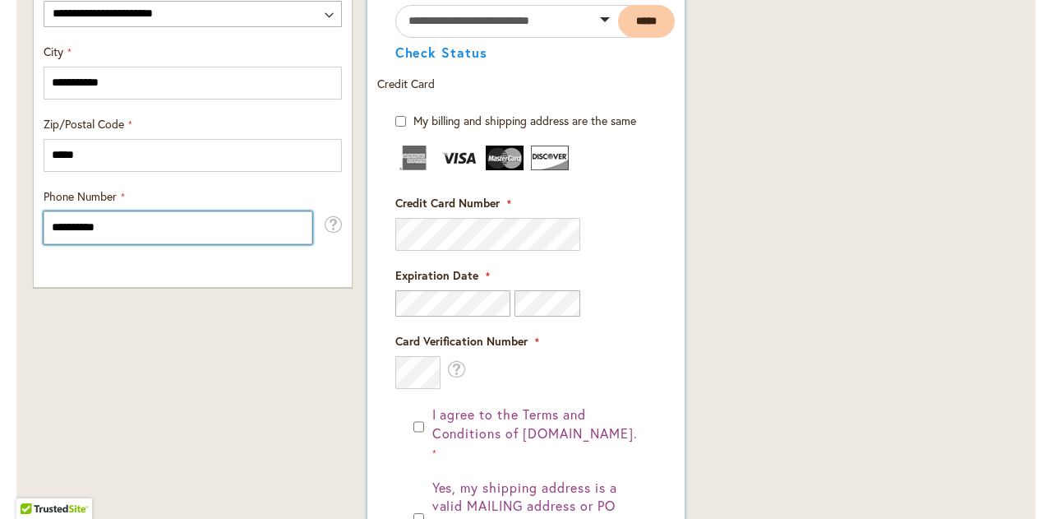
type input "**********"
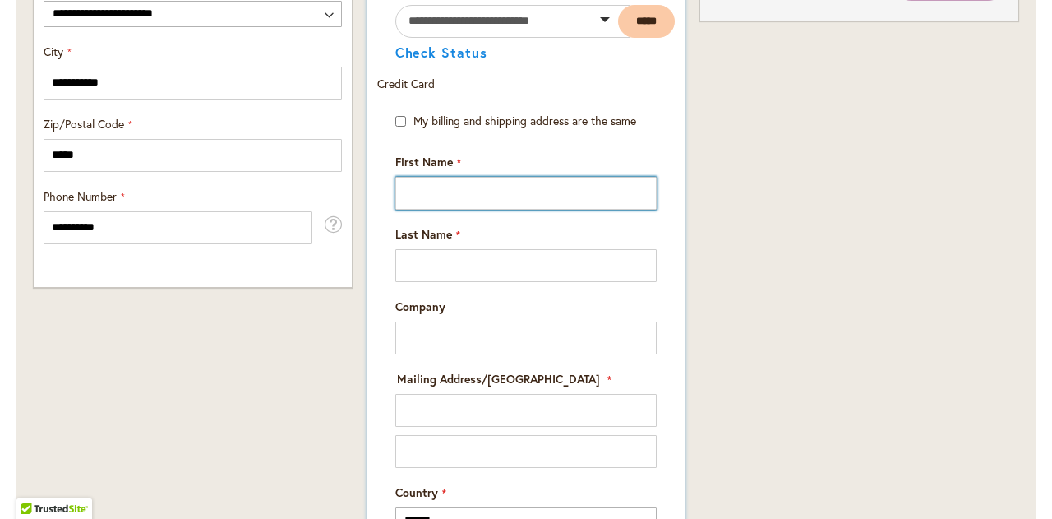
click at [428, 188] on input "First Name" at bounding box center [526, 193] width 262 height 33
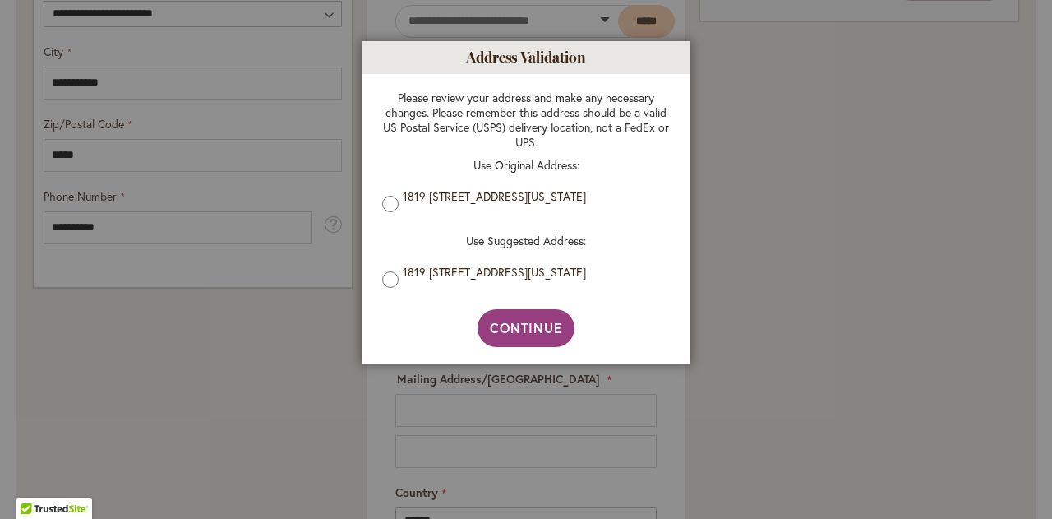
type input "*"
click at [497, 330] on span "Continue" at bounding box center [526, 327] width 73 height 17
type input "**********"
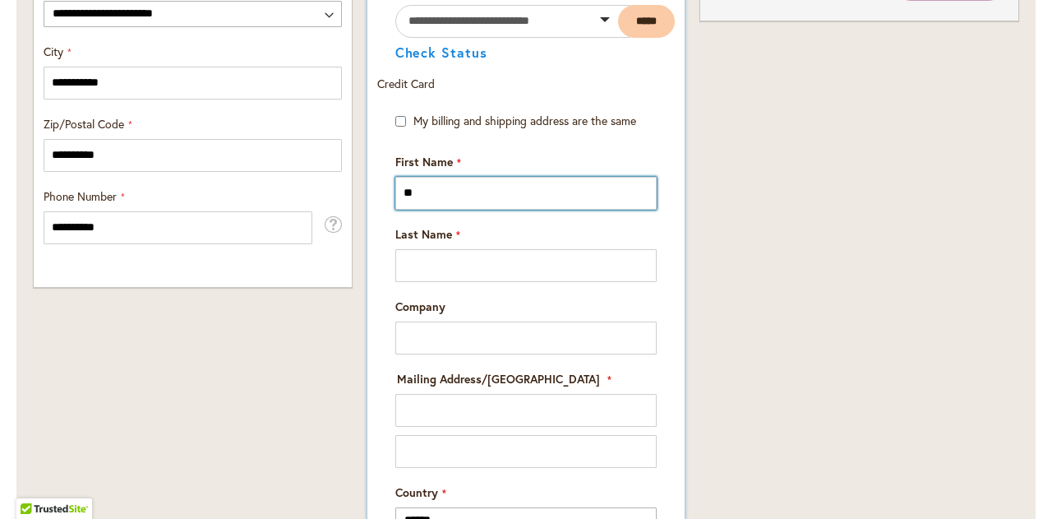
type input "*"
type input "*******"
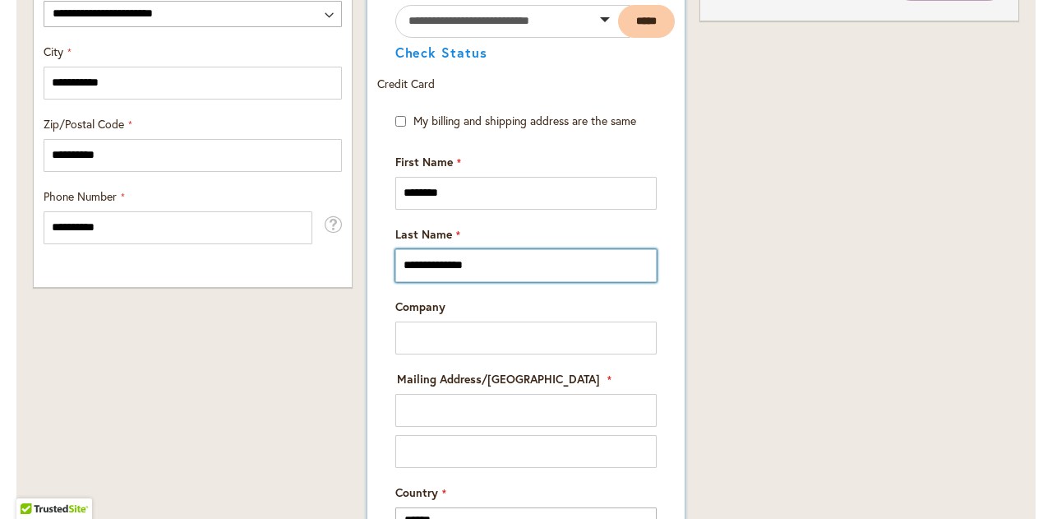
type input "**********"
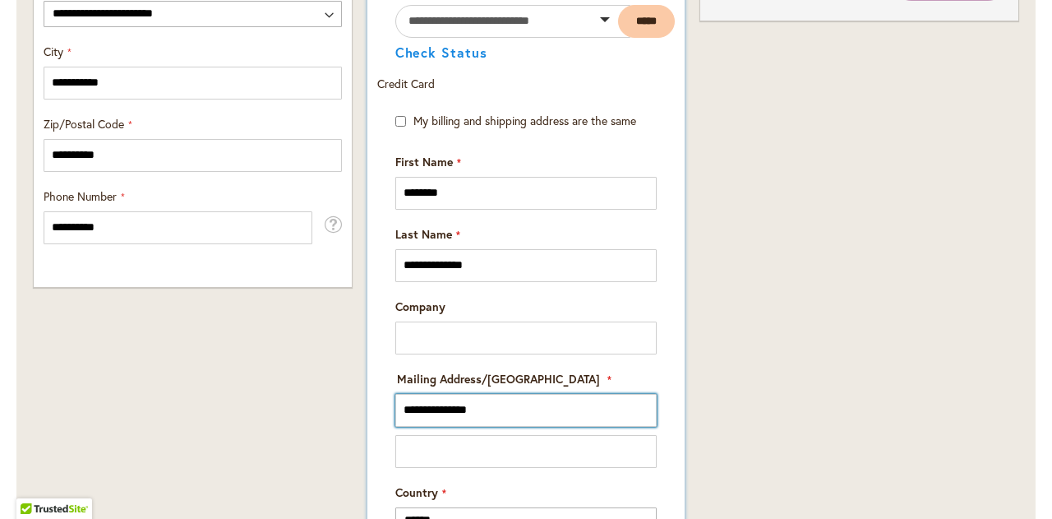
type input "**********"
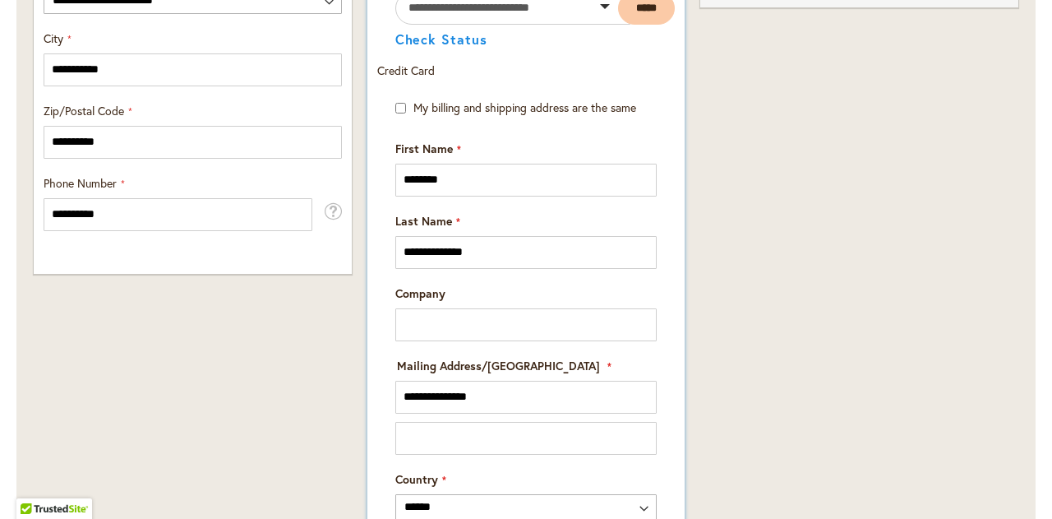
scroll to position [1397, 0]
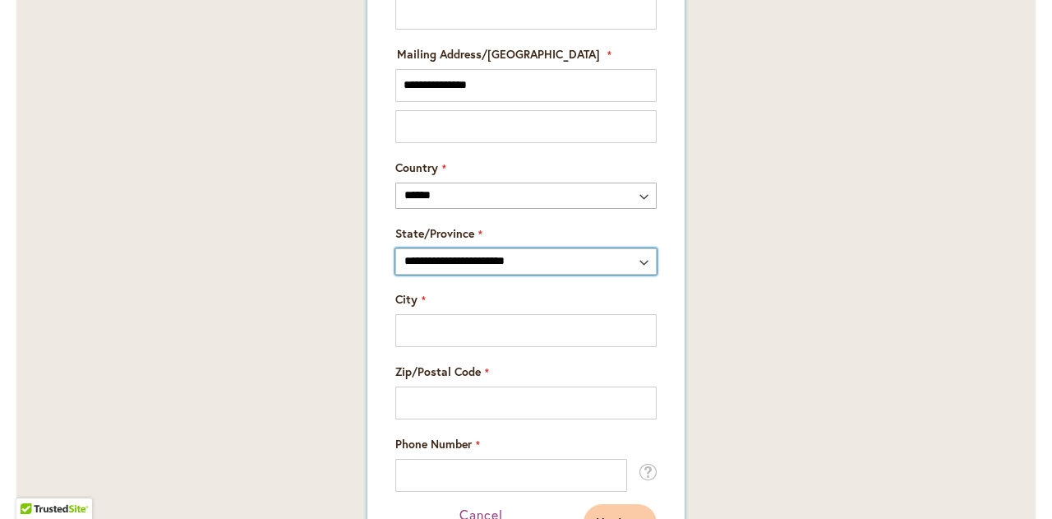
select select "**"
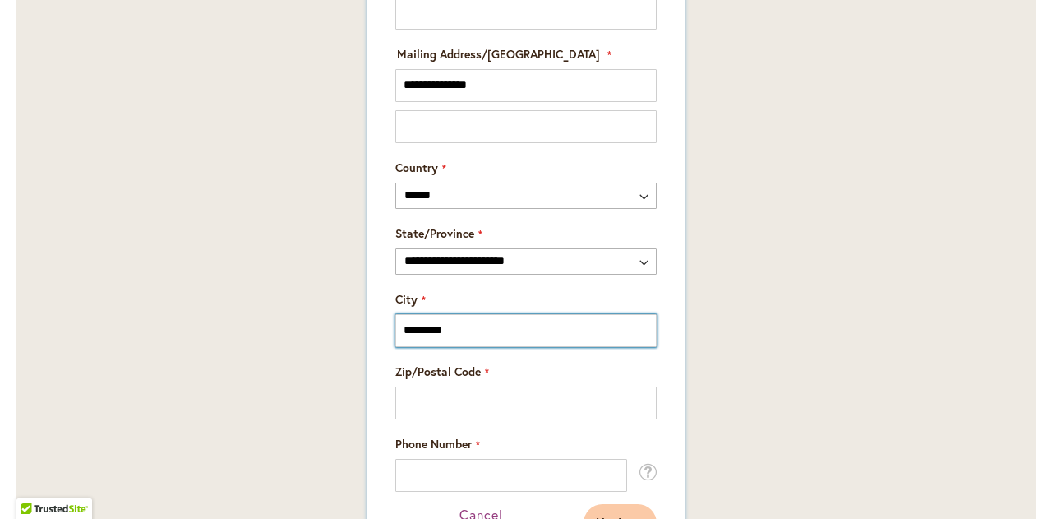
type input "*********"
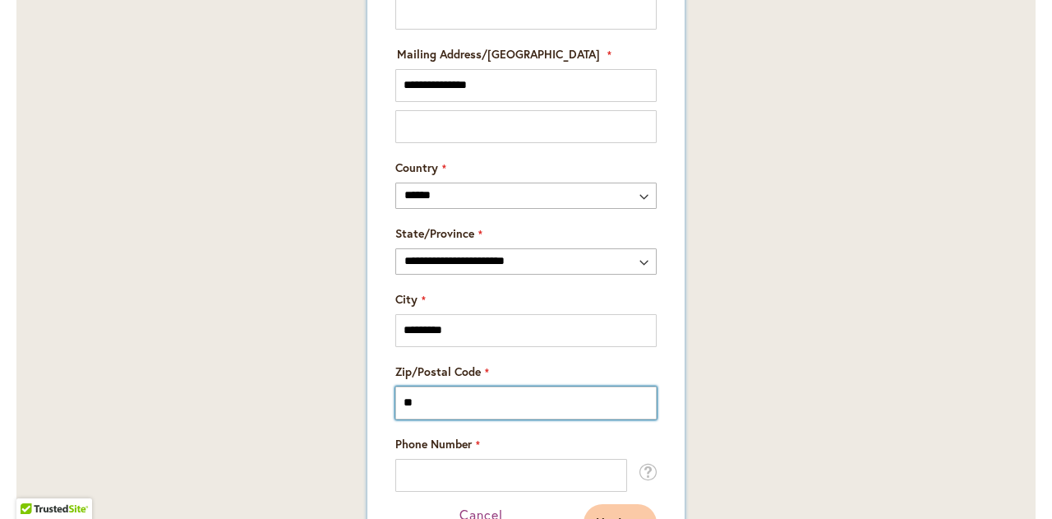
type input "*"
type input "*****"
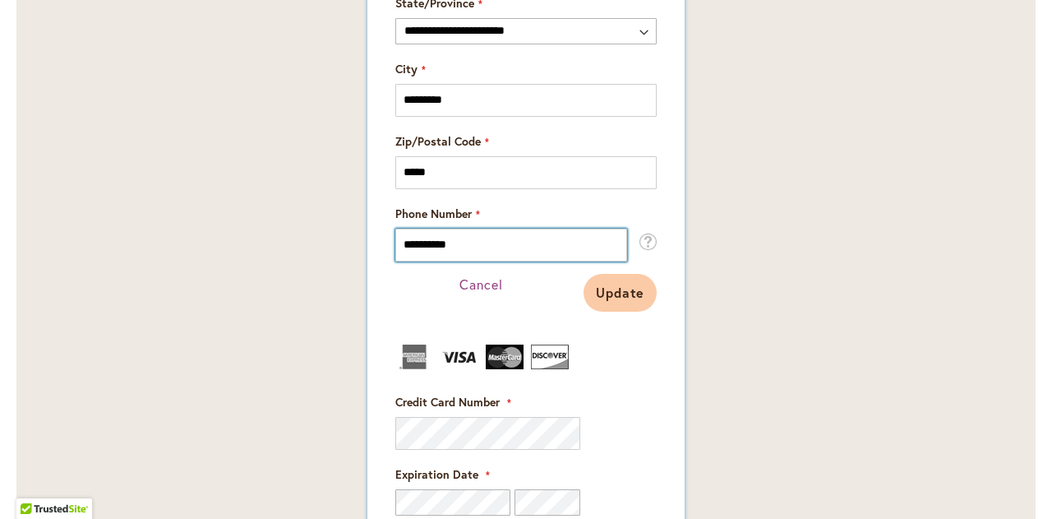
scroll to position [1726, 0]
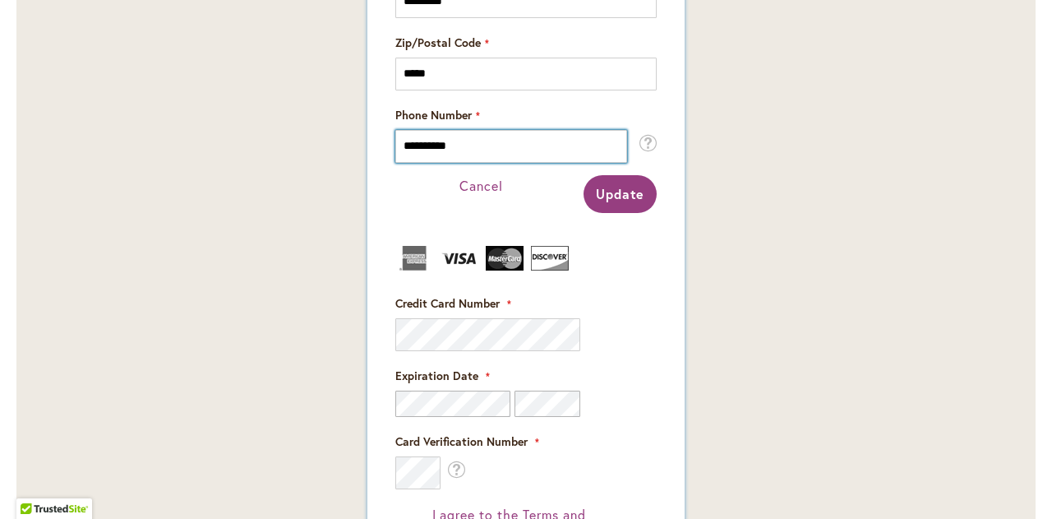
type input "**********"
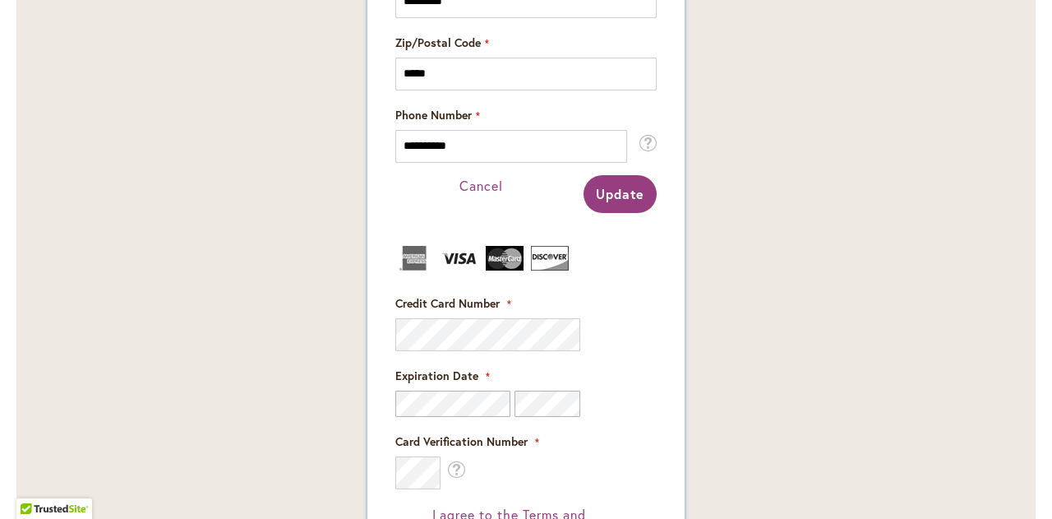
click at [635, 192] on span "Update" at bounding box center [620, 193] width 49 height 17
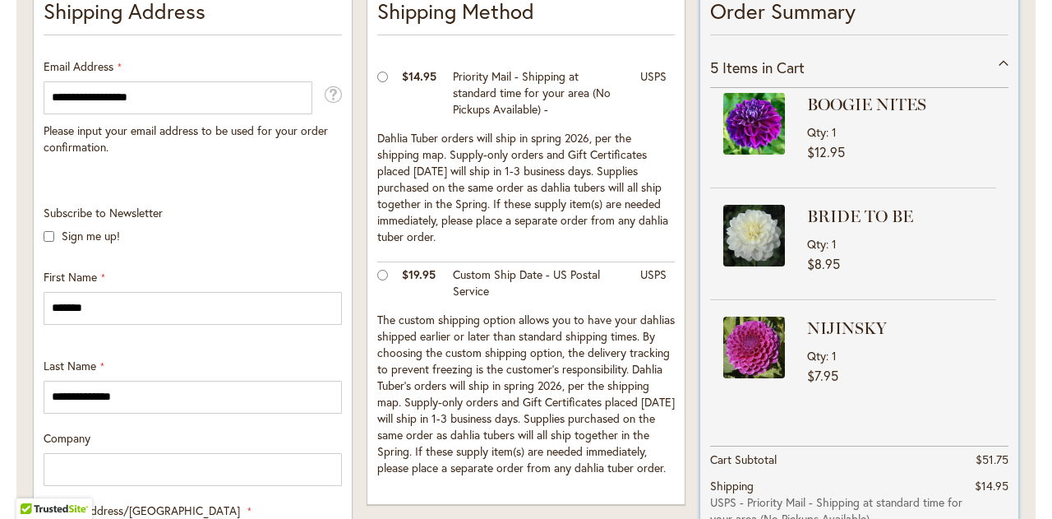
scroll to position [525, 0]
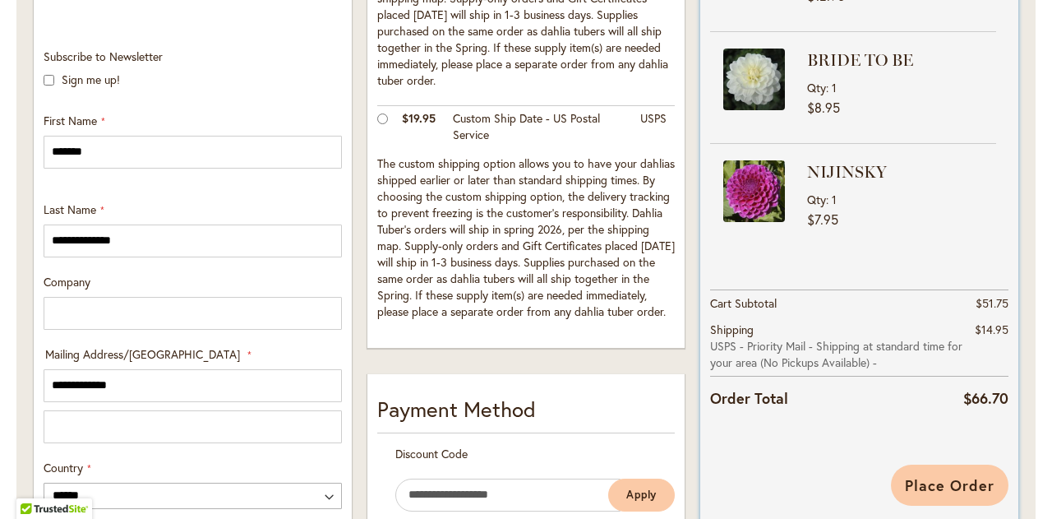
click at [910, 491] on span "Place Order" at bounding box center [950, 485] width 90 height 20
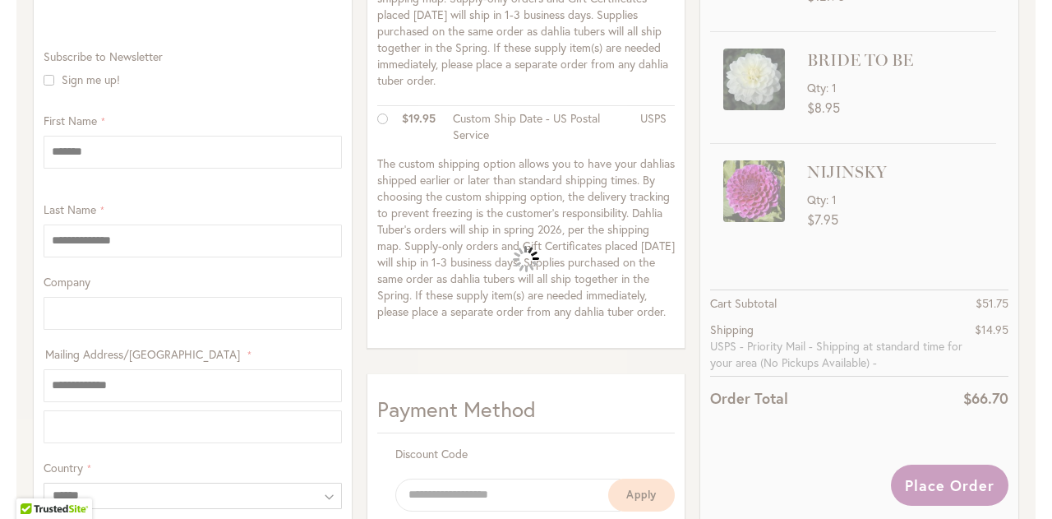
scroll to position [1468, 0]
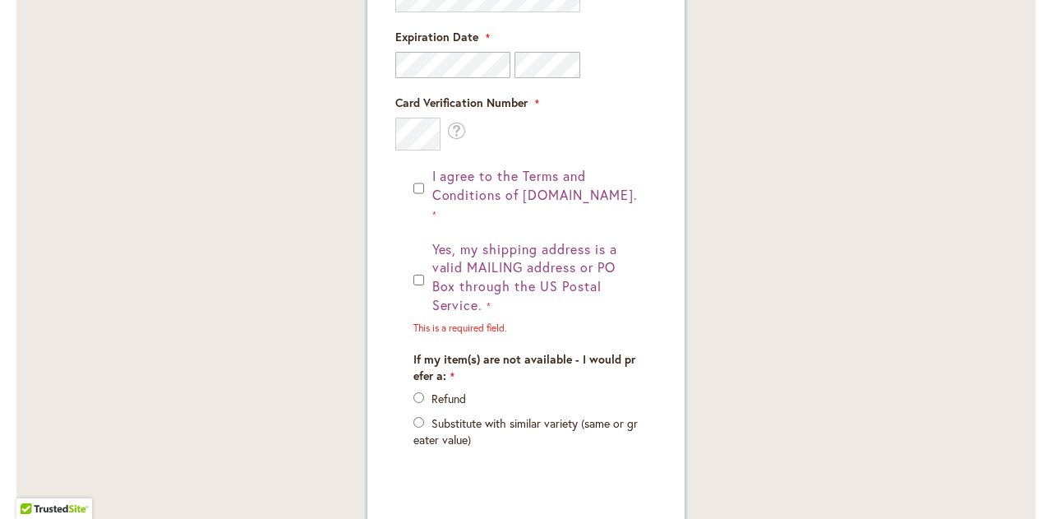
click at [410, 253] on div "I agree to the Terms and Conditions of dahlias.com. Yes, my shipping address is…" at bounding box center [526, 332] width 262 height 330
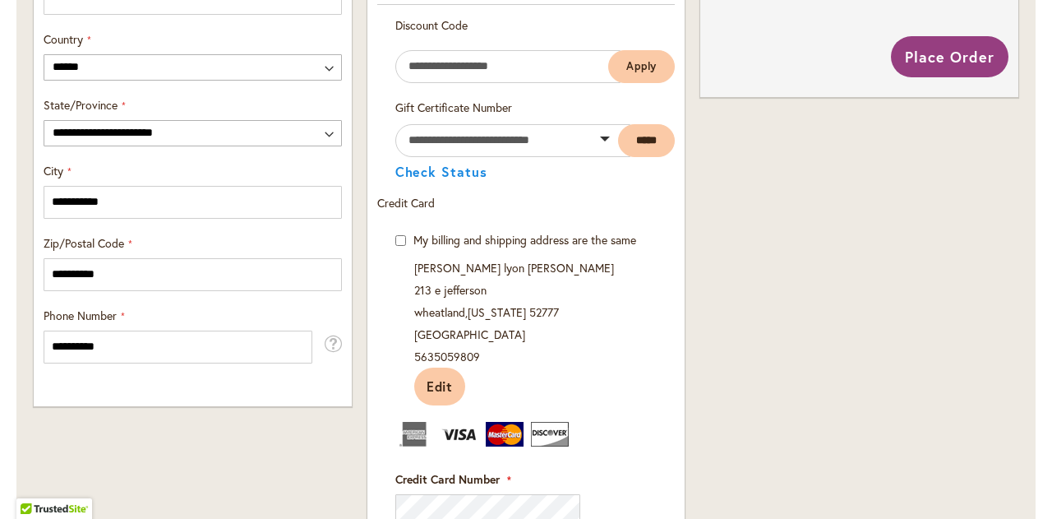
scroll to position [791, 0]
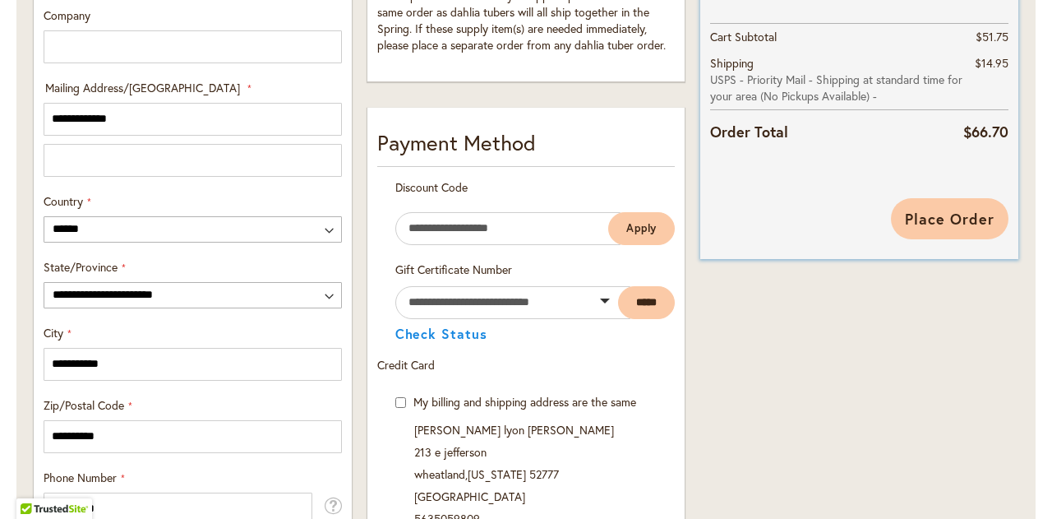
click at [938, 214] on span "Place Order" at bounding box center [950, 219] width 90 height 20
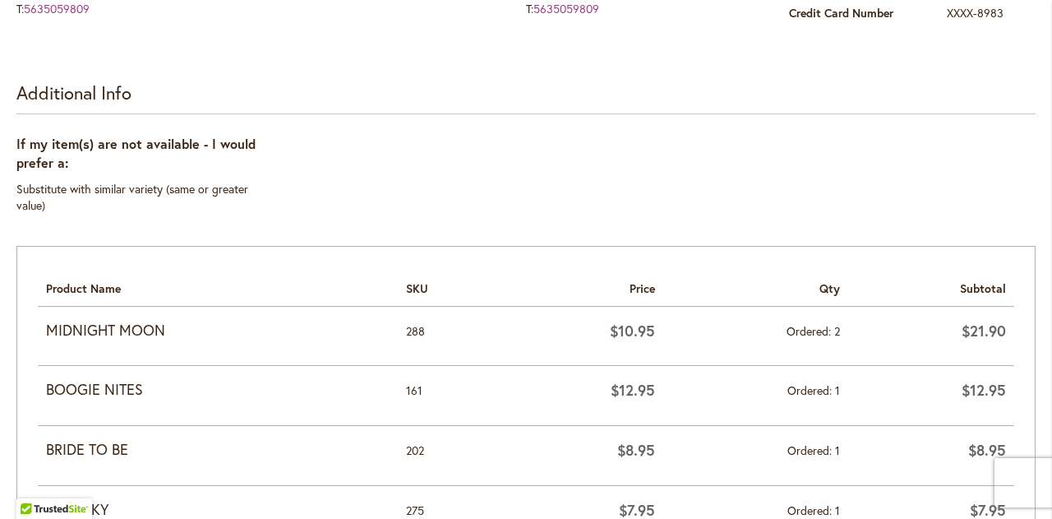
scroll to position [822, 0]
